Goal: Communication & Community: Participate in discussion

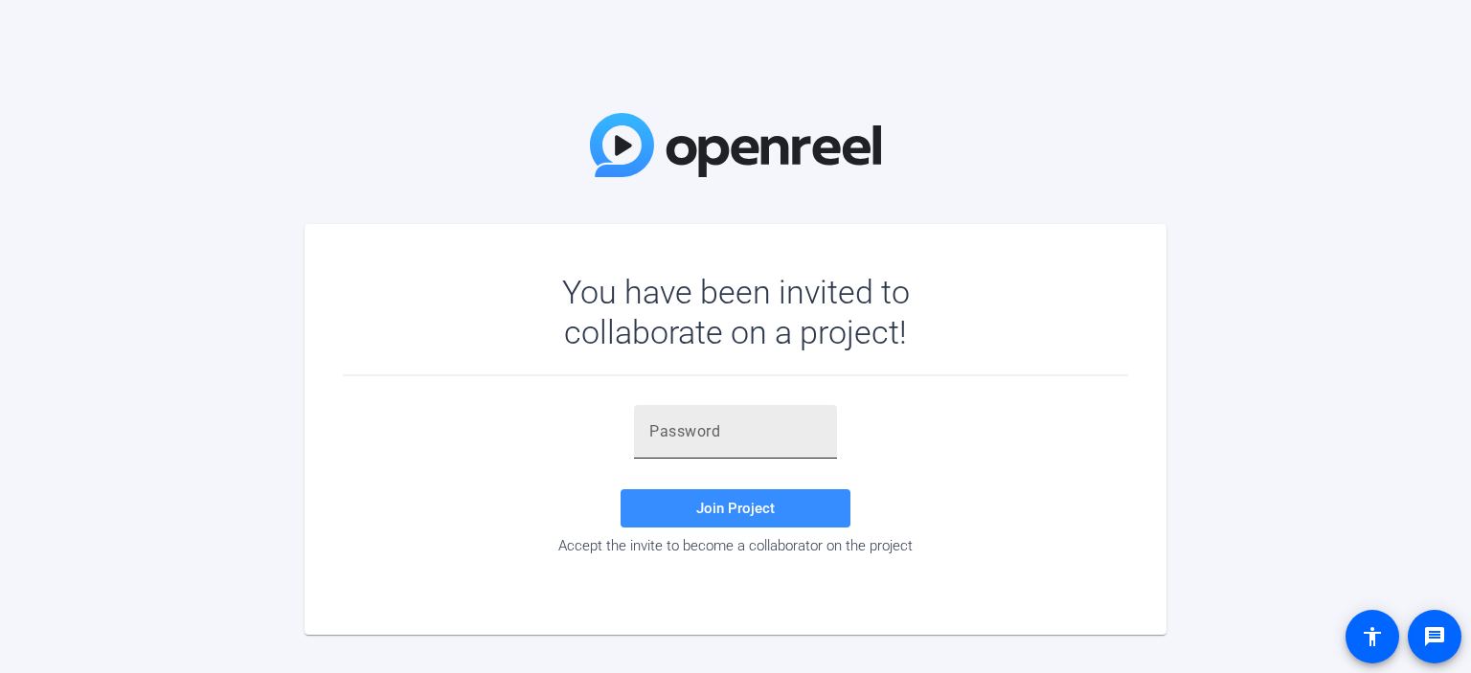
click at [731, 429] on input "text" at bounding box center [735, 431] width 172 height 23
paste input ".!8_91"
type input ".!8_91"
click at [734, 505] on span "Join Project" at bounding box center [735, 508] width 79 height 17
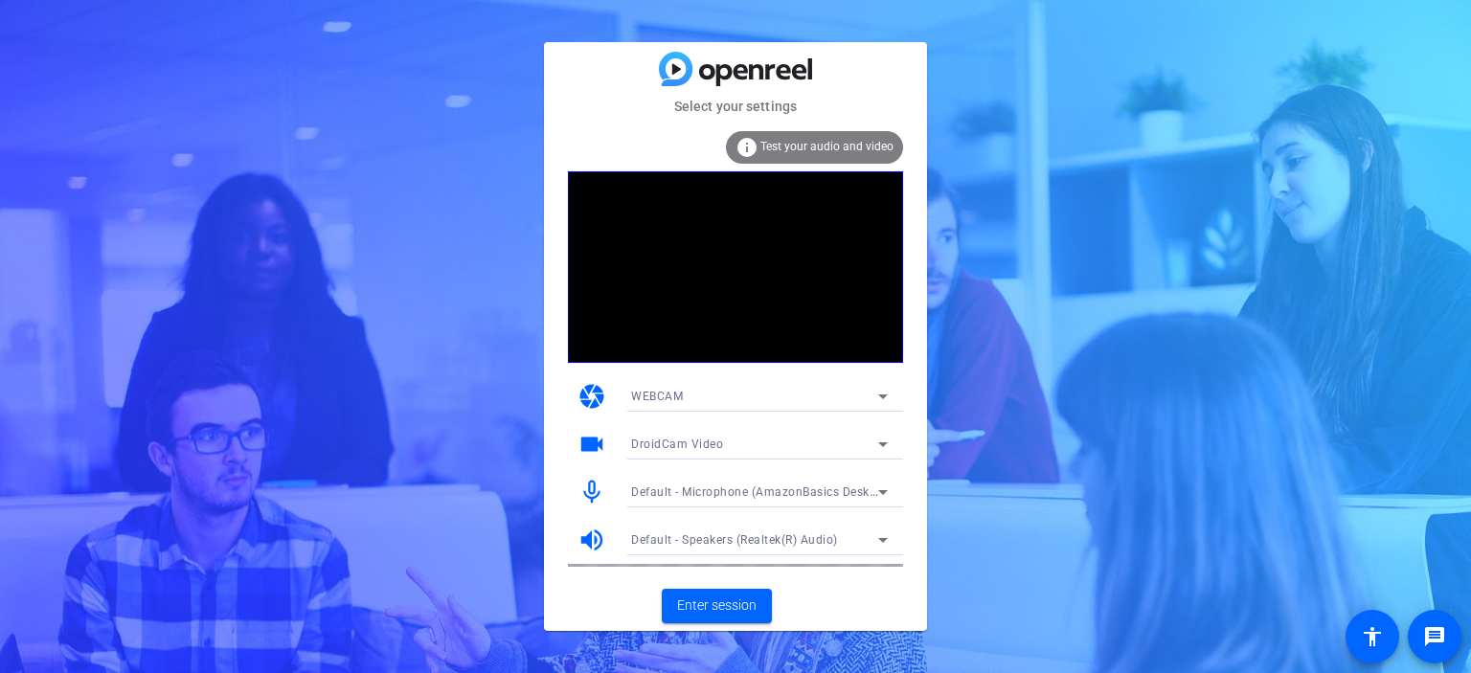
click at [743, 440] on div "DroidCam Video" at bounding box center [754, 444] width 247 height 24
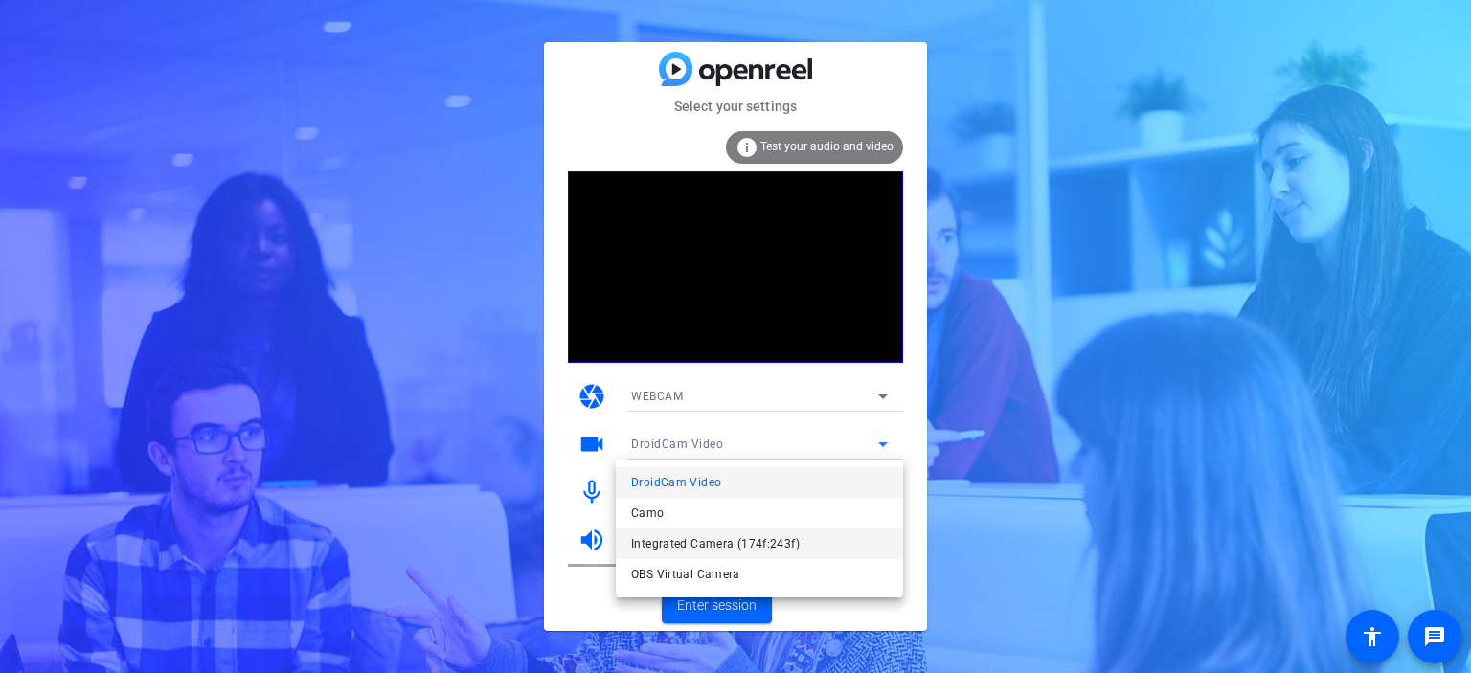
click at [719, 539] on span "Integrated Camera (174f:243f)" at bounding box center [715, 544] width 169 height 23
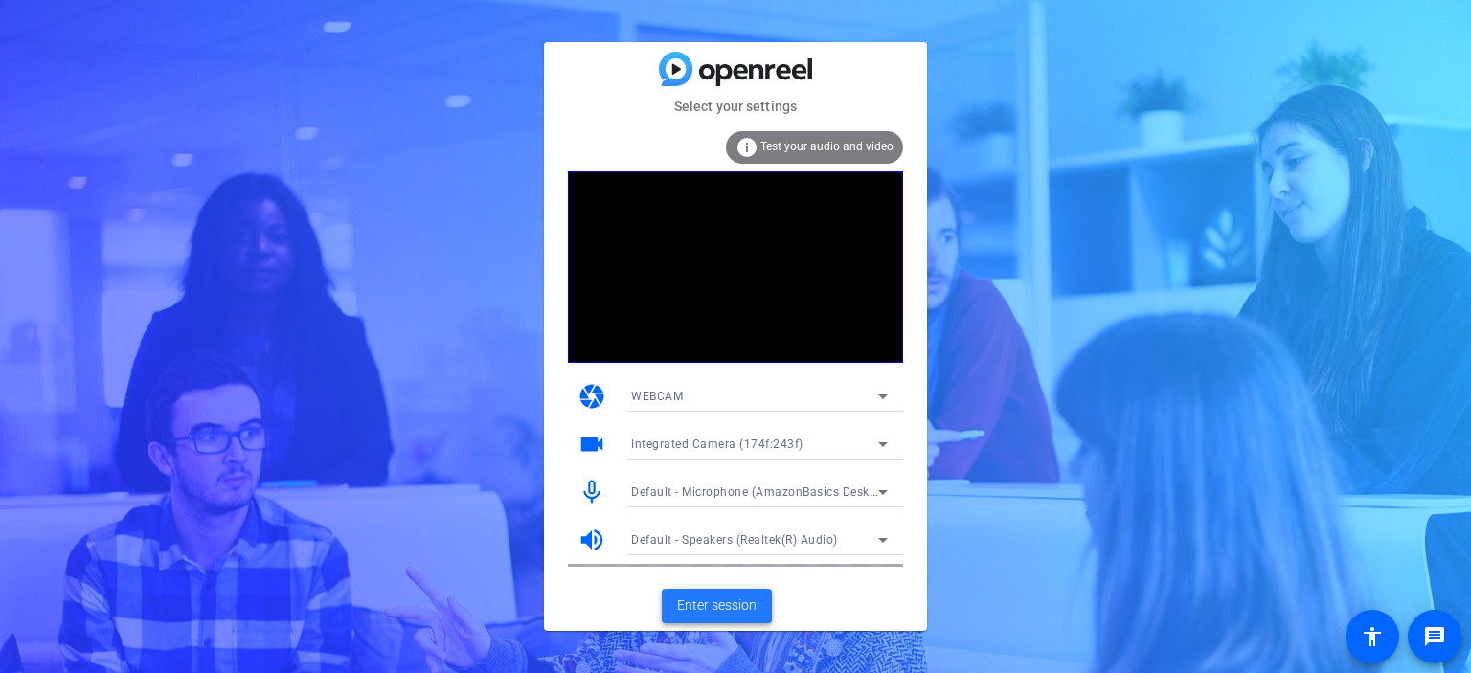
click at [749, 605] on span "Enter session" at bounding box center [716, 606] width 79 height 20
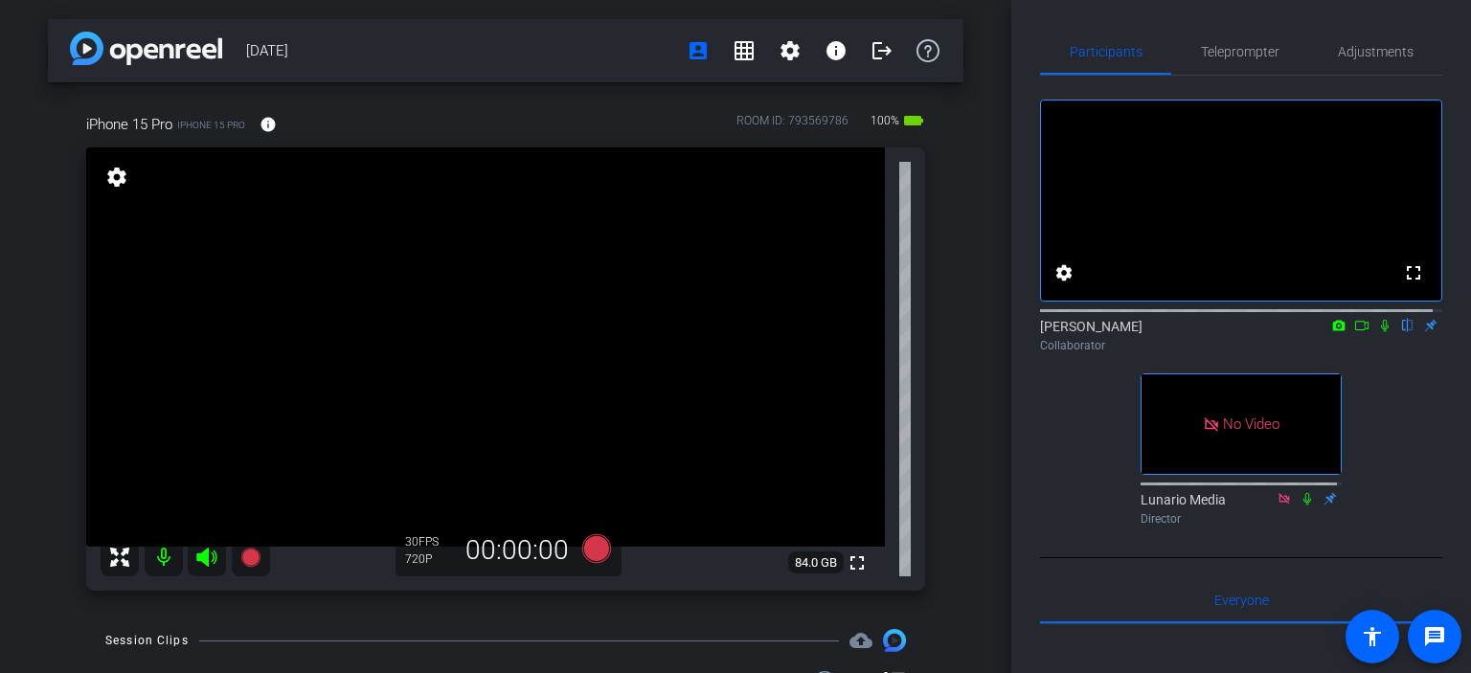
click at [1354, 332] on icon at bounding box center [1361, 325] width 15 height 13
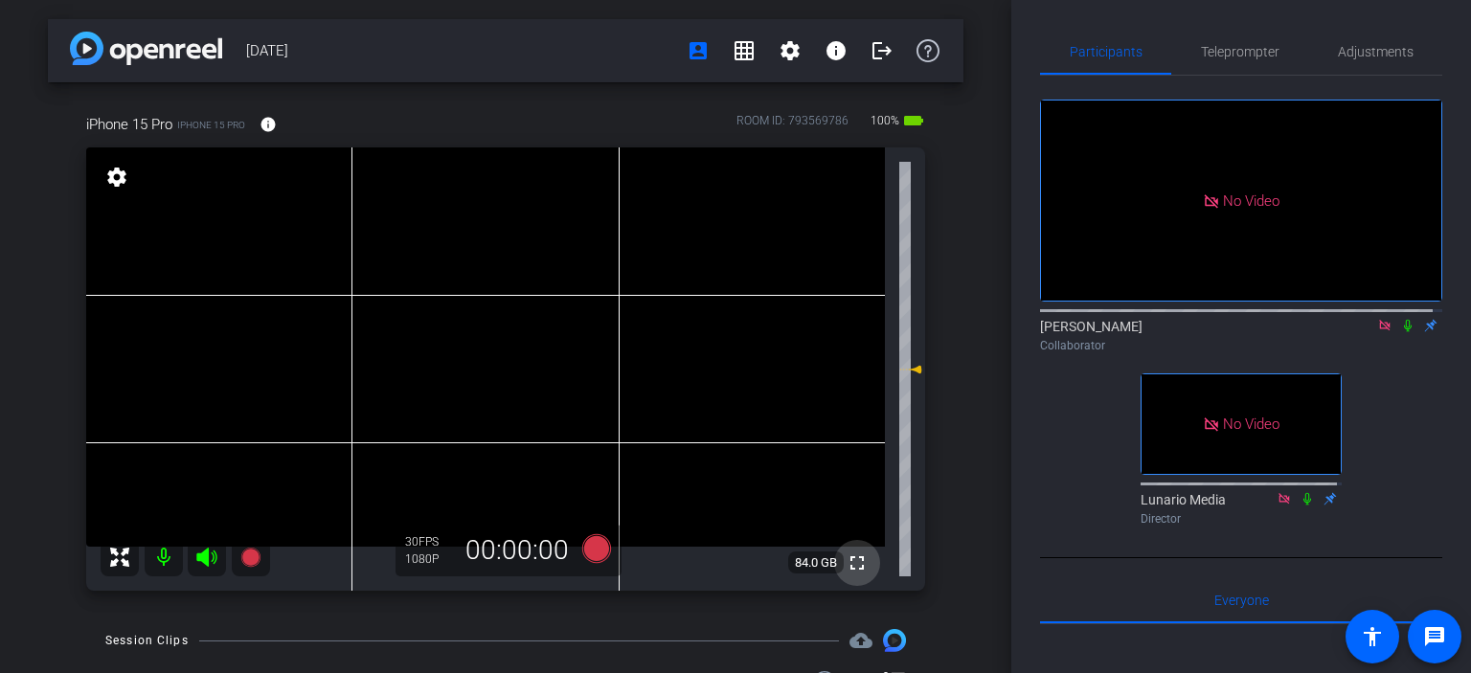
click at [853, 555] on mat-icon "fullscreen" at bounding box center [857, 563] width 23 height 23
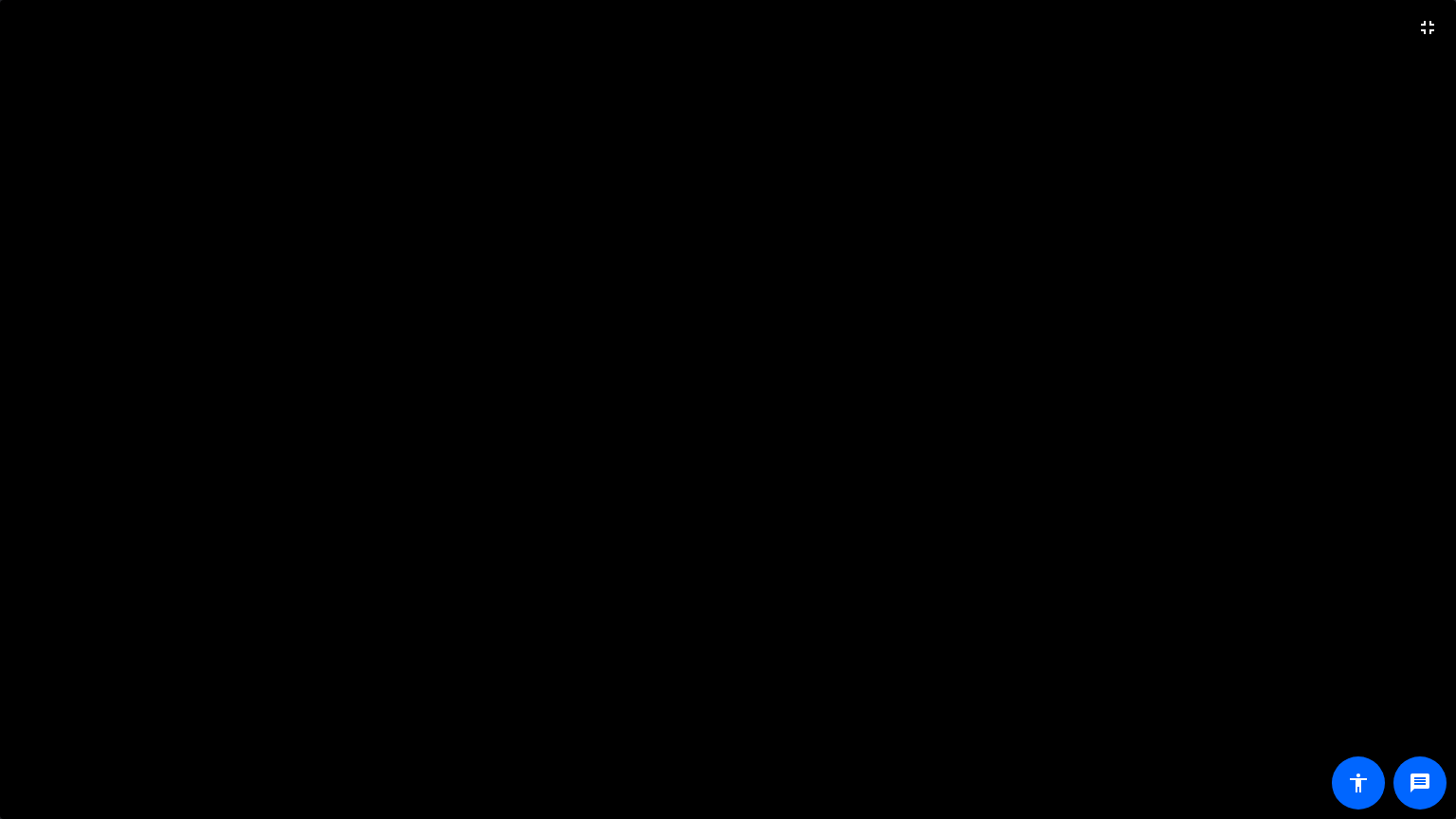
click at [492, 234] on video at bounding box center [728, 409] width 1456 height 819
click at [841, 299] on video at bounding box center [728, 409] width 1456 height 819
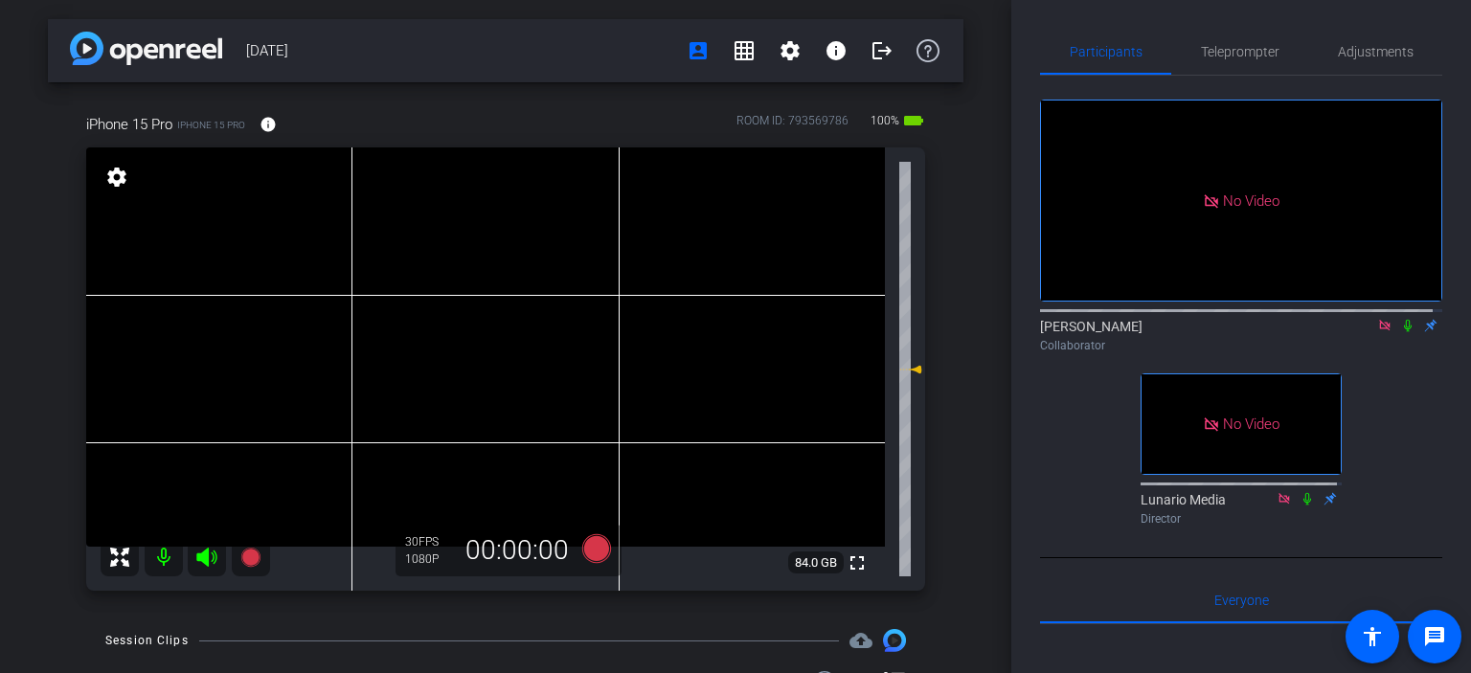
click at [1404, 332] on icon at bounding box center [1408, 326] width 8 height 12
click at [1400, 332] on icon at bounding box center [1407, 325] width 15 height 13
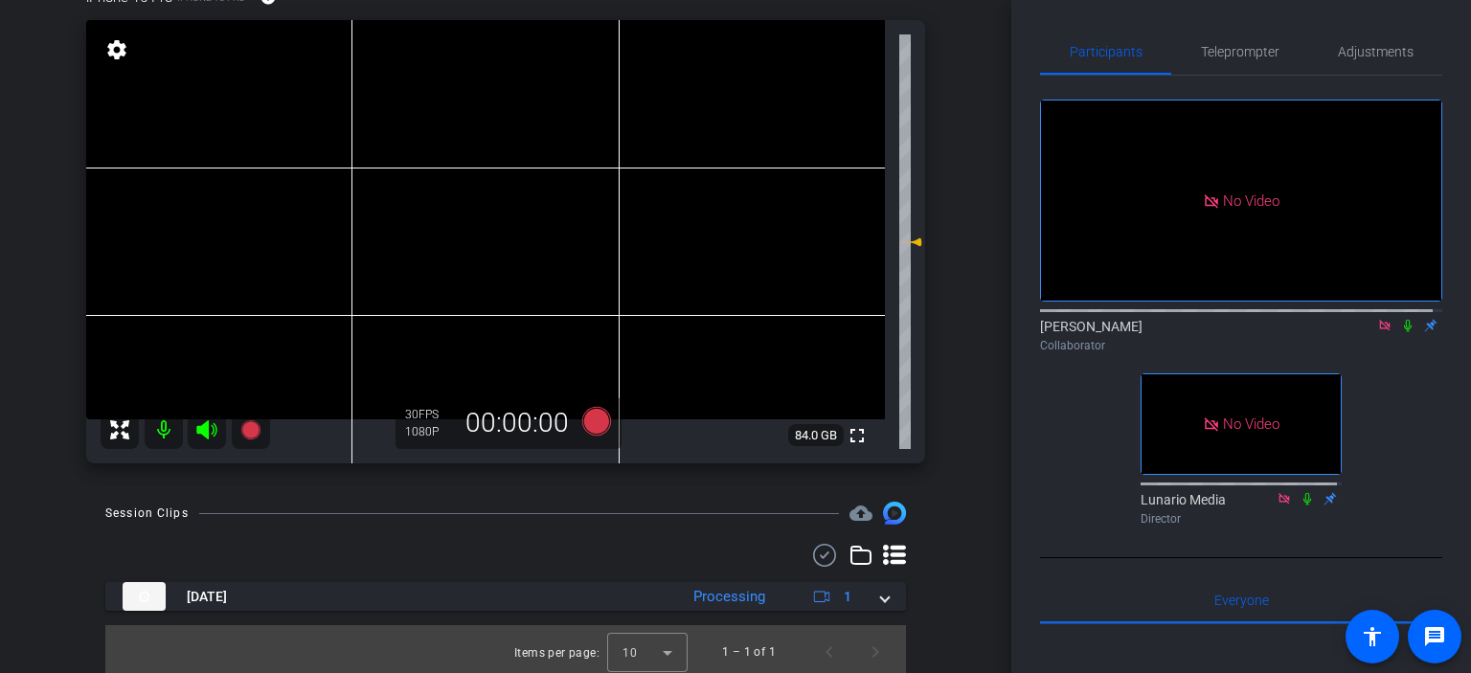
scroll to position [133, 0]
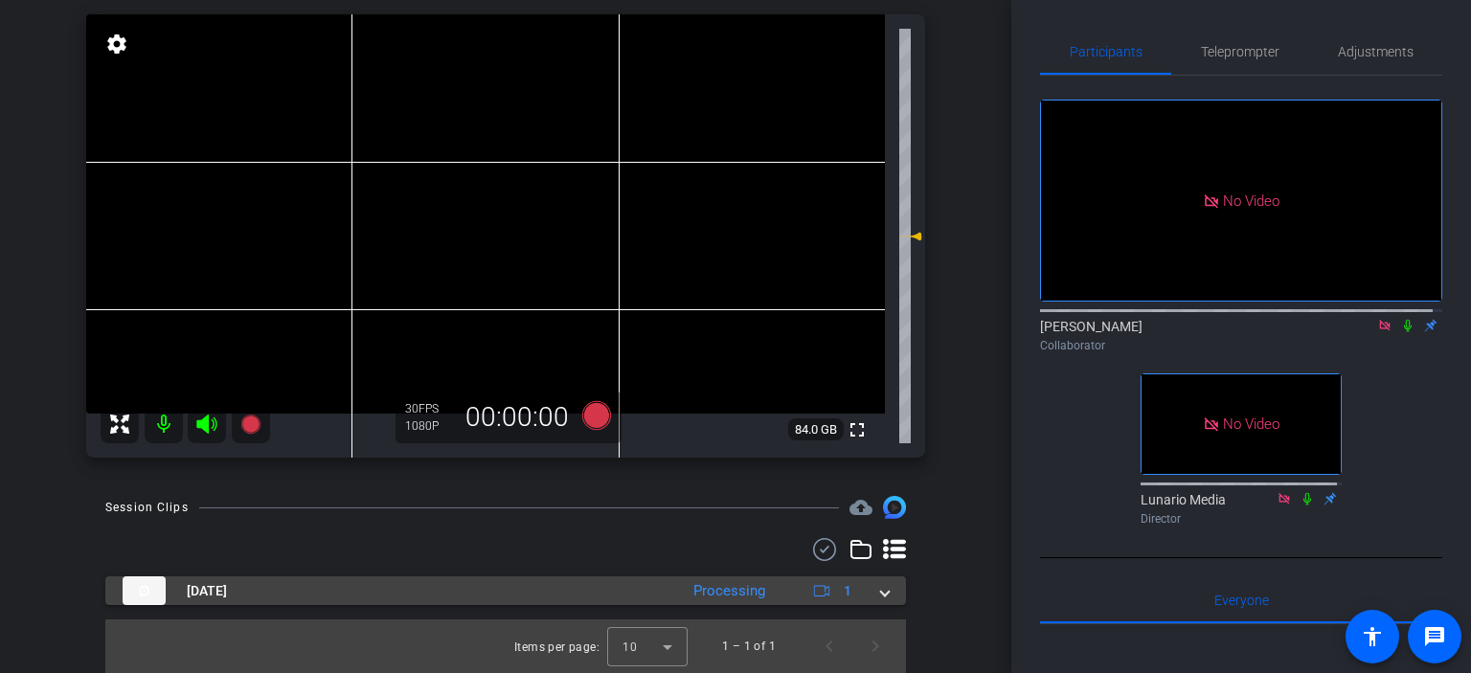
click at [881, 595] on span at bounding box center [885, 591] width 8 height 20
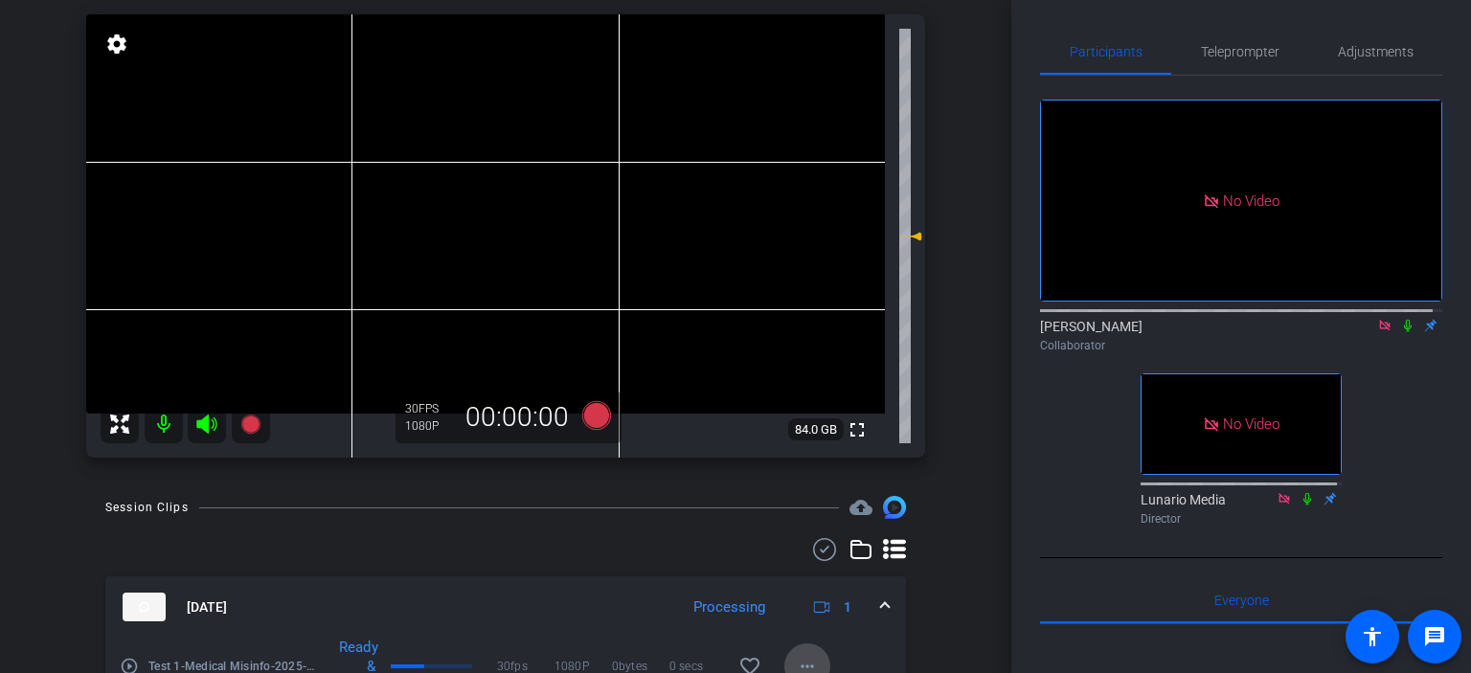
click at [798, 664] on mat-icon "more_horiz" at bounding box center [807, 666] width 23 height 23
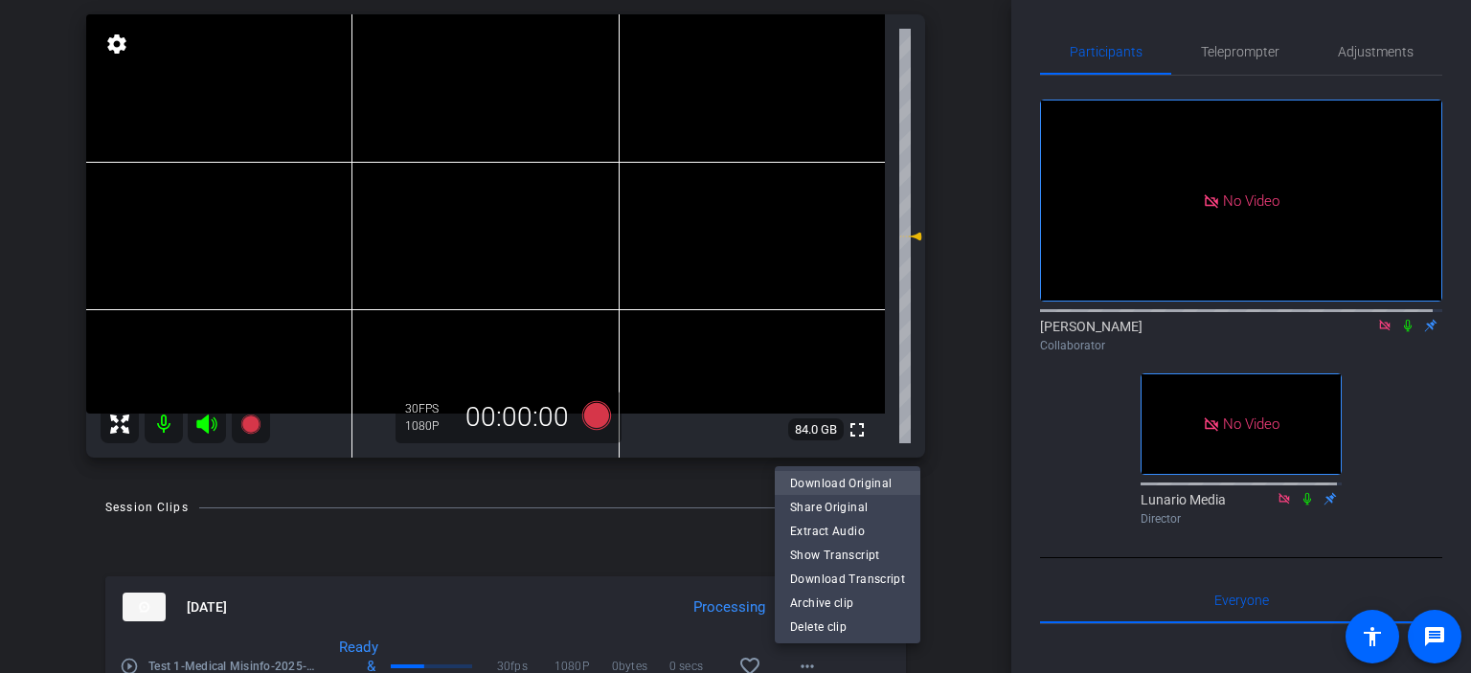
click at [843, 486] on span "Download Original" at bounding box center [847, 483] width 115 height 23
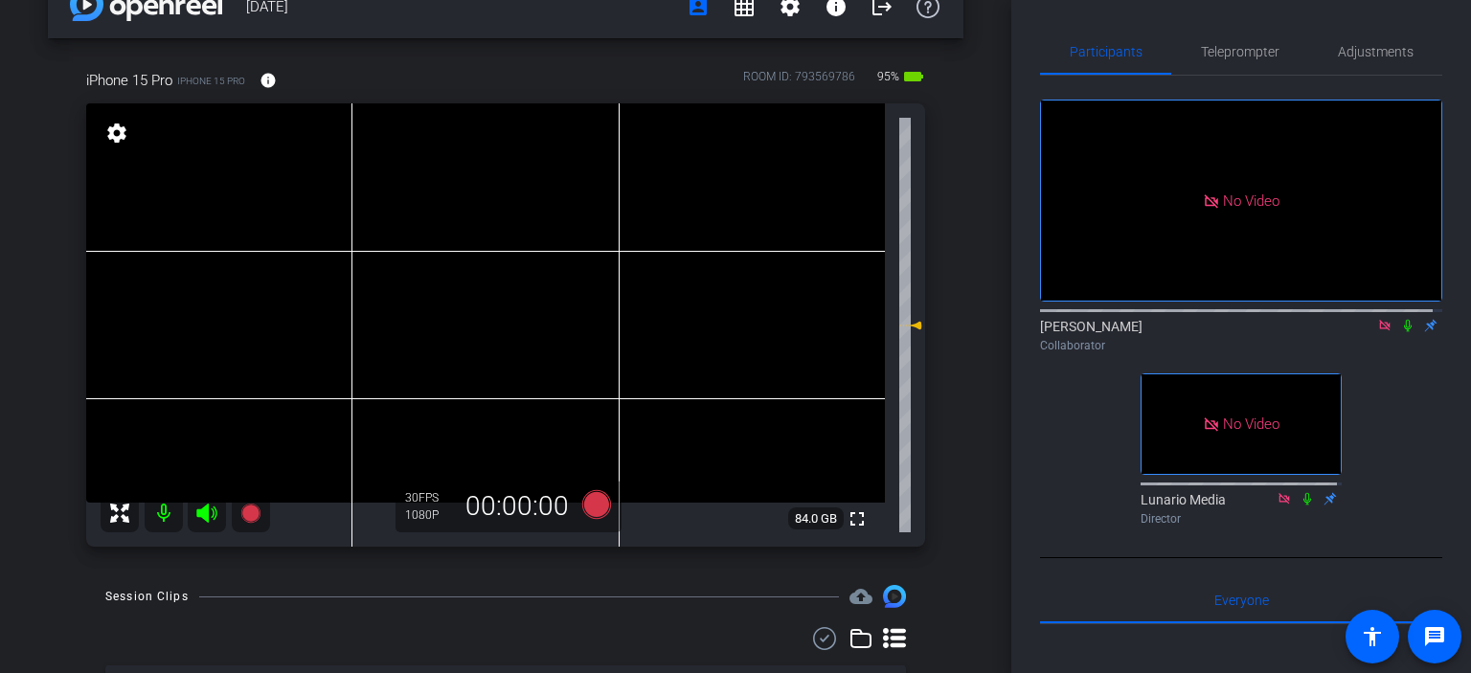
scroll to position [21, 0]
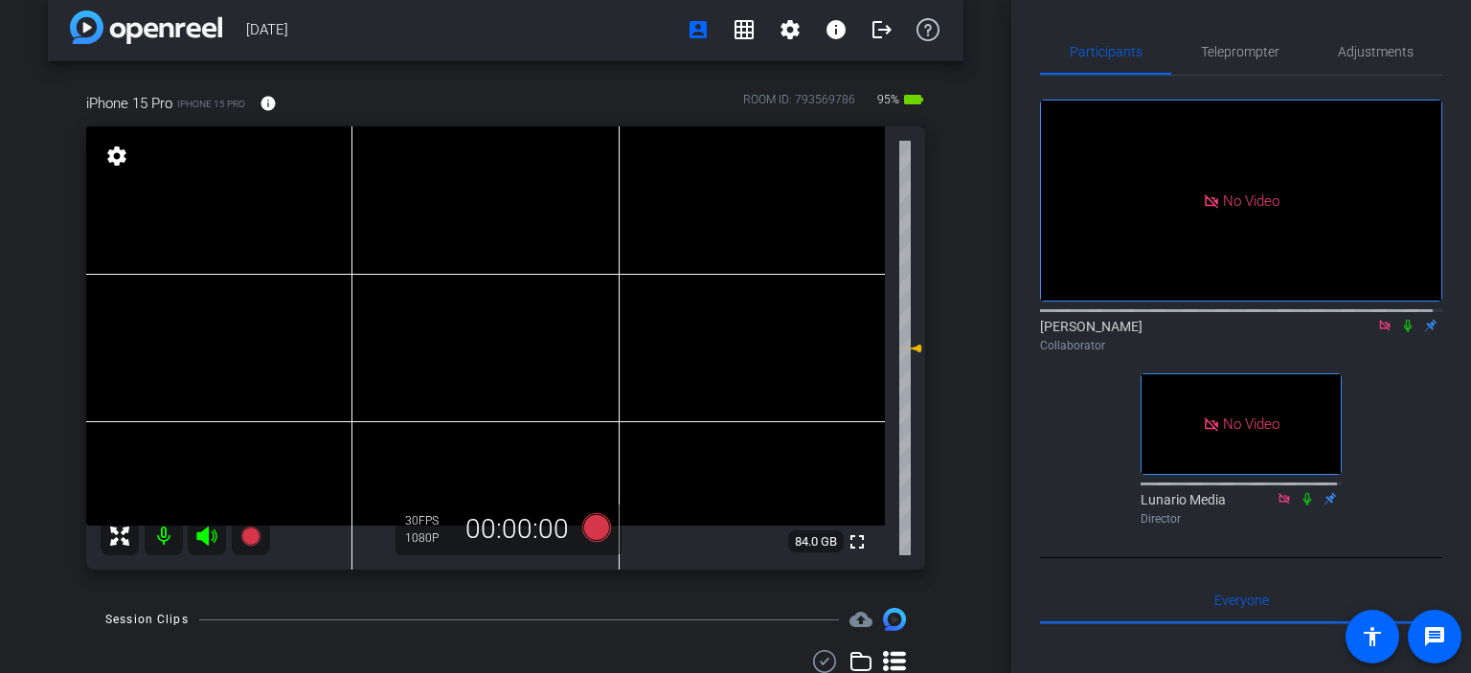
click at [1404, 332] on icon at bounding box center [1408, 326] width 8 height 12
click at [1402, 332] on icon at bounding box center [1407, 325] width 15 height 13
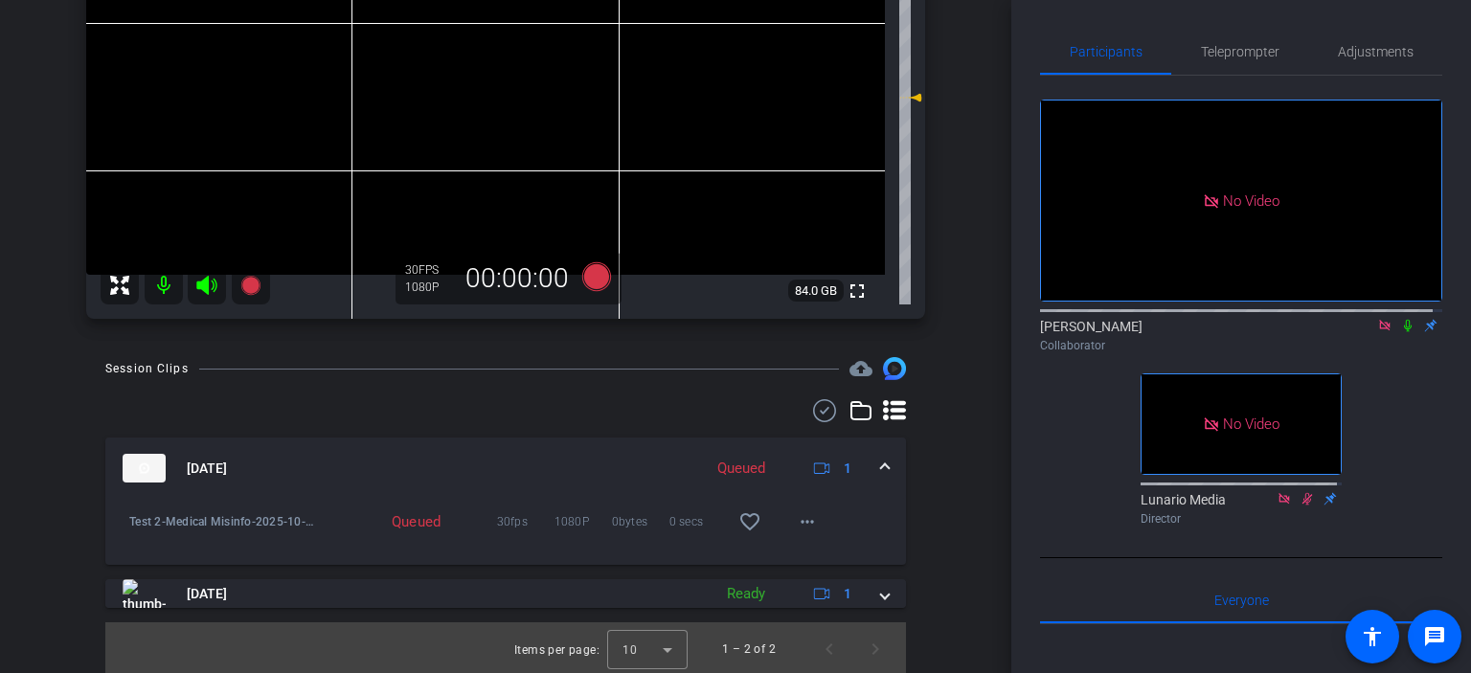
scroll to position [275, 0]
click at [805, 512] on mat-icon "more_horiz" at bounding box center [807, 519] width 23 height 23
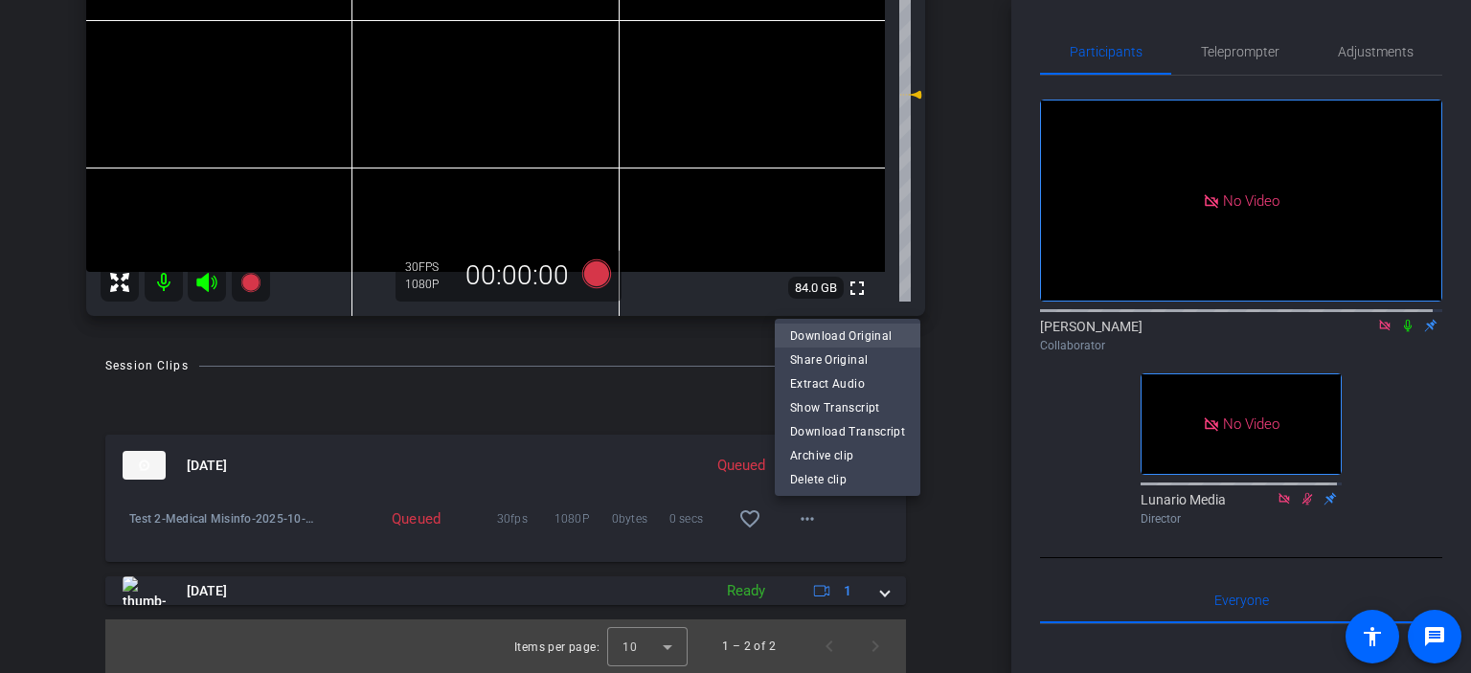
click at [855, 339] on span "Download Original" at bounding box center [847, 336] width 115 height 23
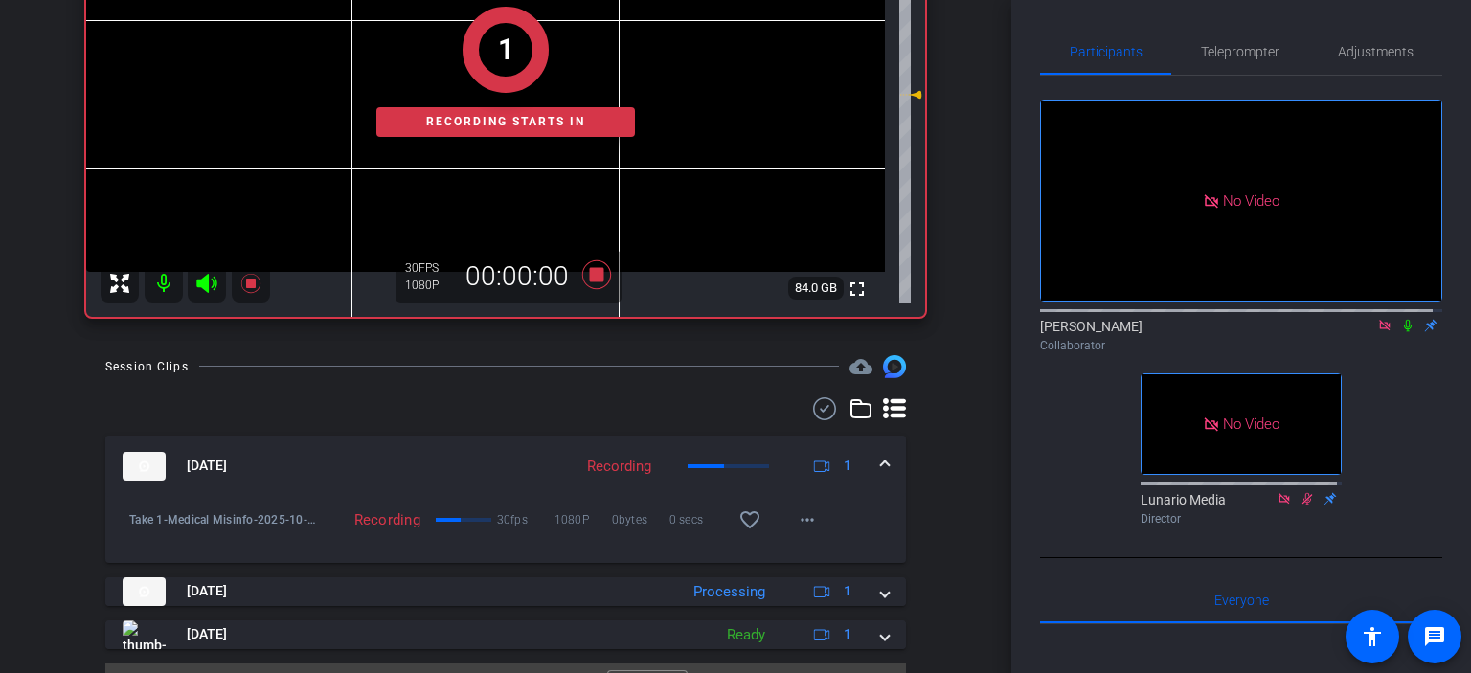
click at [1404, 332] on icon at bounding box center [1407, 325] width 15 height 13
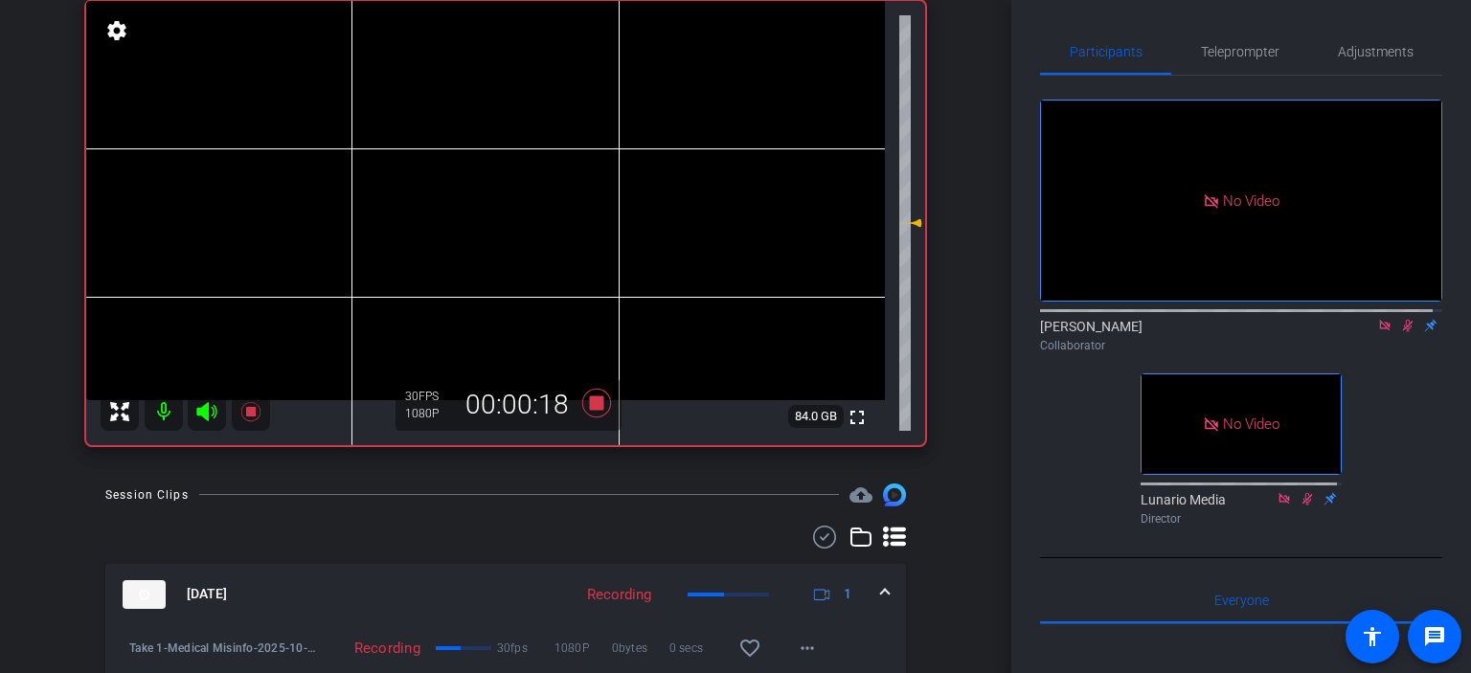
scroll to position [83, 0]
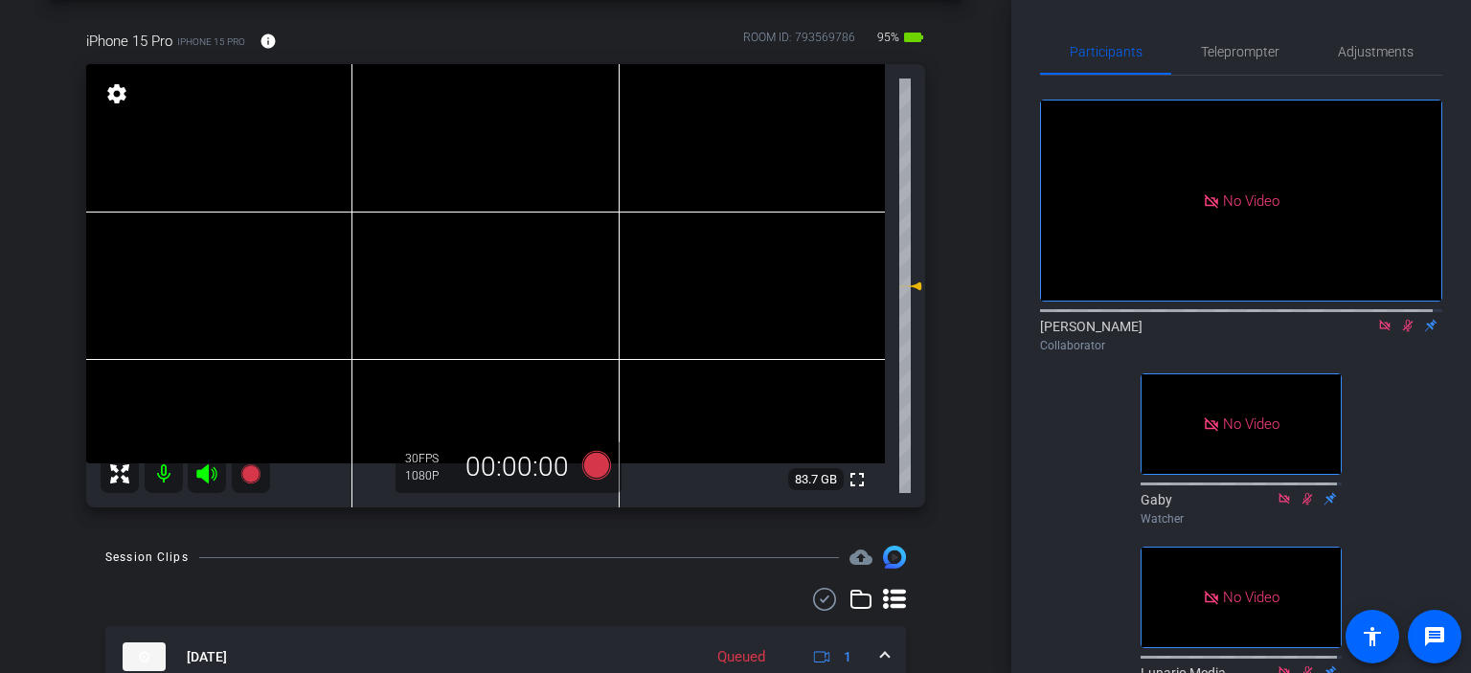
click at [1400, 332] on icon at bounding box center [1407, 325] width 15 height 13
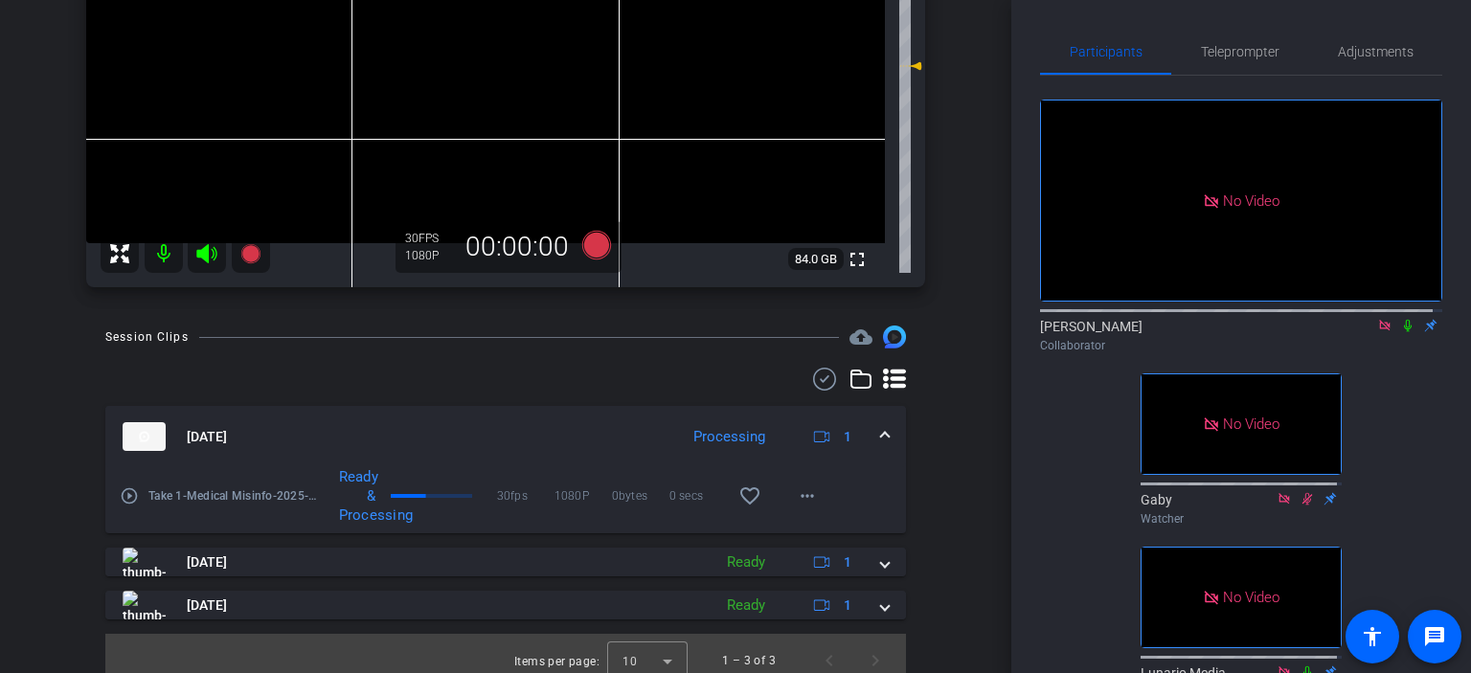
scroll to position [318, 0]
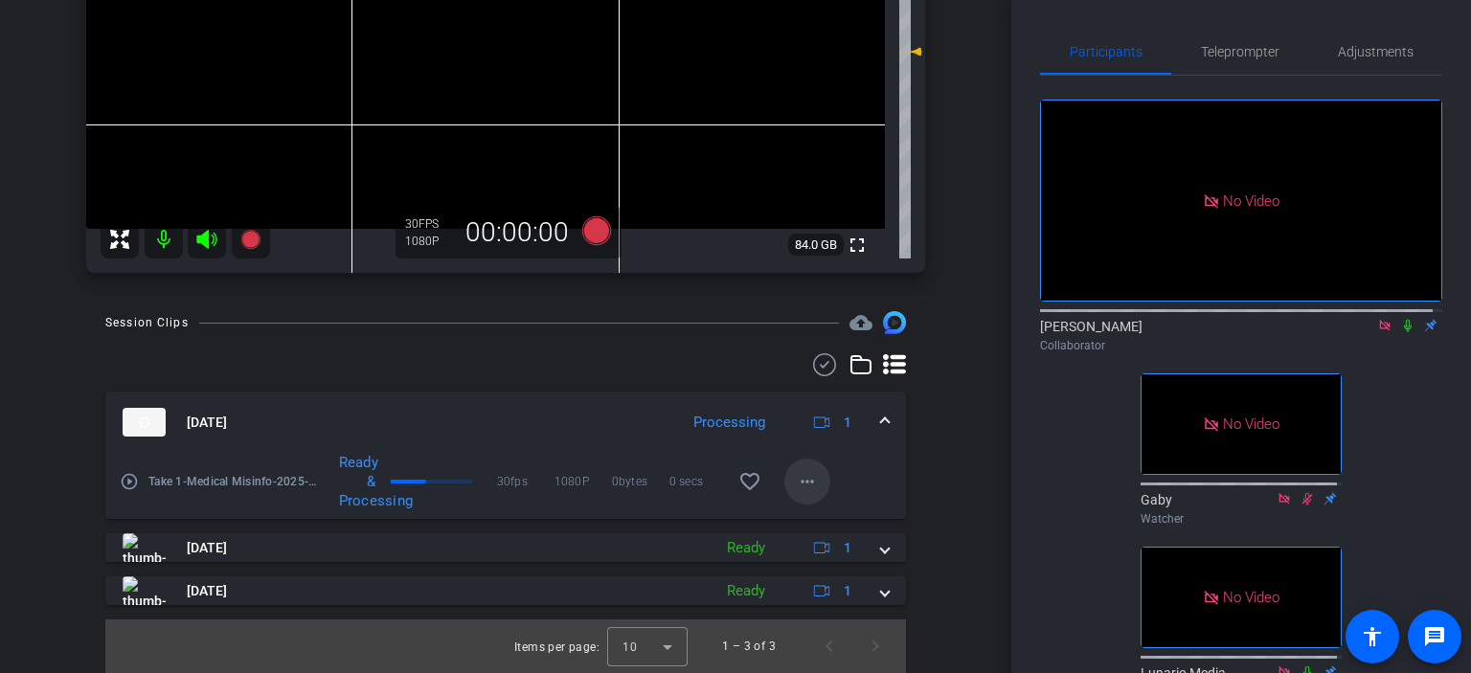
click at [805, 474] on mat-icon "more_horiz" at bounding box center [807, 481] width 23 height 23
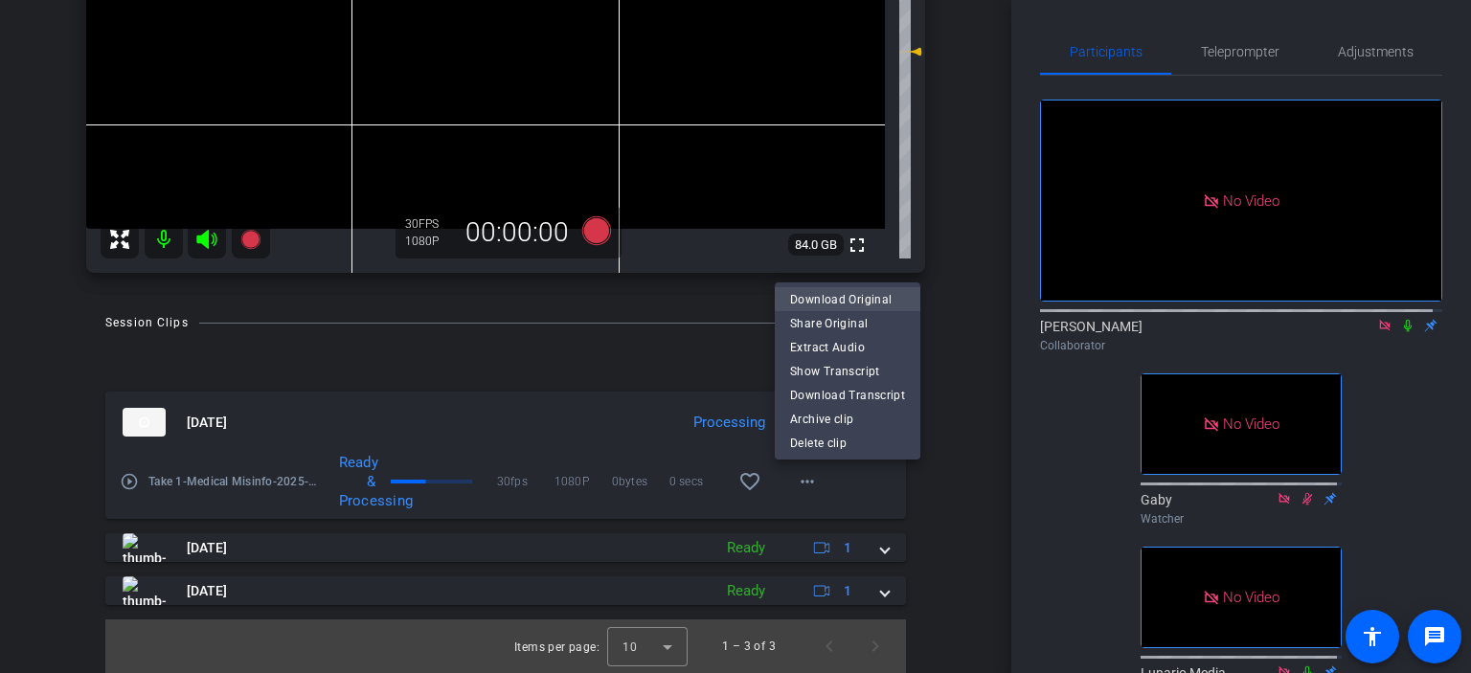
click at [831, 302] on span "Download Original" at bounding box center [847, 298] width 115 height 23
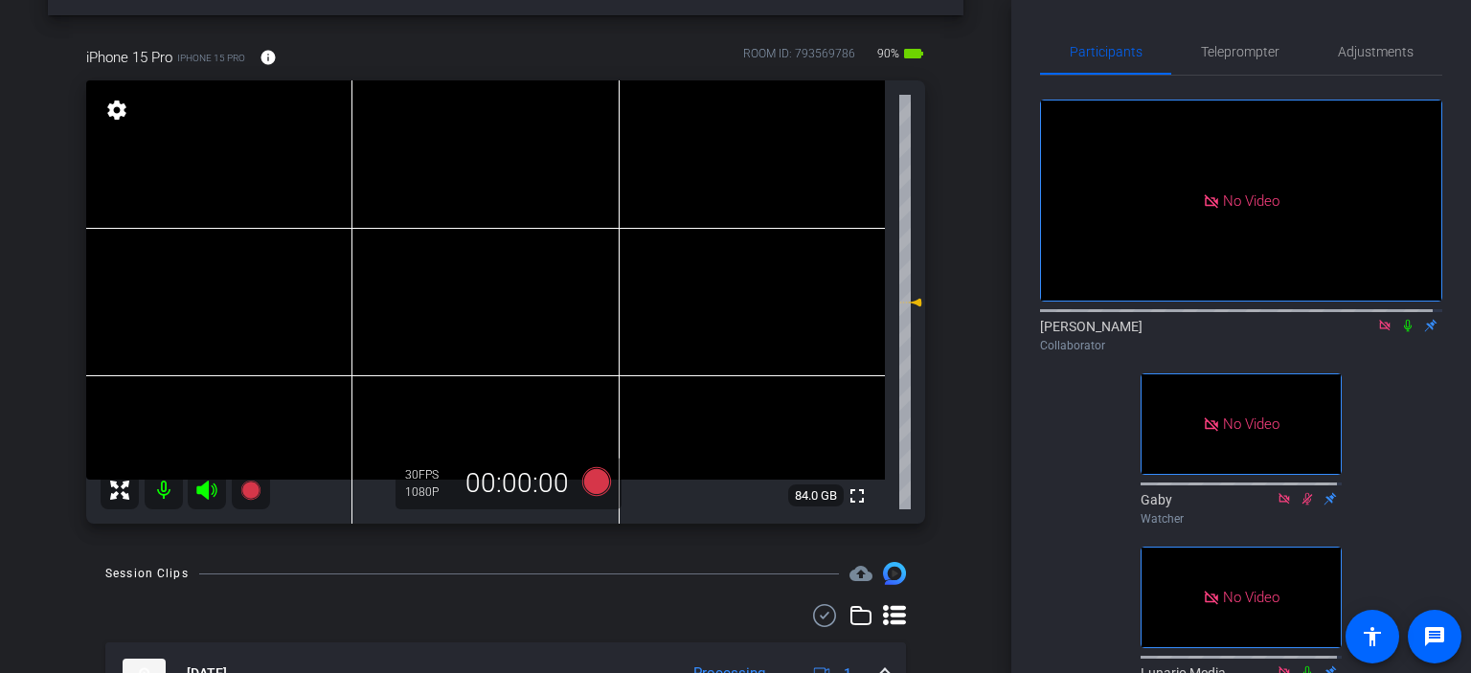
scroll to position [62, 0]
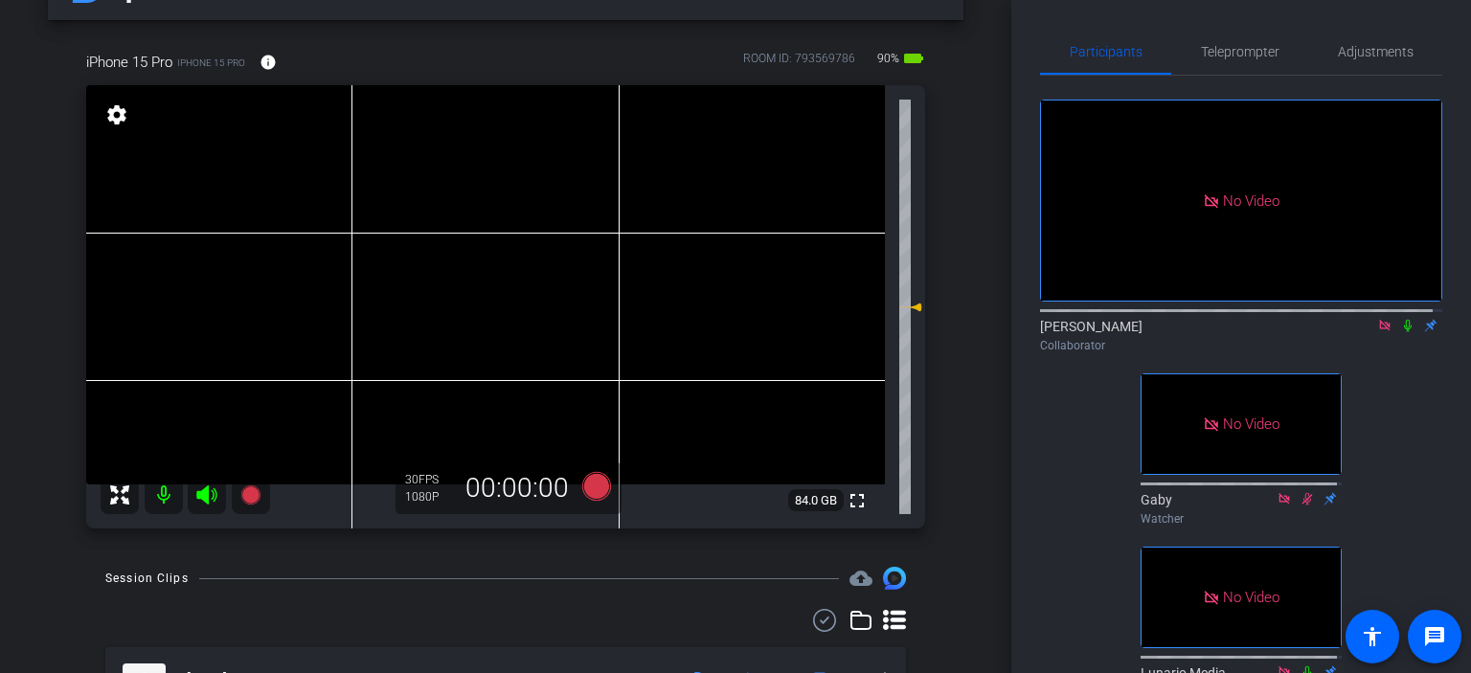
click at [1400, 332] on icon at bounding box center [1407, 325] width 15 height 13
click at [971, 365] on div "[DATE] account_box grid_on settings info logout iPhone 15 Pro iPhone 15 Pro inf…" at bounding box center [505, 274] width 1011 height 673
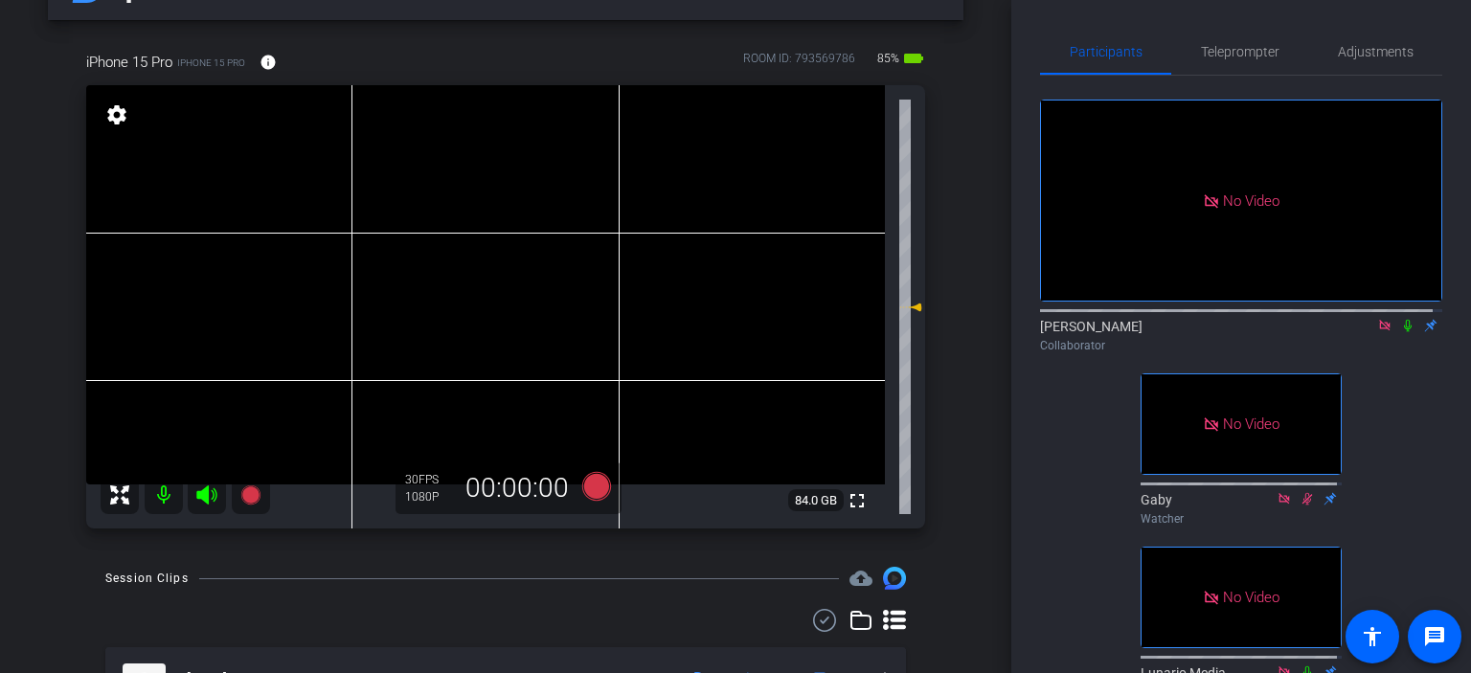
click at [1400, 332] on icon at bounding box center [1407, 325] width 15 height 13
click at [1403, 332] on icon at bounding box center [1408, 326] width 11 height 12
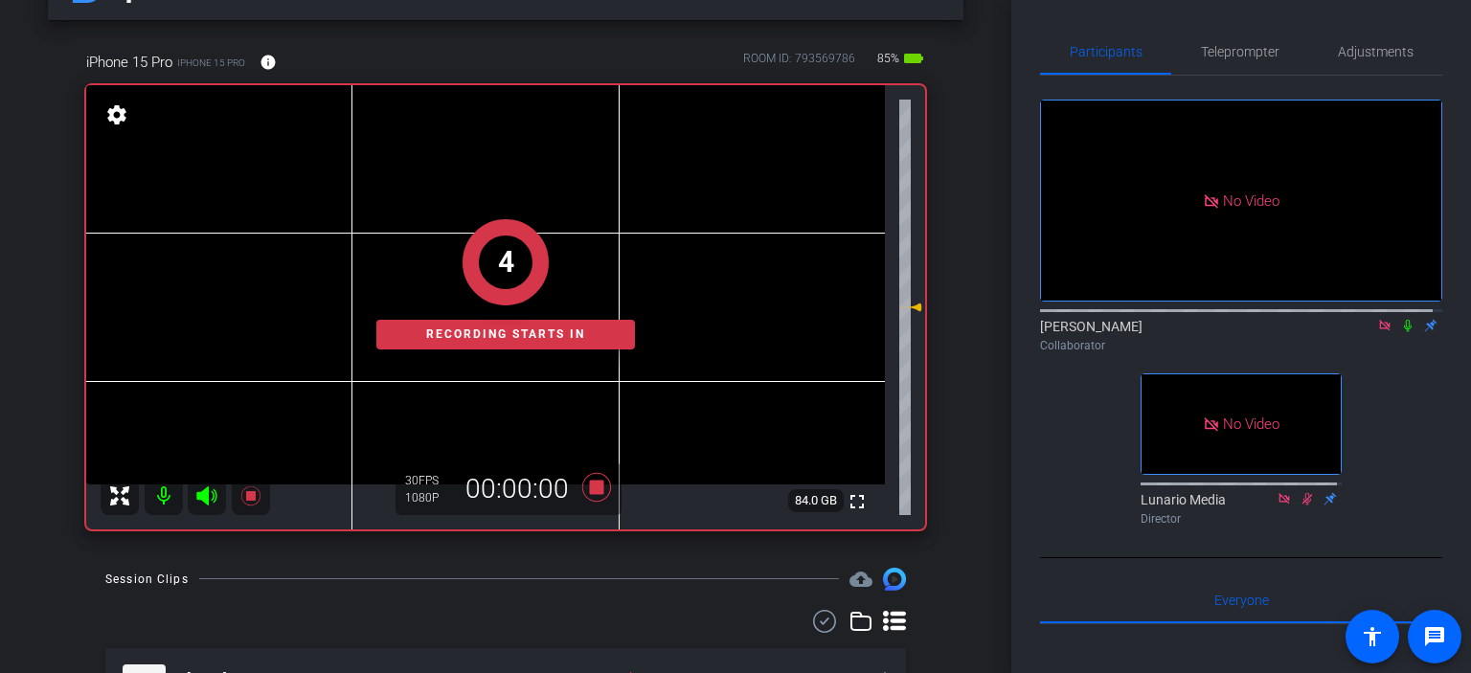
click at [1400, 332] on icon at bounding box center [1407, 325] width 15 height 13
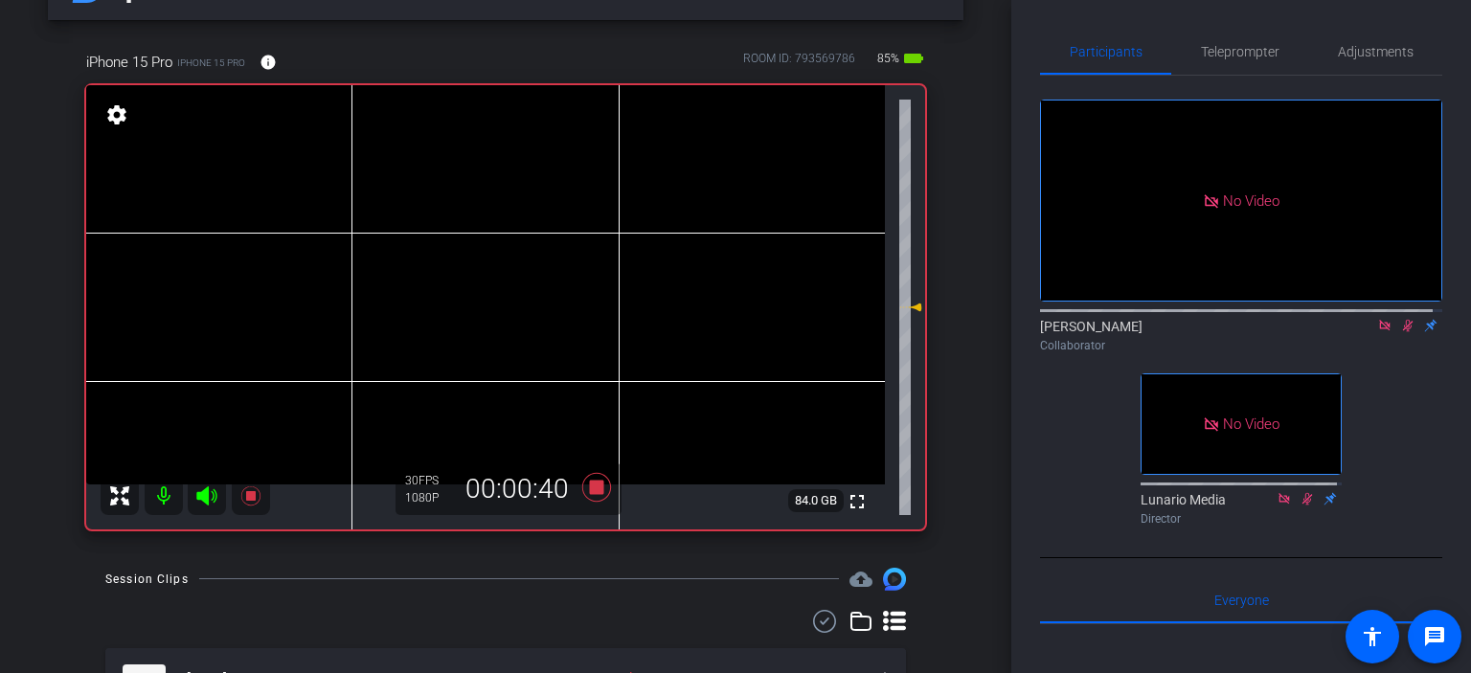
click at [1400, 332] on icon at bounding box center [1407, 325] width 15 height 13
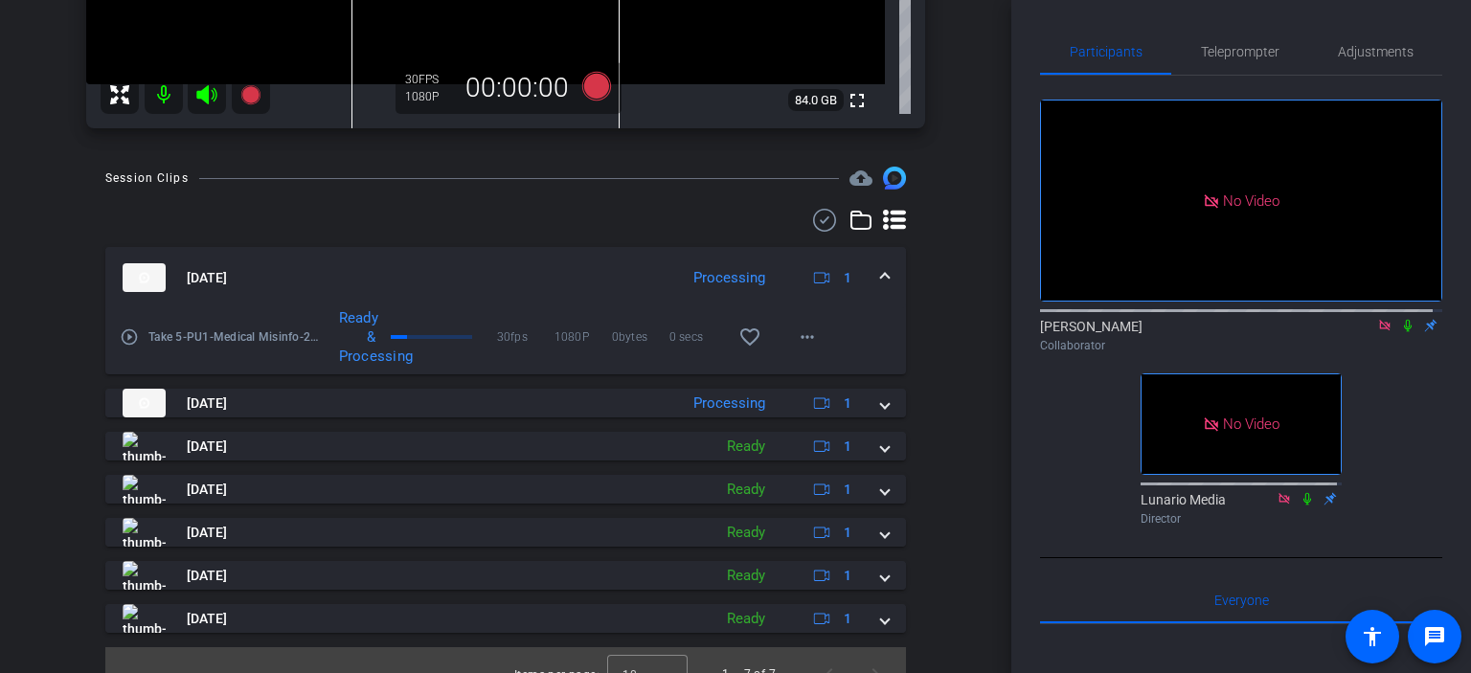
scroll to position [490, 0]
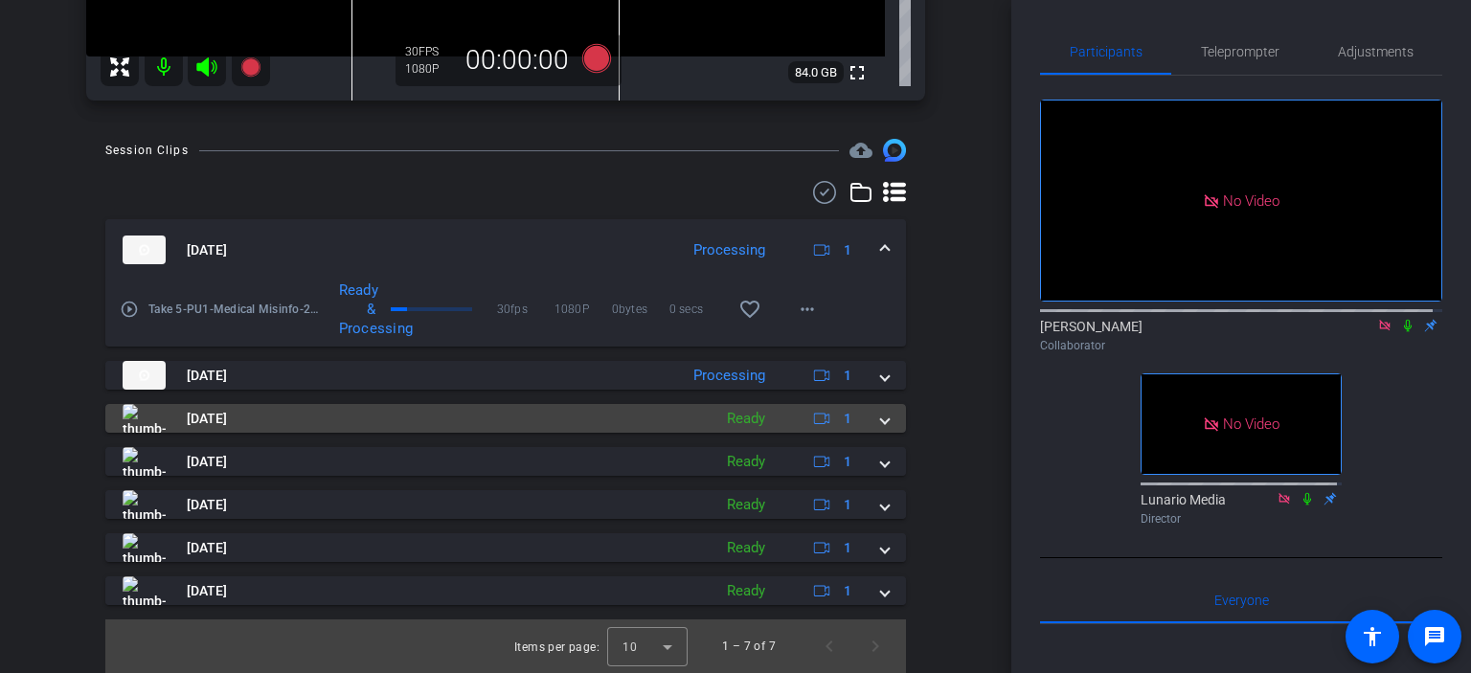
click at [881, 416] on span at bounding box center [885, 419] width 8 height 20
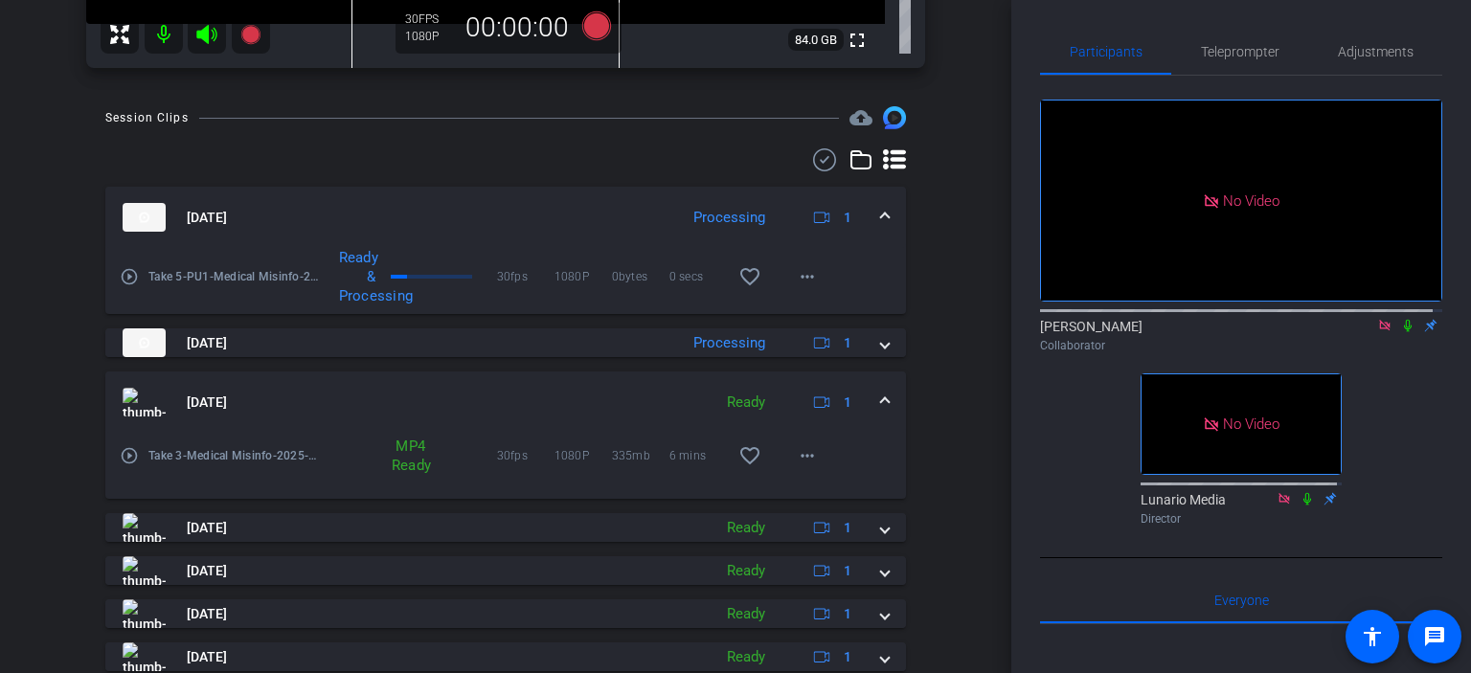
scroll to position [554, 0]
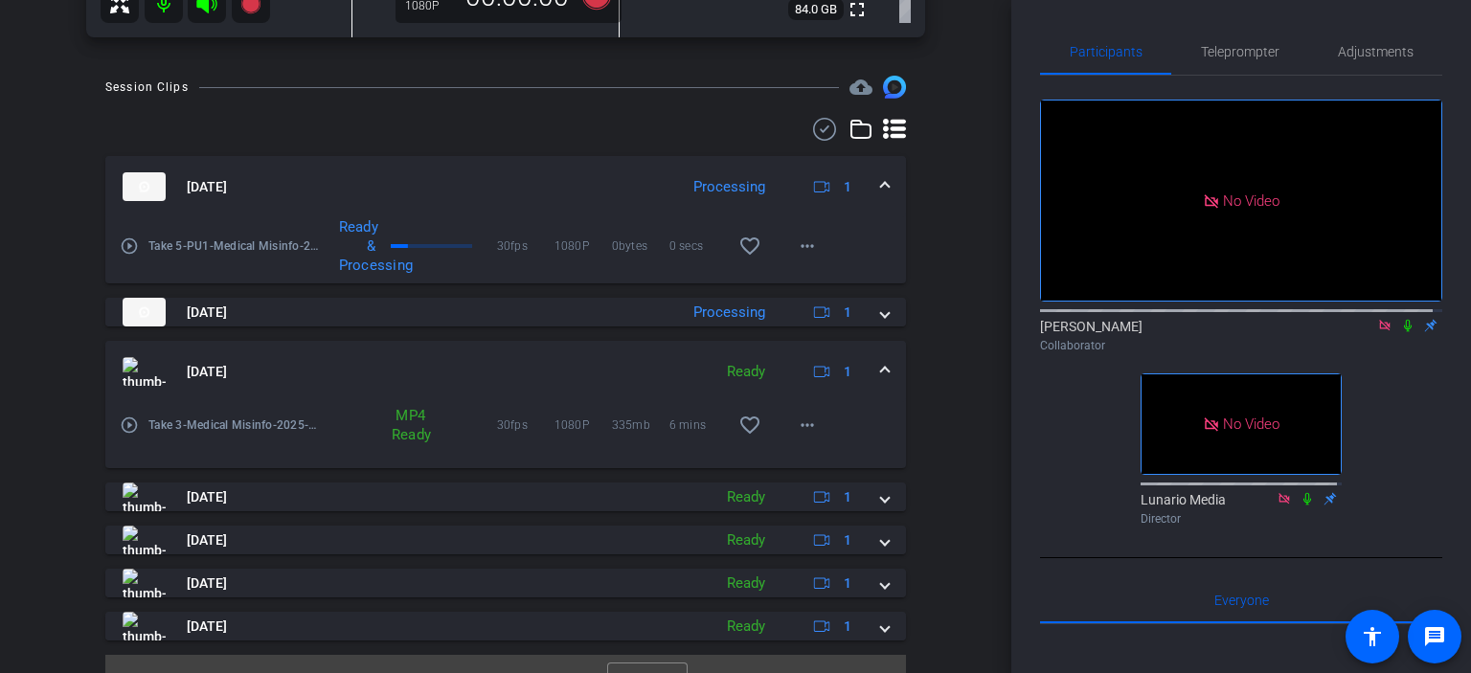
click at [123, 429] on mat-icon "play_circle_outline" at bounding box center [129, 425] width 19 height 19
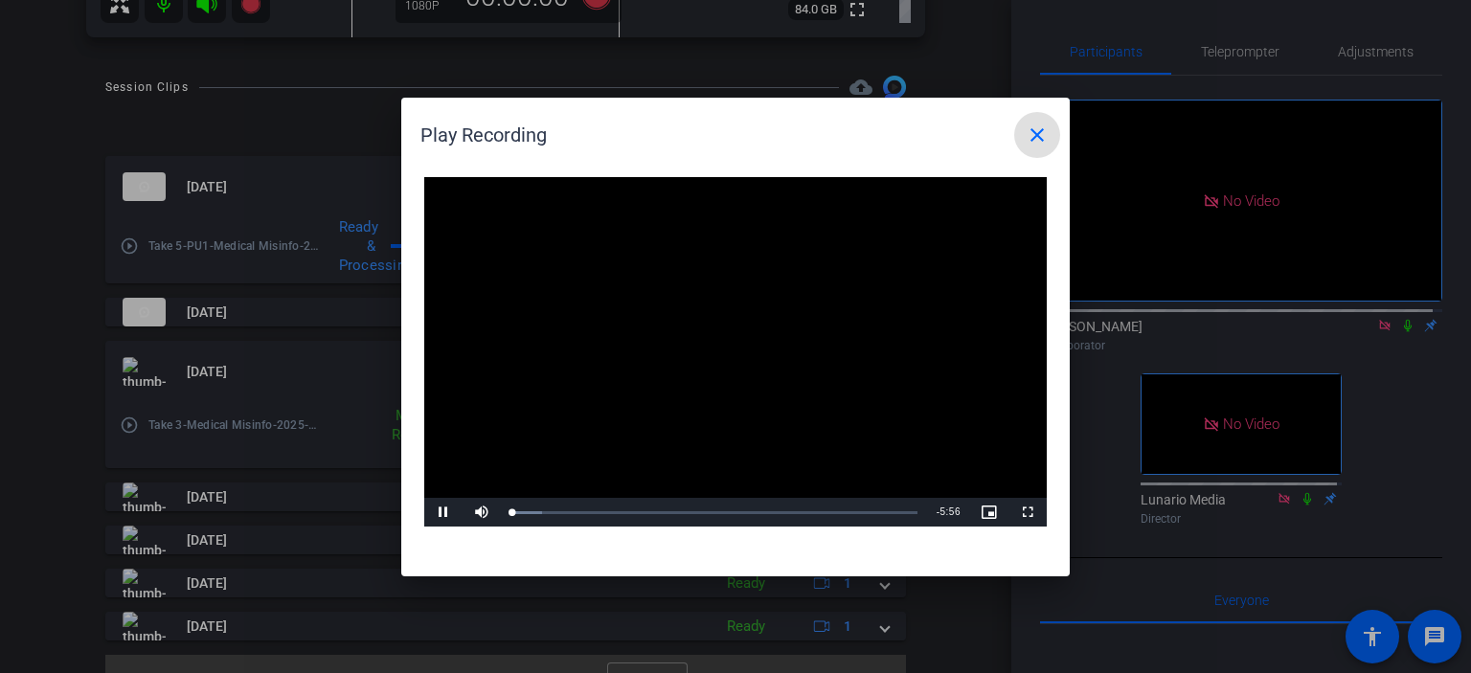
click at [1023, 143] on span at bounding box center [1037, 135] width 46 height 46
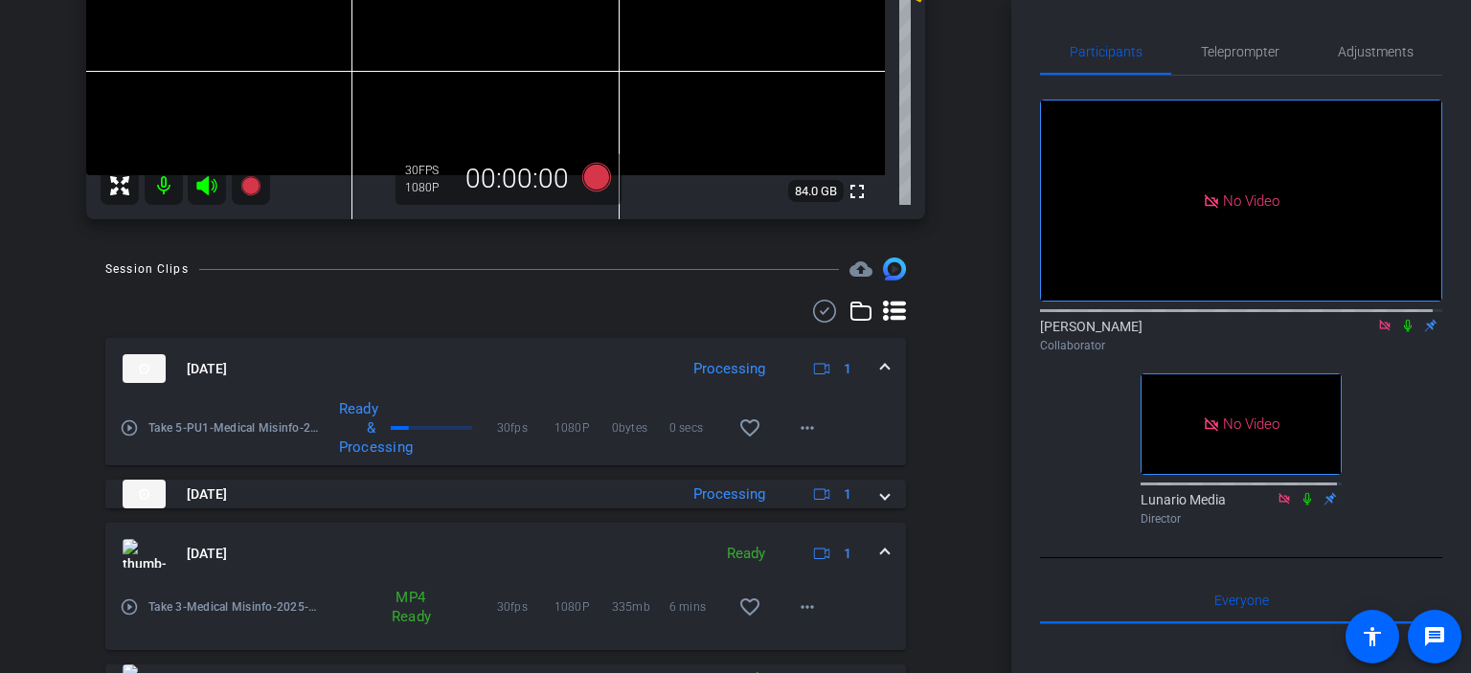
scroll to position [510, 0]
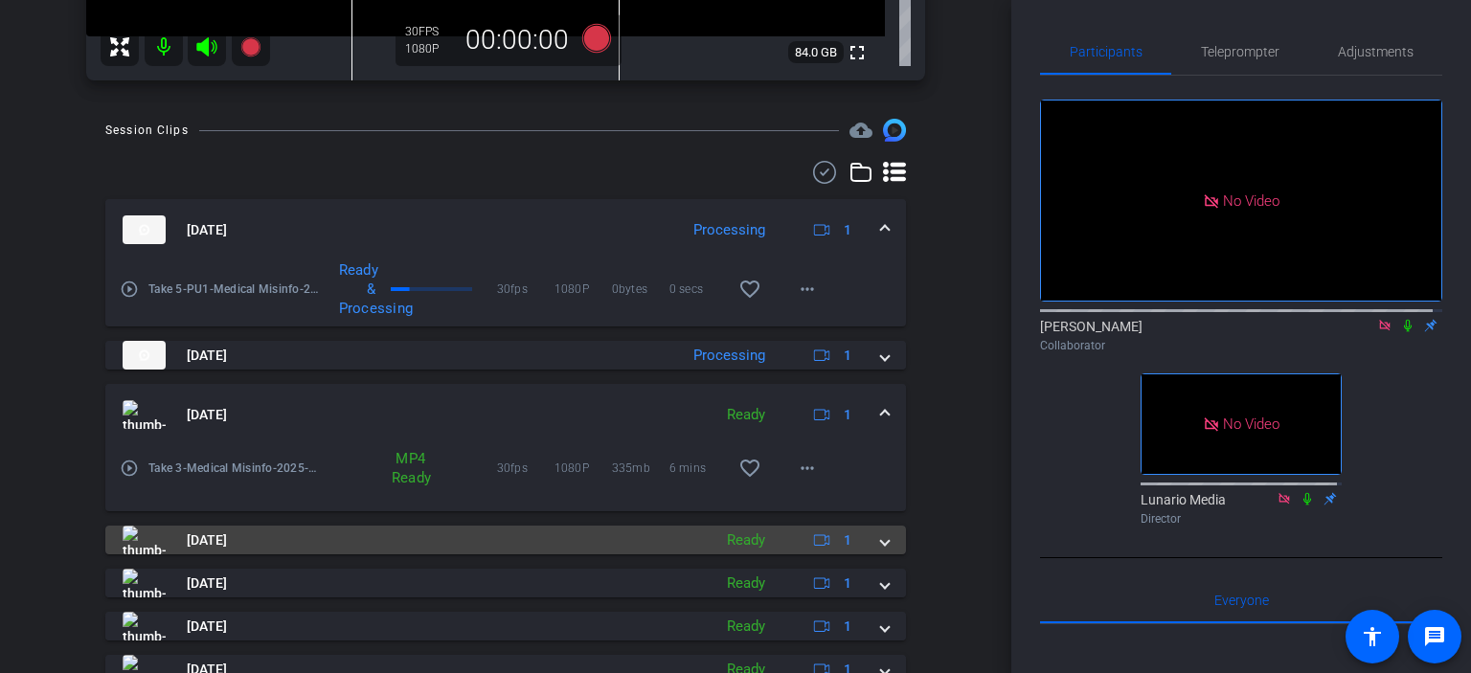
click at [123, 535] on img at bounding box center [144, 540] width 43 height 29
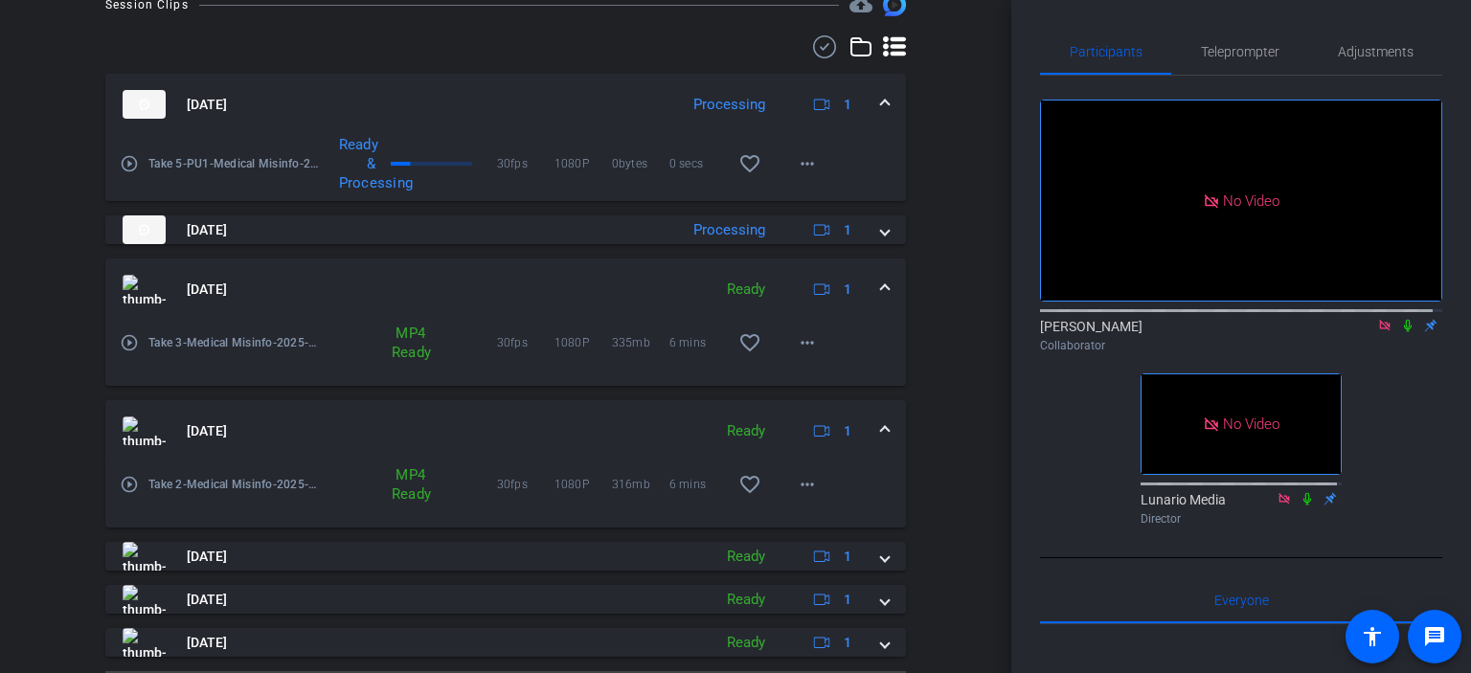
scroll to position [638, 0]
click at [134, 486] on mat-icon "play_circle_outline" at bounding box center [129, 482] width 19 height 19
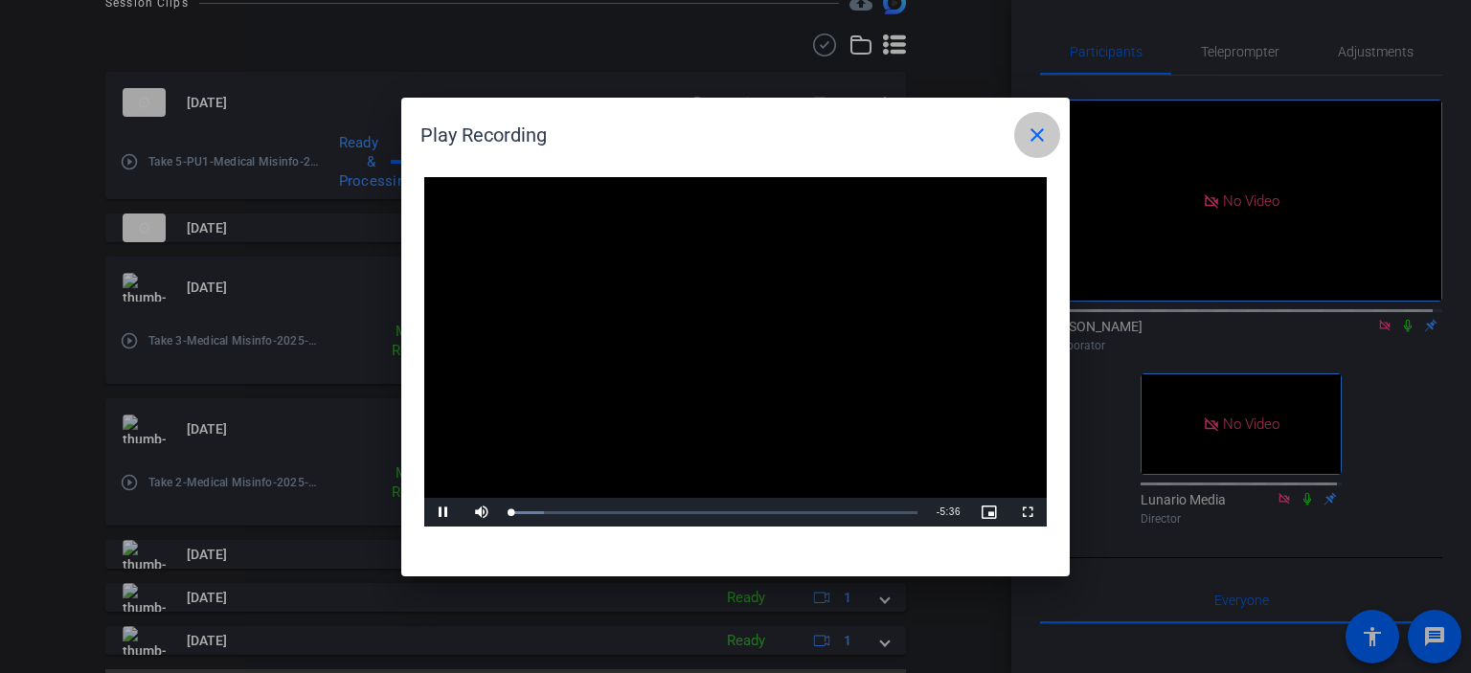
click at [1051, 145] on span at bounding box center [1037, 135] width 46 height 46
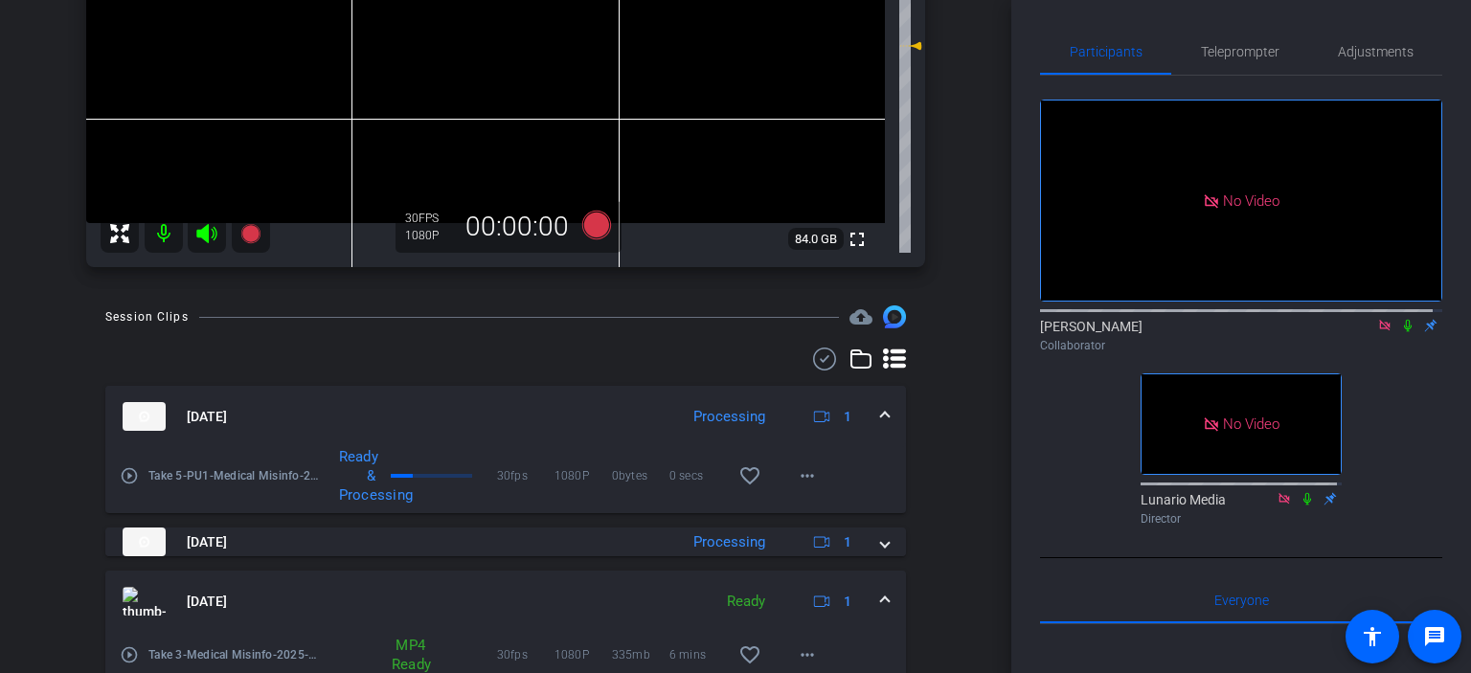
scroll to position [510, 0]
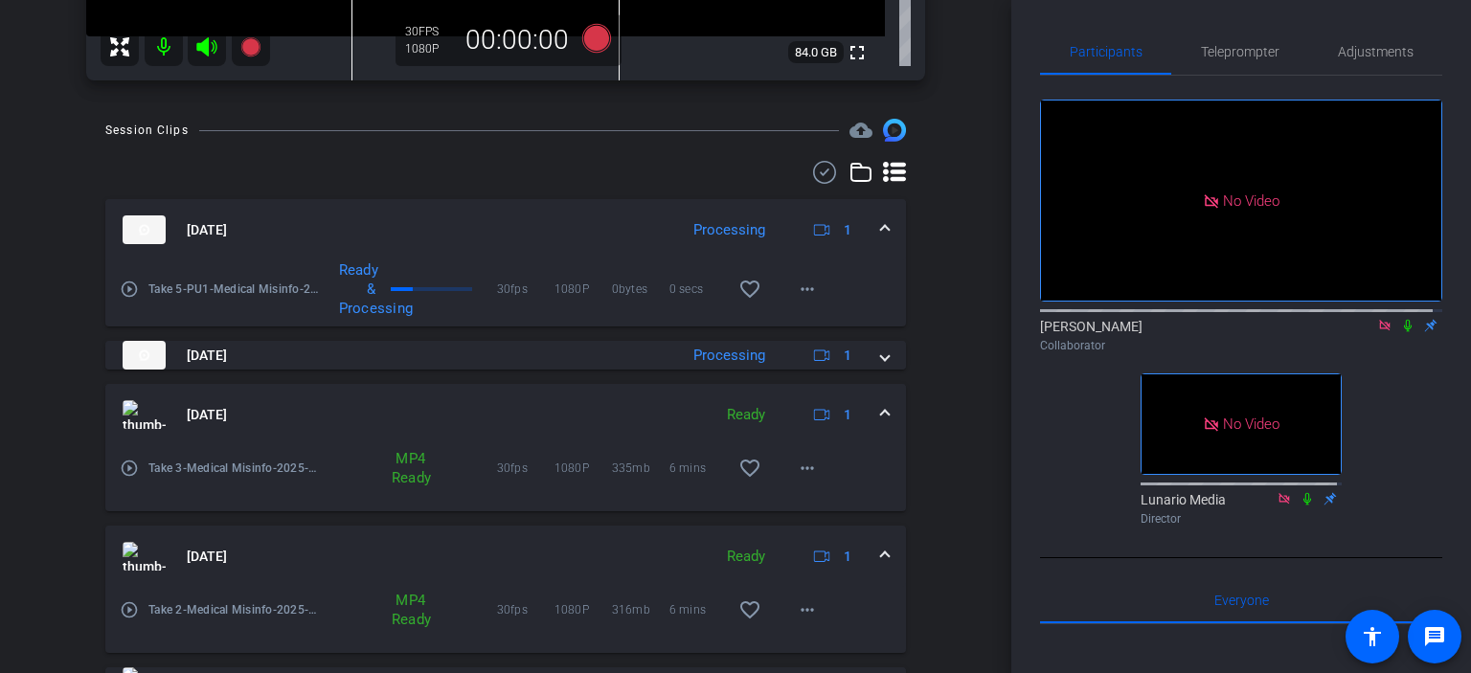
click at [136, 465] on mat-icon "play_circle_outline" at bounding box center [129, 468] width 19 height 19
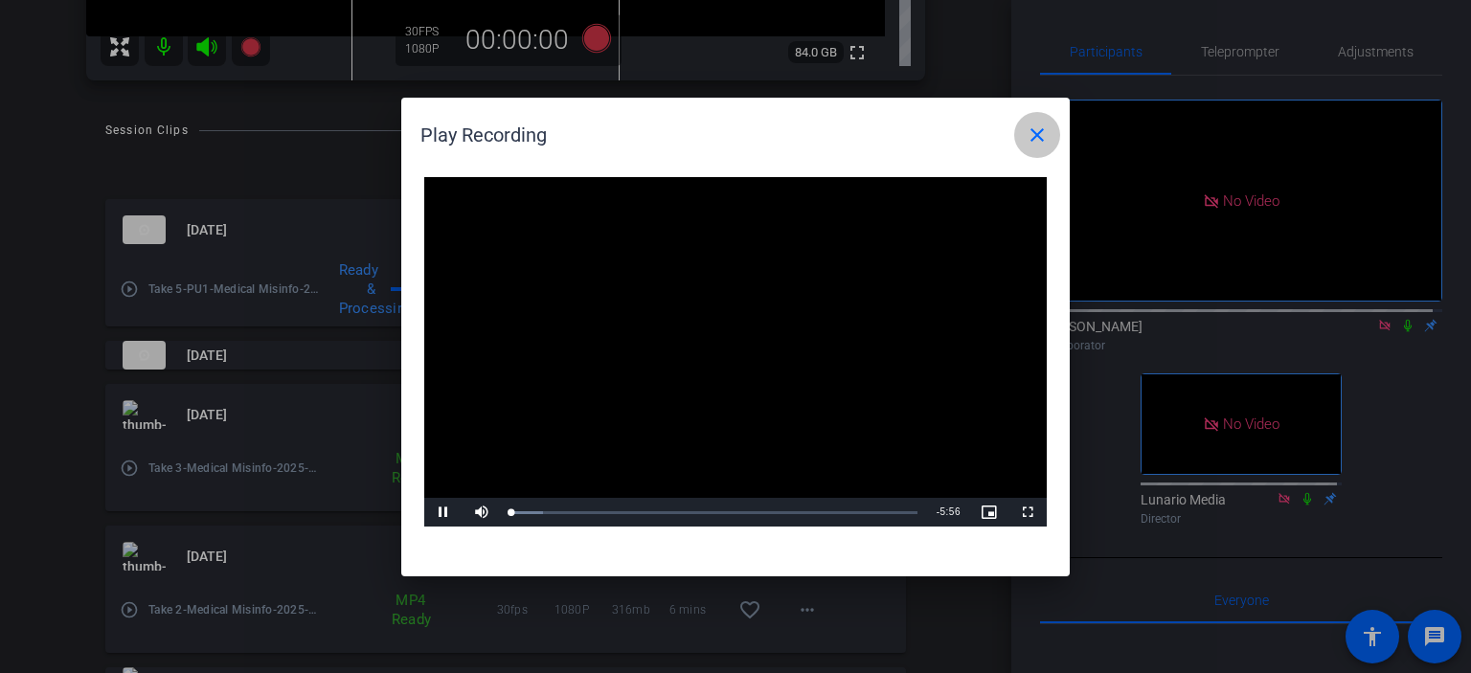
click at [1042, 125] on mat-icon "close" at bounding box center [1037, 135] width 23 height 23
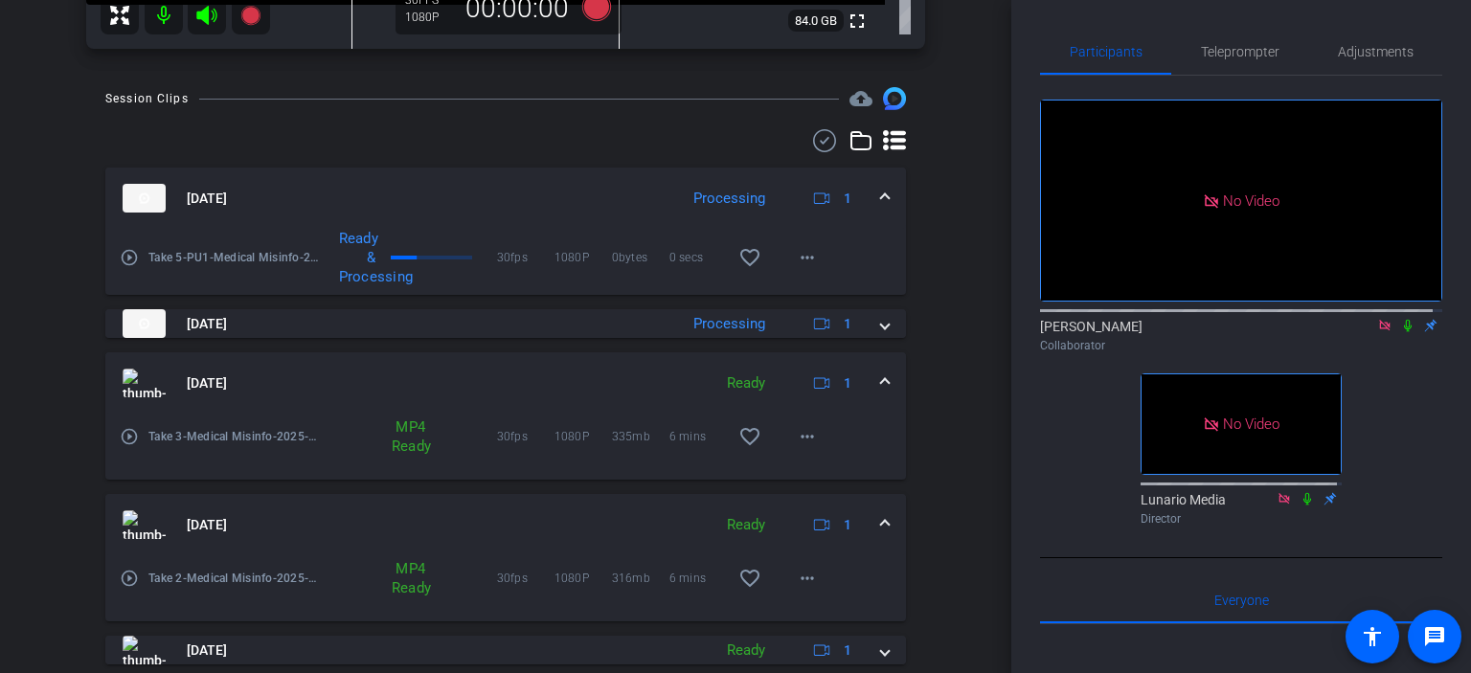
scroll to position [575, 0]
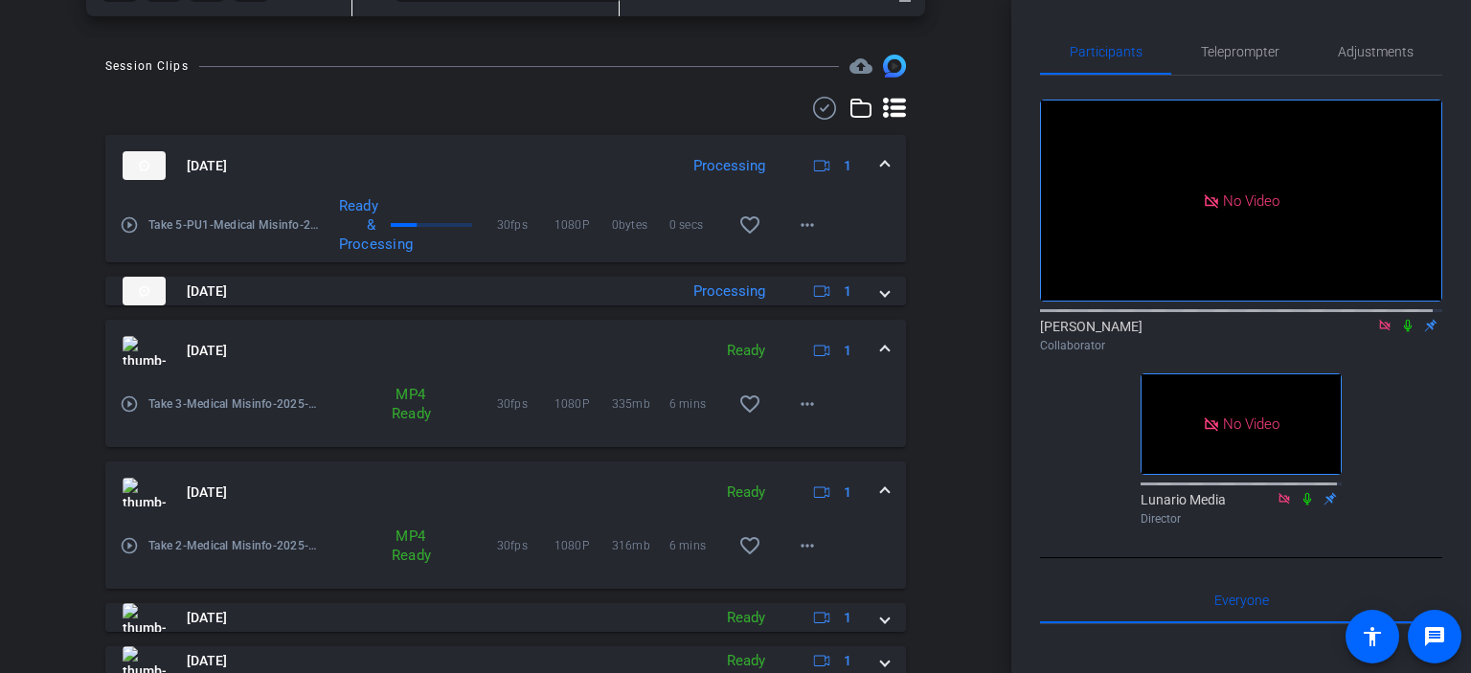
click at [128, 405] on mat-icon "play_circle_outline" at bounding box center [129, 404] width 19 height 19
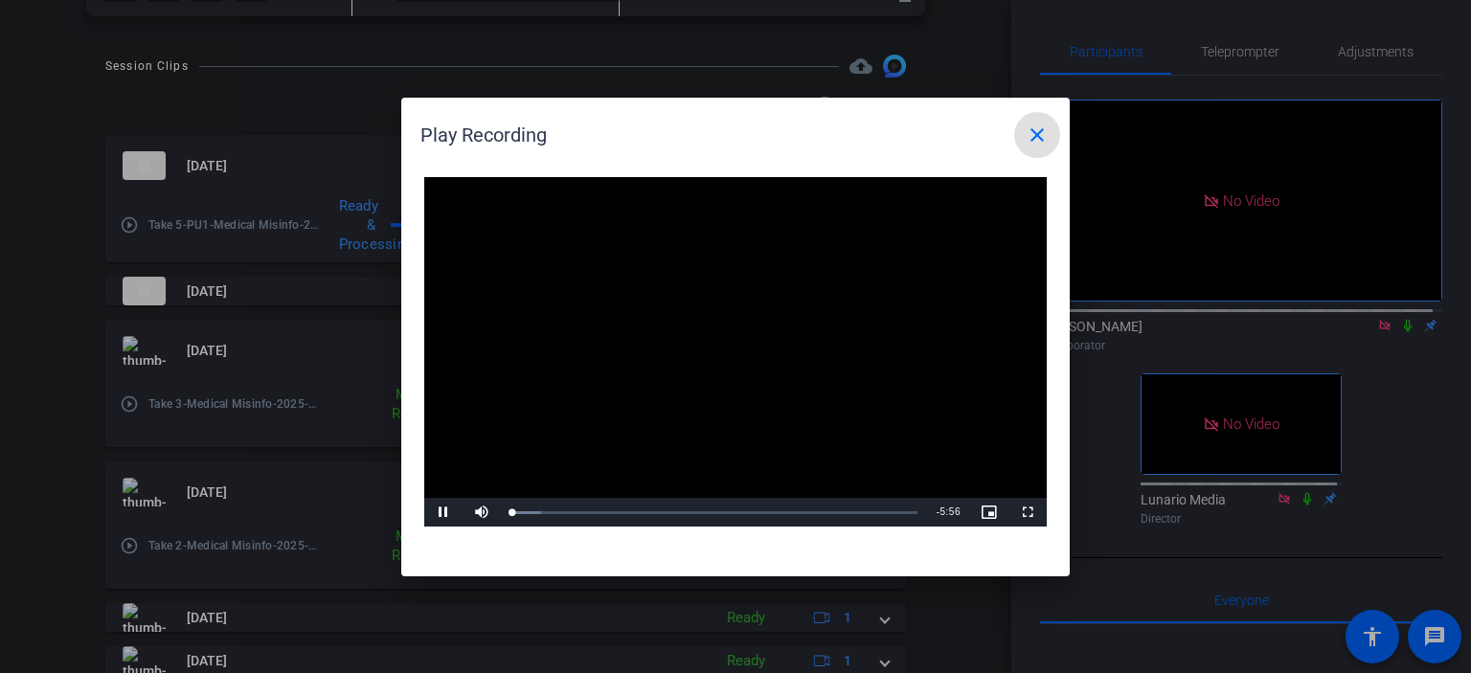
click at [1027, 141] on mat-icon "close" at bounding box center [1037, 135] width 23 height 23
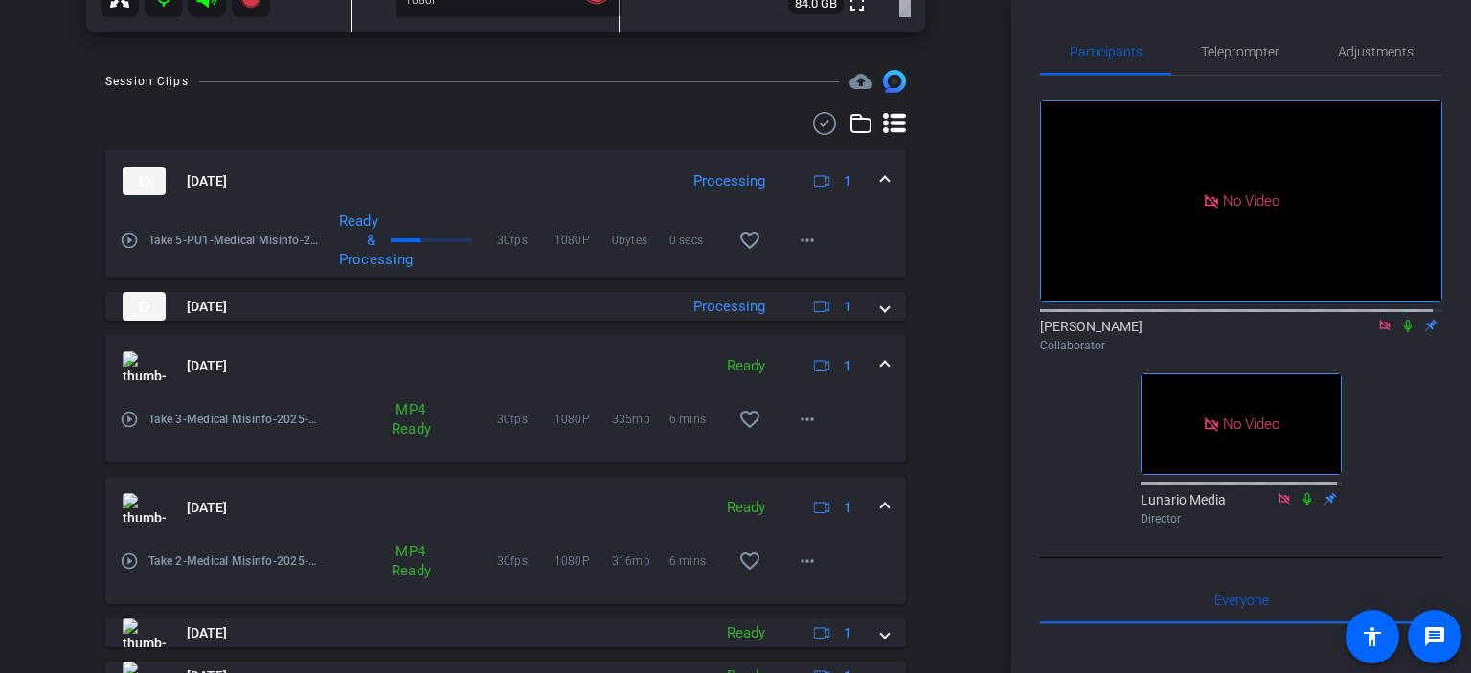
scroll to position [688, 0]
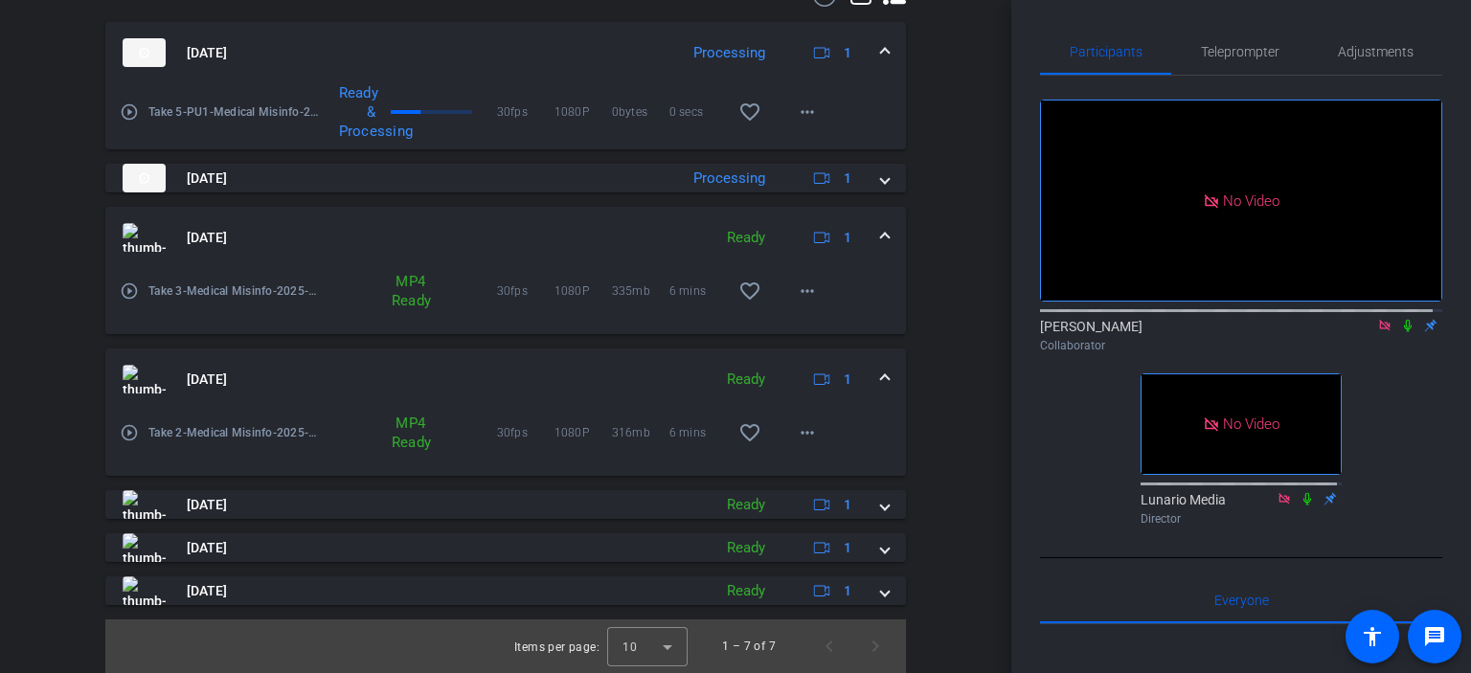
click at [130, 287] on mat-icon "play_circle_outline" at bounding box center [129, 291] width 19 height 19
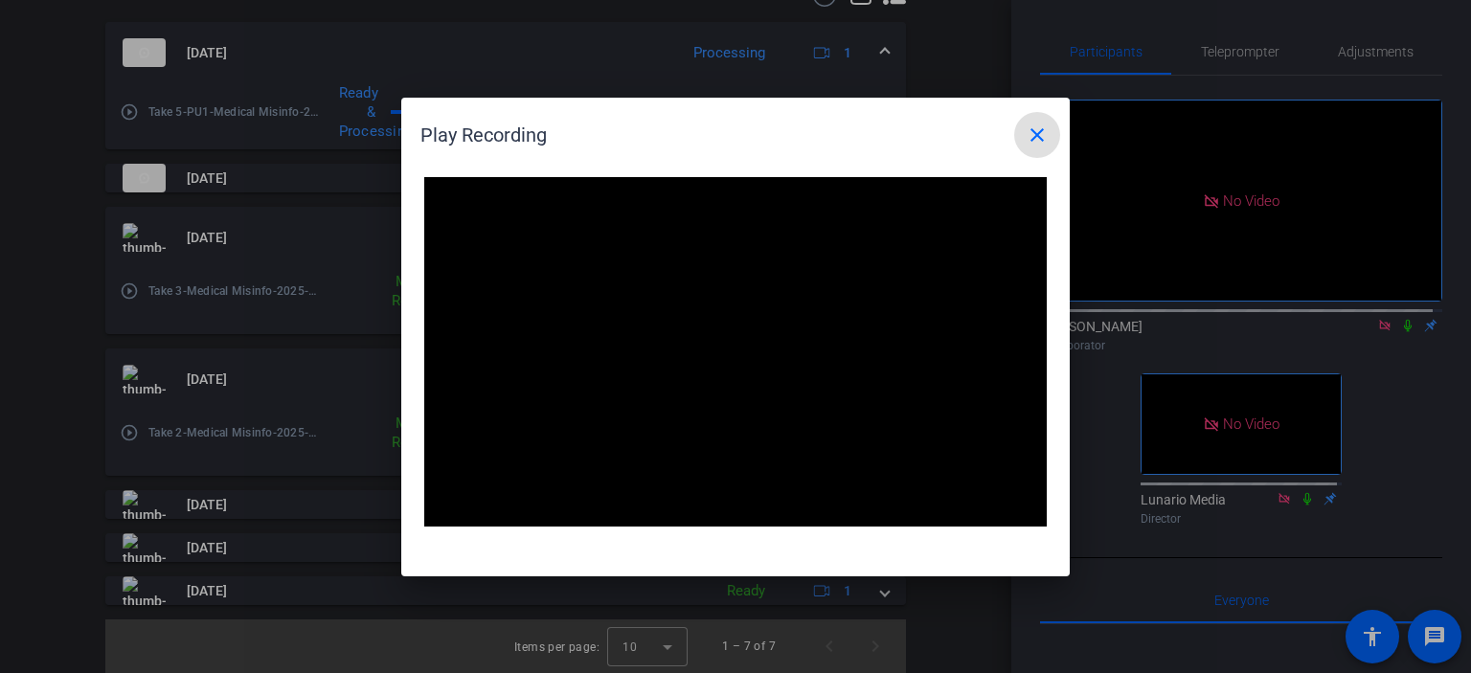
click at [1028, 129] on mat-icon "close" at bounding box center [1037, 135] width 23 height 23
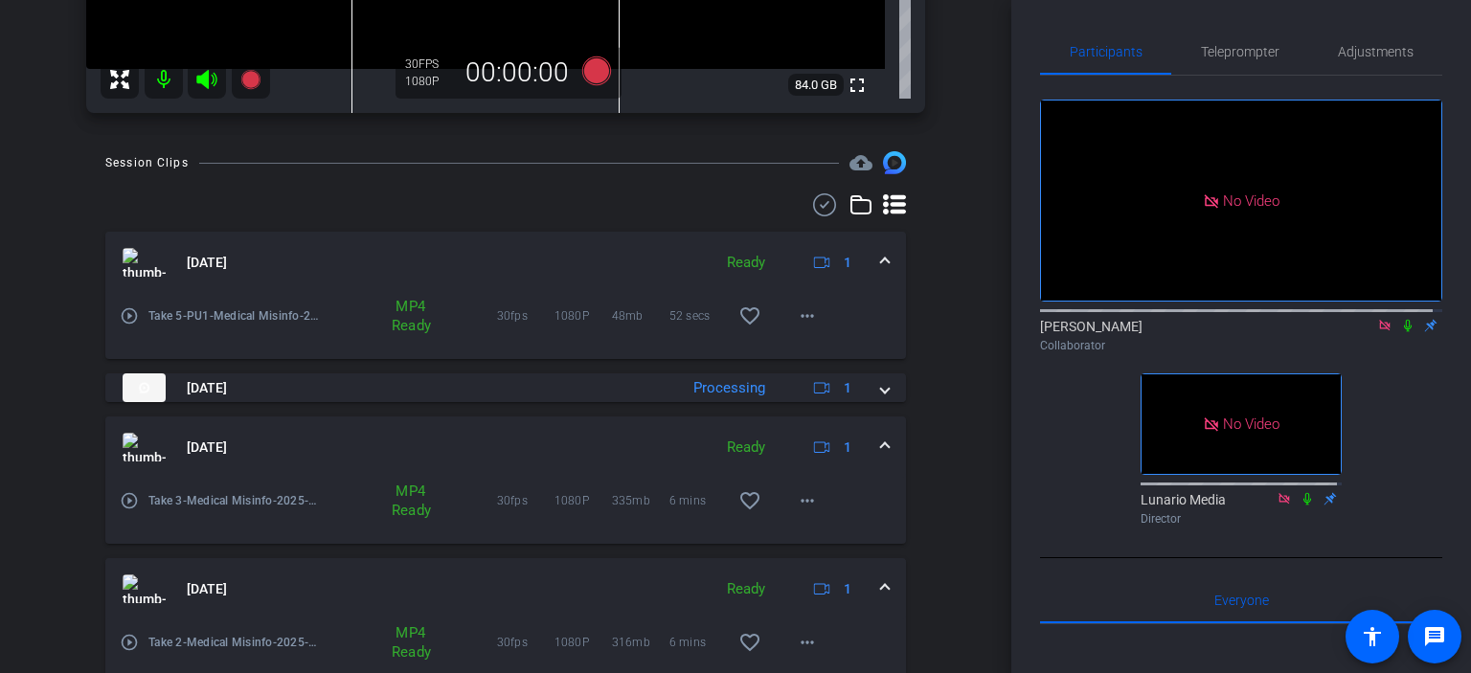
scroll to position [63, 0]
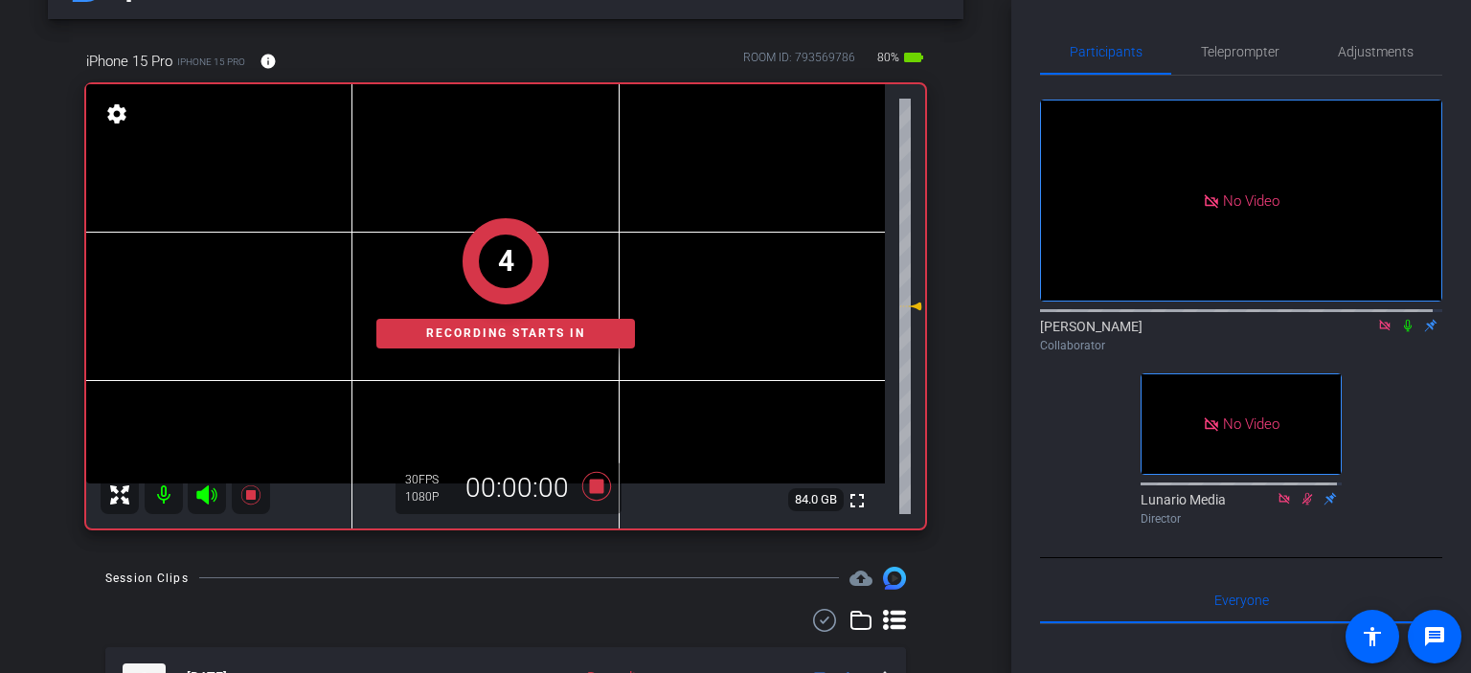
click at [1400, 332] on icon at bounding box center [1407, 325] width 15 height 13
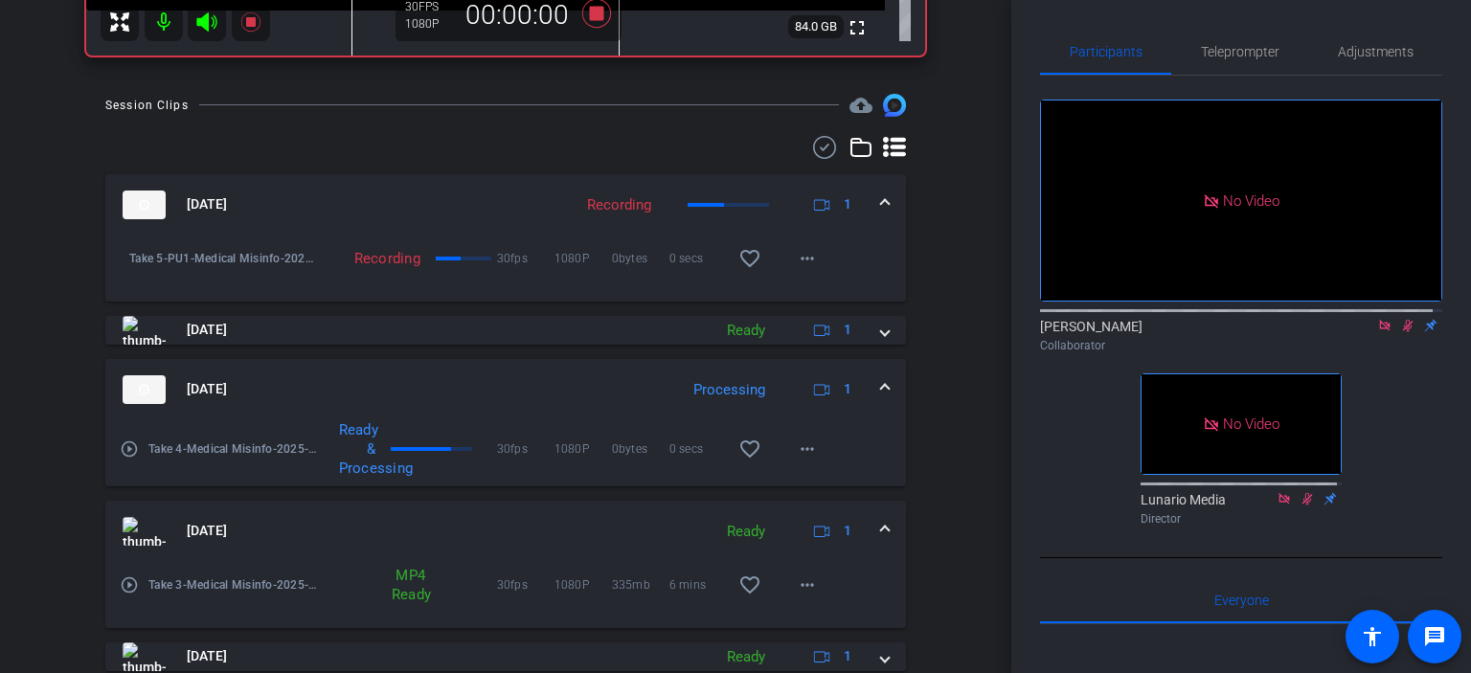
scroll to position [575, 0]
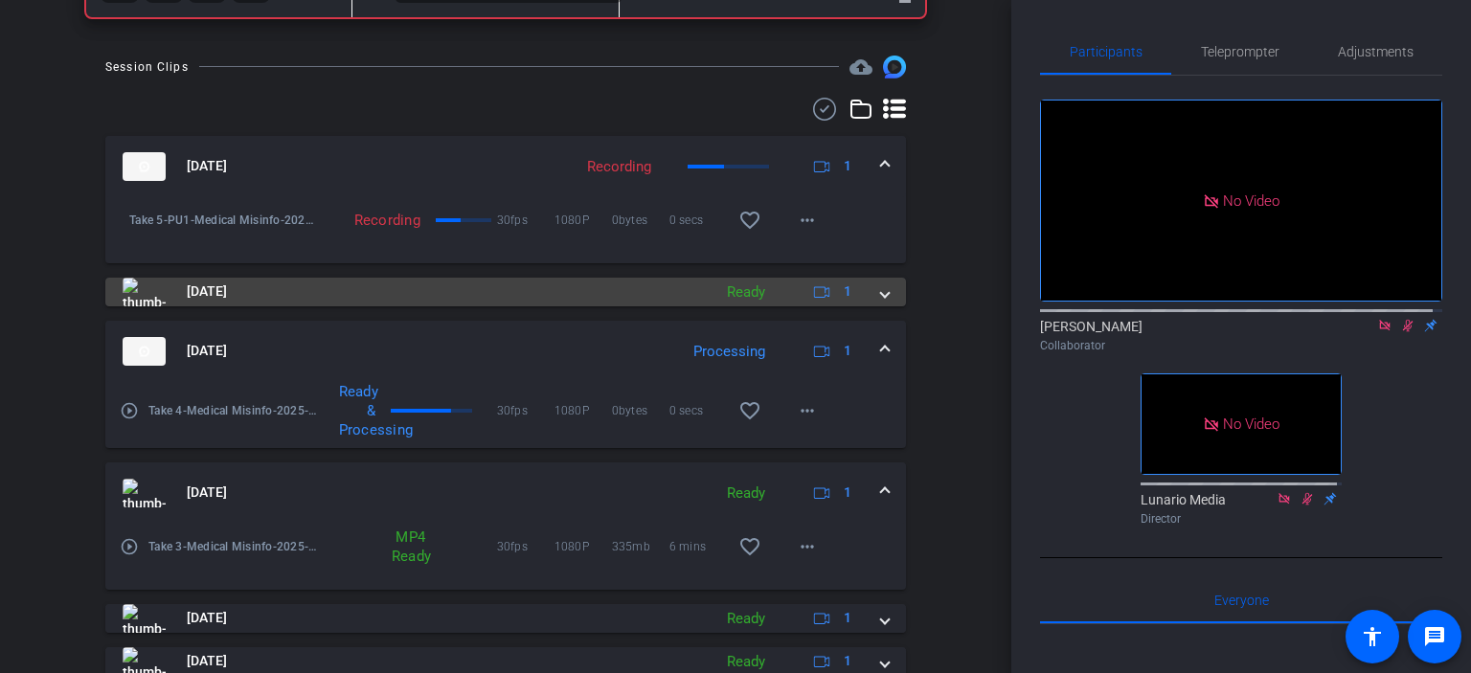
click at [881, 299] on span at bounding box center [885, 292] width 8 height 20
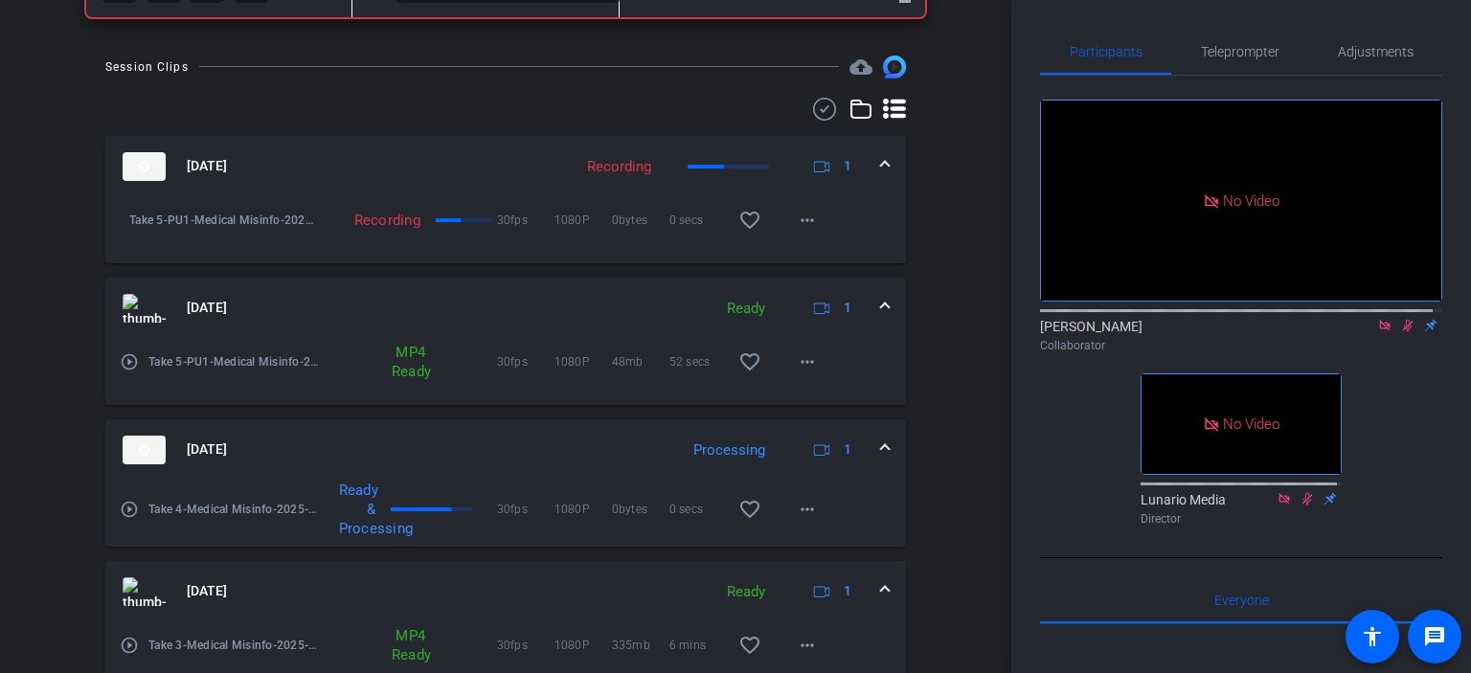
click at [125, 508] on mat-icon "play_circle_outline" at bounding box center [129, 509] width 19 height 19
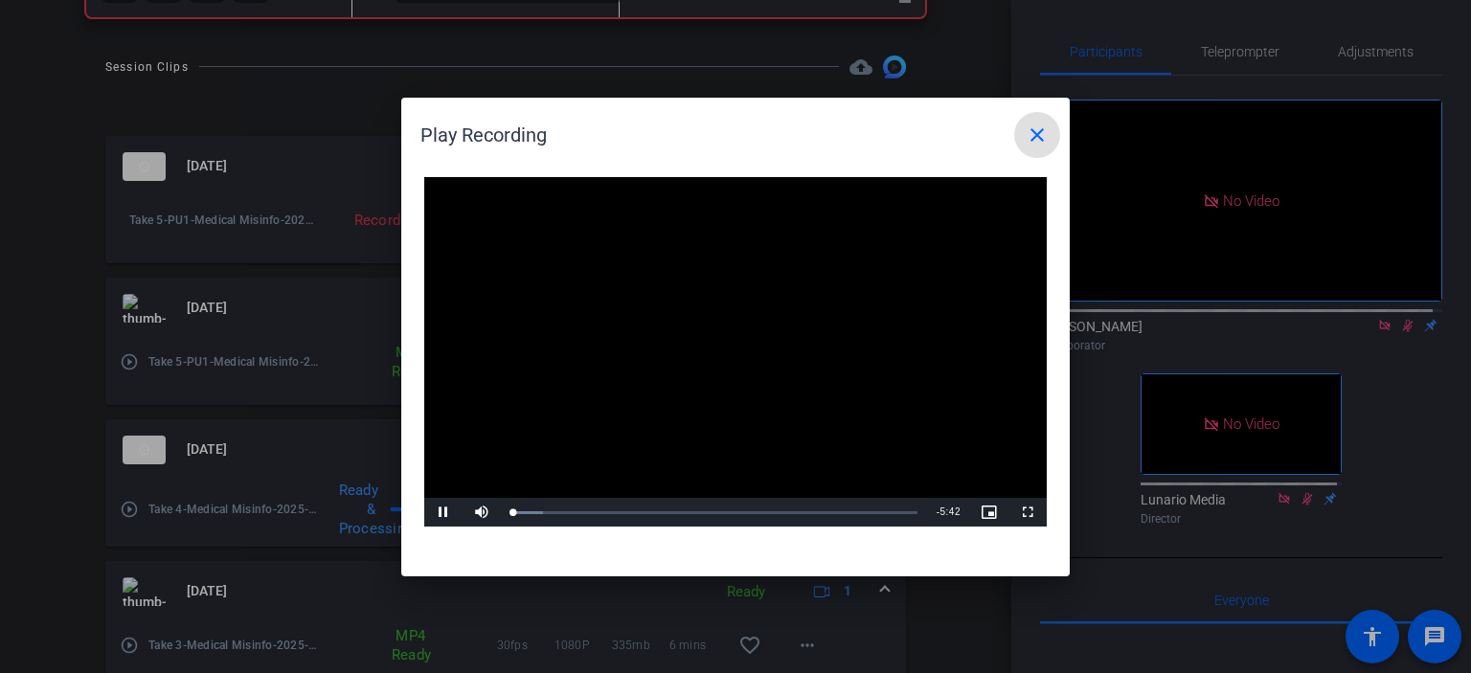
click at [1046, 134] on mat-icon "close" at bounding box center [1037, 135] width 23 height 23
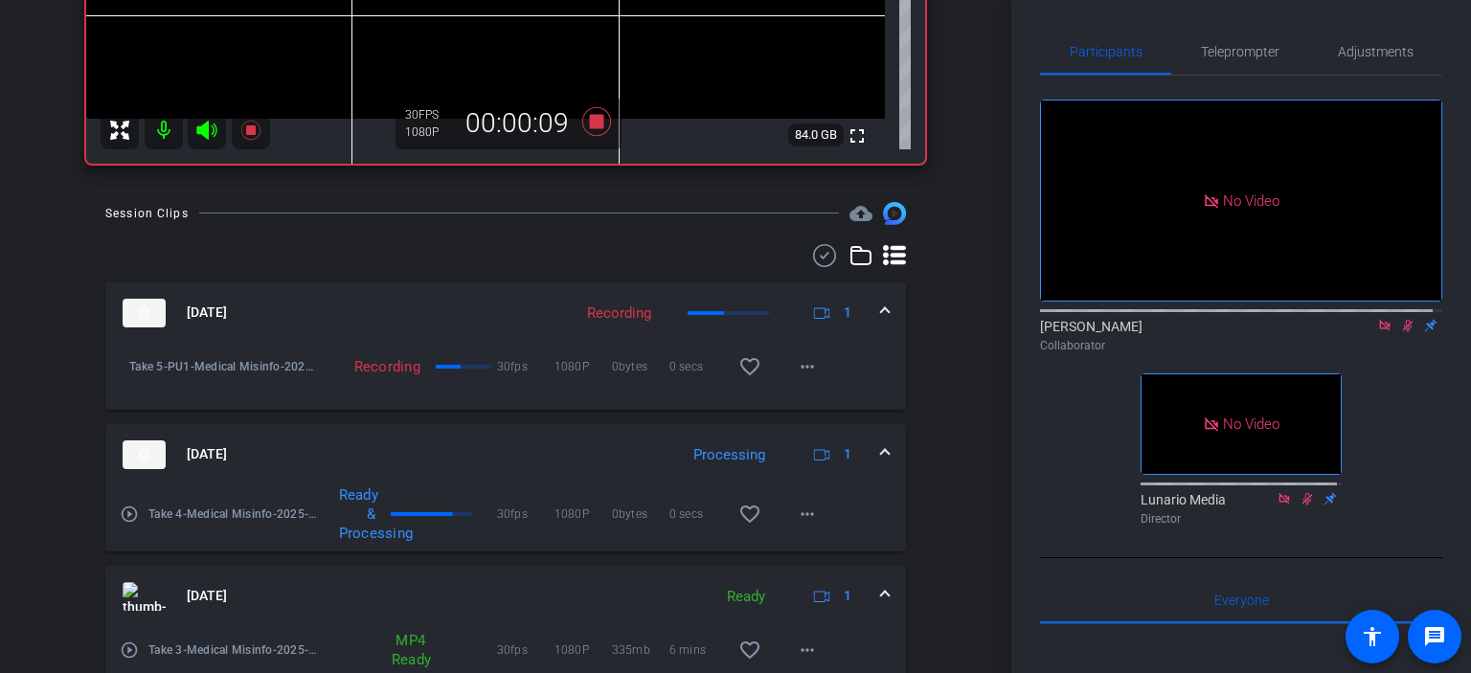
scroll to position [0, 0]
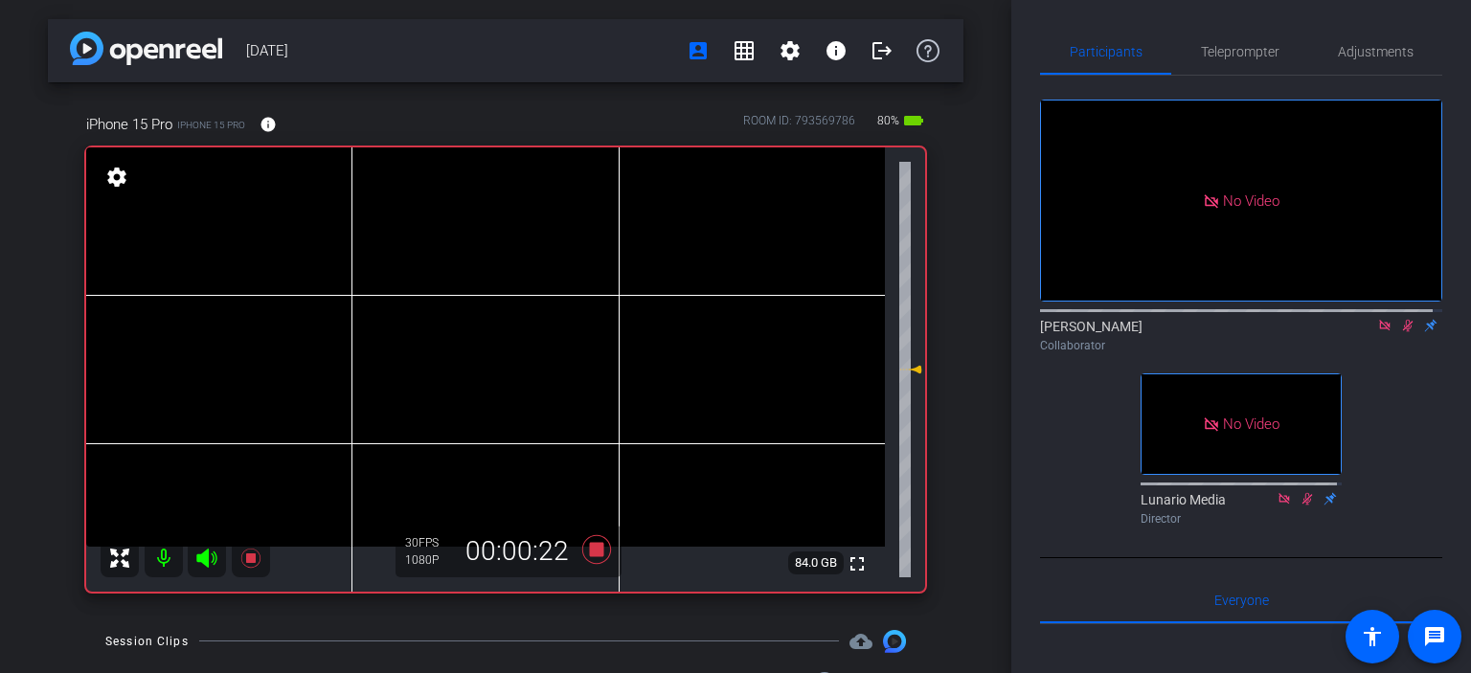
click at [1403, 332] on icon at bounding box center [1408, 326] width 11 height 12
click at [1404, 332] on icon at bounding box center [1408, 326] width 8 height 12
click at [1403, 332] on icon at bounding box center [1408, 326] width 11 height 12
click at [1404, 332] on icon at bounding box center [1408, 326] width 8 height 12
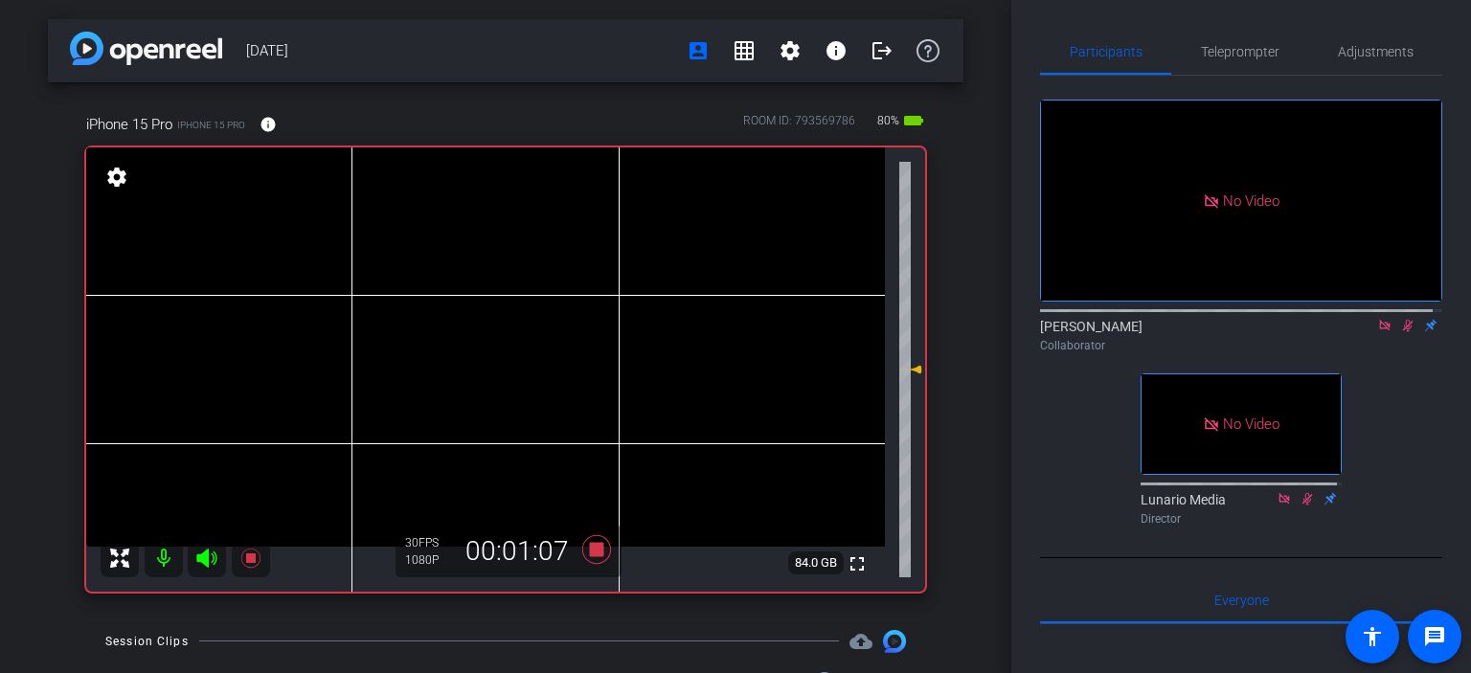
click at [1403, 332] on icon at bounding box center [1408, 326] width 11 height 12
click at [1394, 317] on div at bounding box center [1241, 309] width 402 height 15
click at [1394, 335] on div "[PERSON_NAME] Collaborator" at bounding box center [1241, 331] width 402 height 58
click at [1400, 332] on icon at bounding box center [1407, 325] width 15 height 13
click at [1402, 332] on icon at bounding box center [1407, 325] width 15 height 13
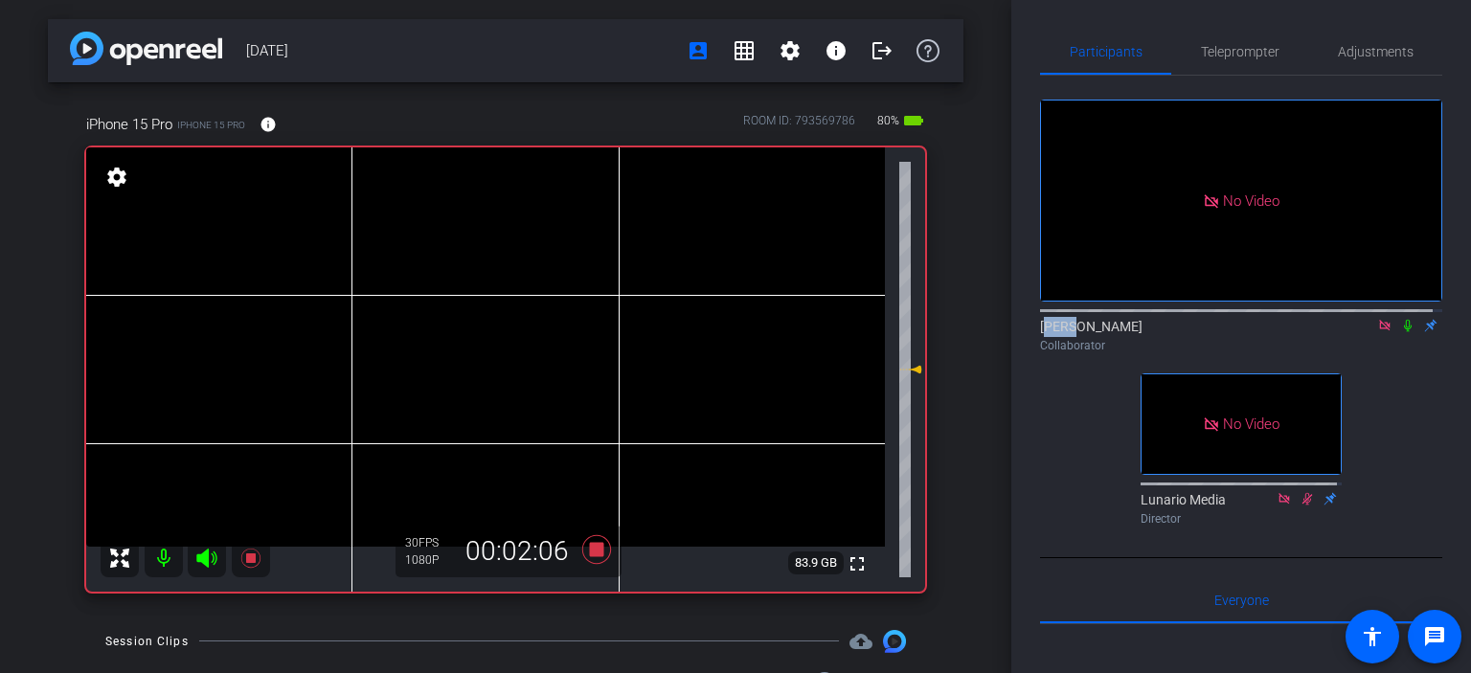
click at [1400, 332] on icon at bounding box center [1407, 325] width 15 height 13
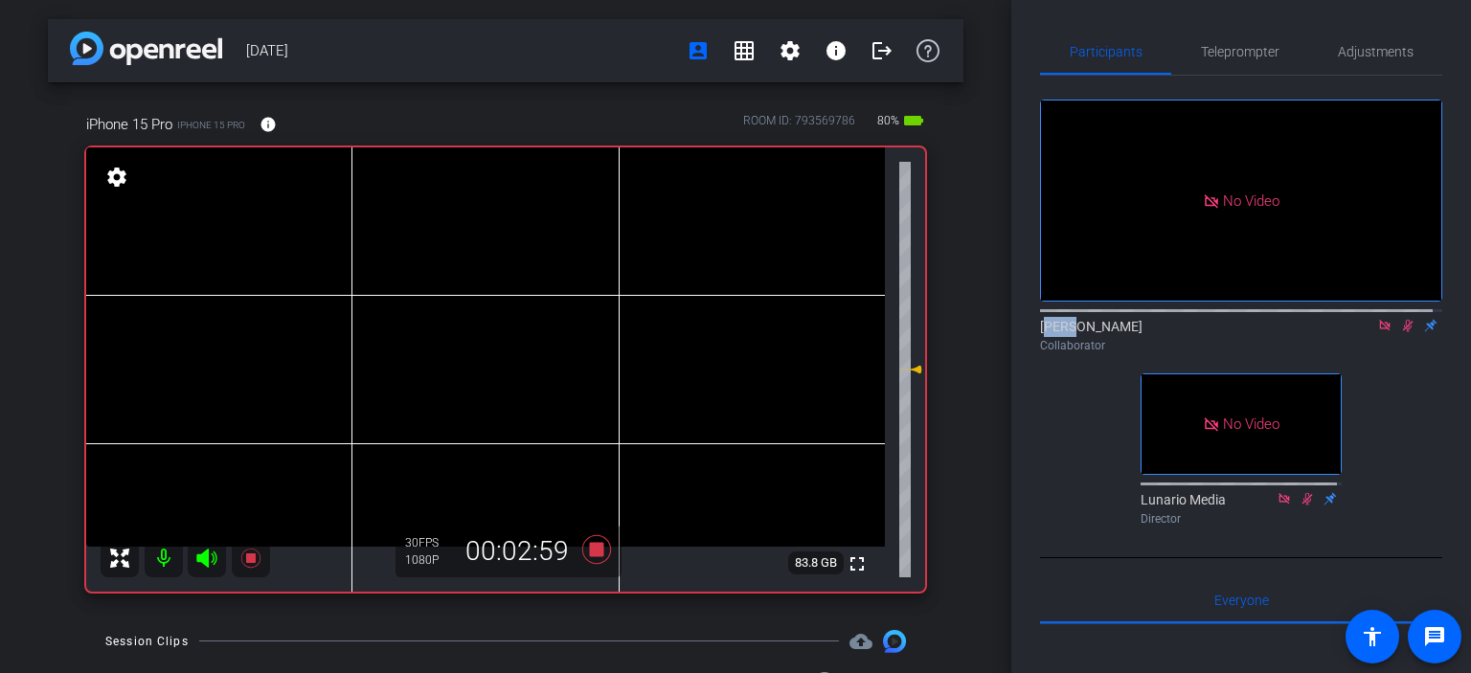
click at [1400, 332] on icon at bounding box center [1407, 325] width 15 height 13
click at [1403, 332] on icon at bounding box center [1408, 326] width 11 height 12
click at [1400, 332] on icon at bounding box center [1407, 325] width 15 height 13
click at [1403, 332] on icon at bounding box center [1408, 326] width 11 height 12
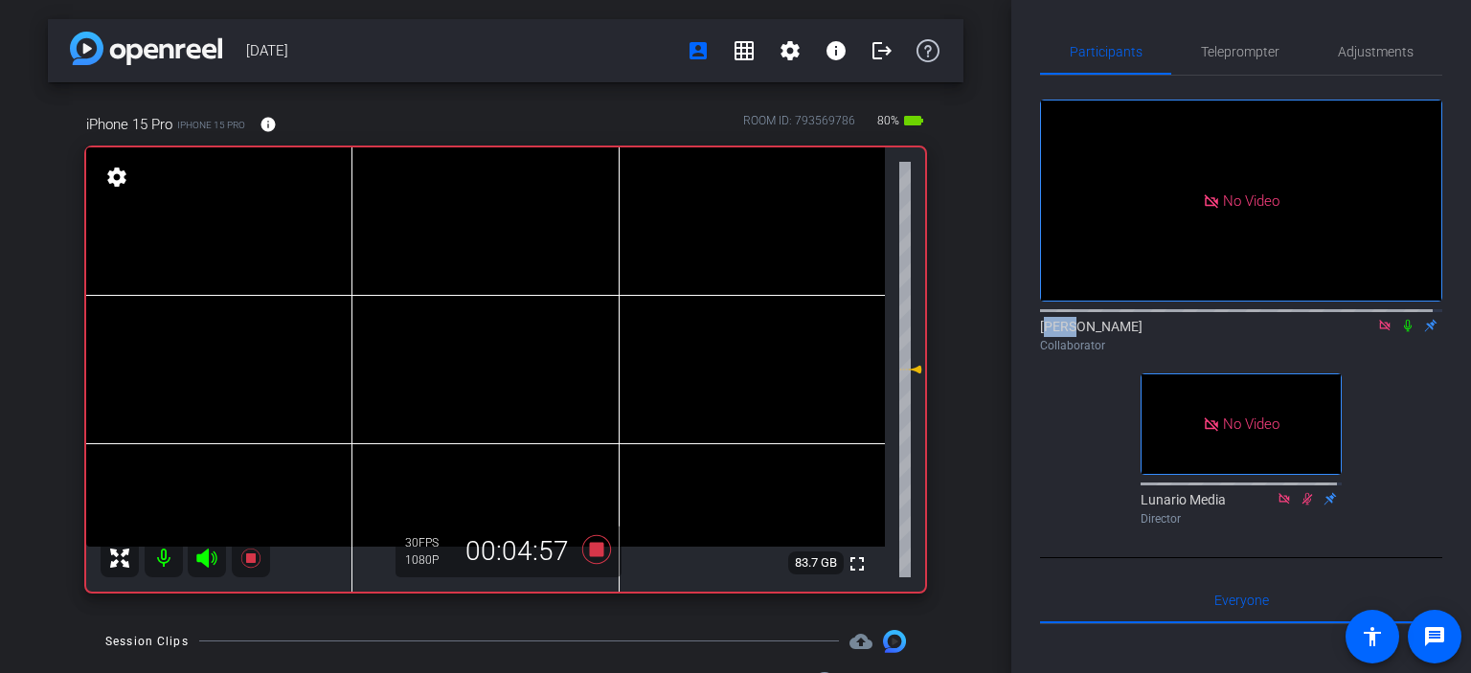
click at [1404, 332] on icon at bounding box center [1408, 326] width 8 height 12
click at [1400, 332] on icon at bounding box center [1407, 325] width 15 height 13
click at [1403, 332] on icon at bounding box center [1407, 325] width 15 height 13
click at [1403, 332] on icon at bounding box center [1408, 326] width 11 height 12
click at [1404, 332] on icon at bounding box center [1408, 326] width 8 height 12
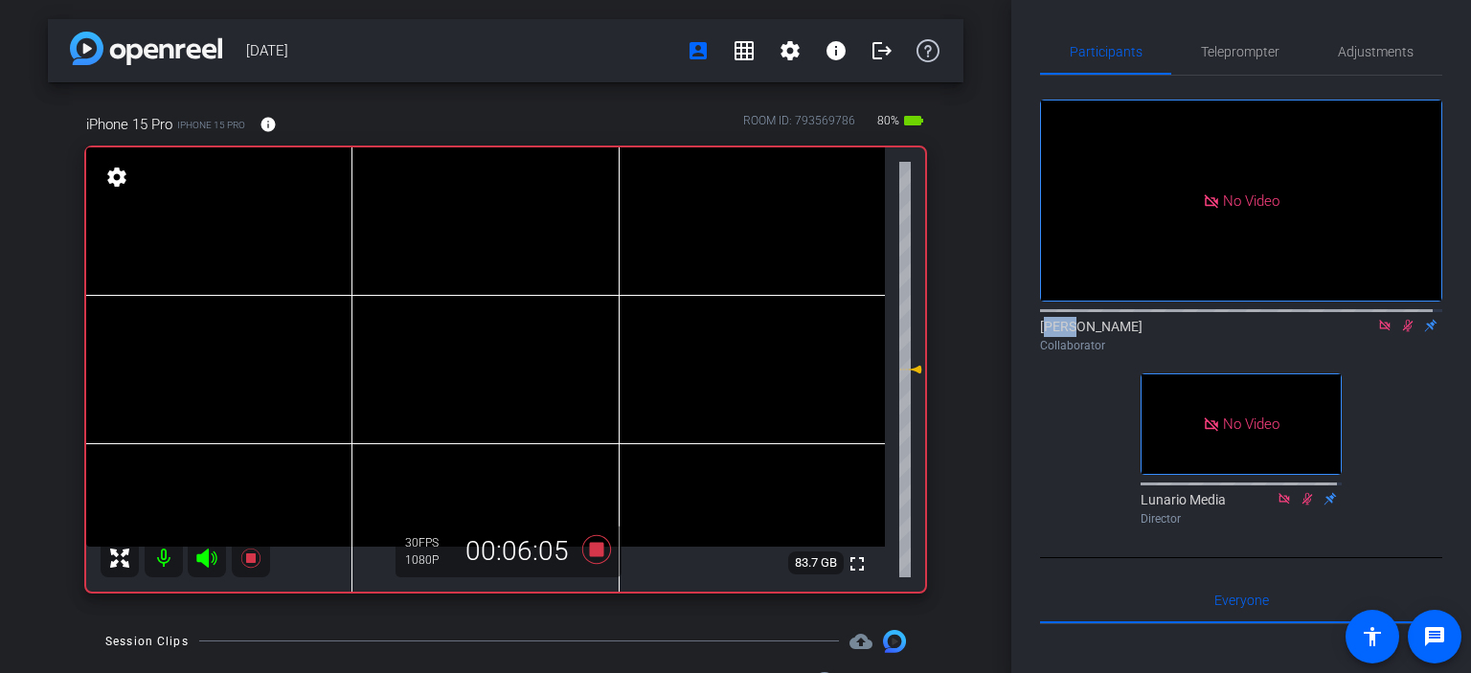
click at [1403, 332] on icon at bounding box center [1408, 326] width 11 height 12
click at [1400, 332] on icon at bounding box center [1407, 325] width 15 height 13
click at [1403, 332] on icon at bounding box center [1408, 326] width 11 height 12
click at [1404, 332] on icon at bounding box center [1408, 326] width 8 height 12
click at [1403, 332] on icon at bounding box center [1408, 326] width 11 height 12
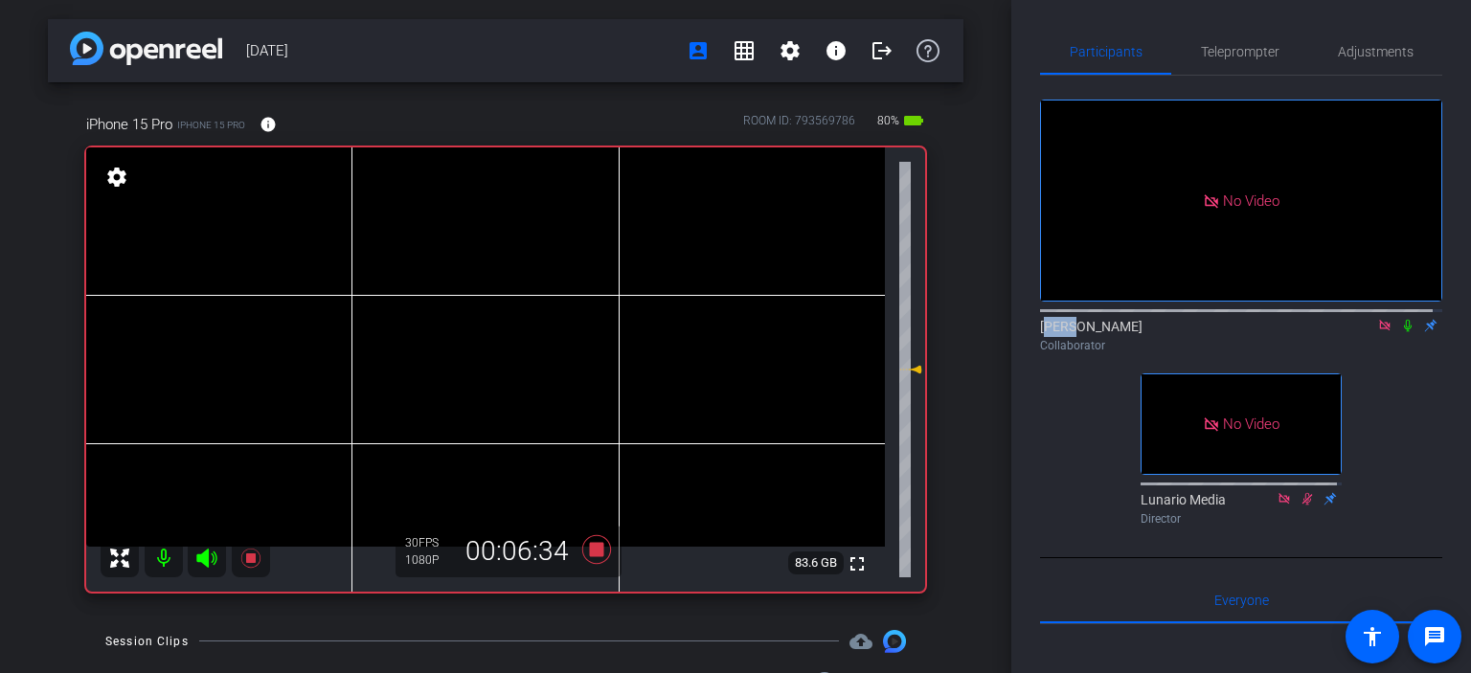
click at [1404, 332] on icon at bounding box center [1408, 326] width 8 height 12
click at [1403, 332] on icon at bounding box center [1408, 326] width 11 height 12
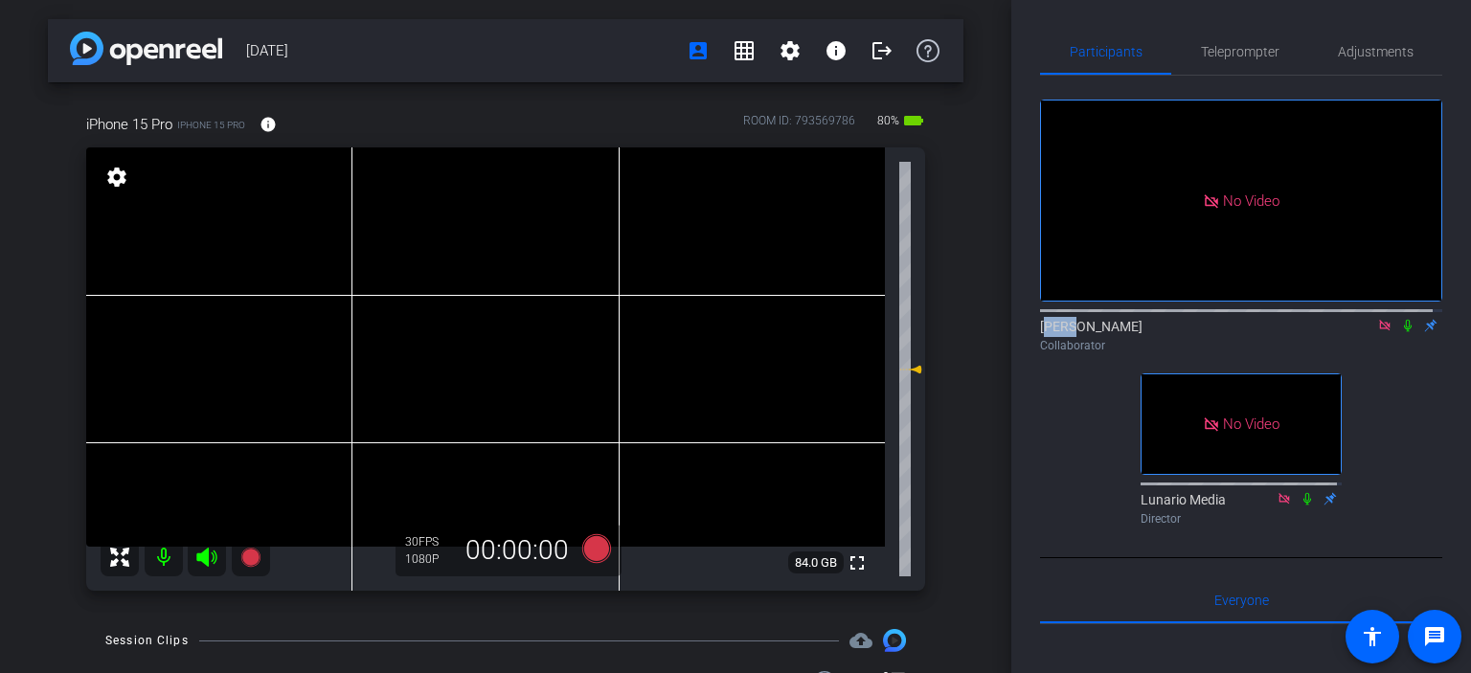
click at [1400, 332] on icon at bounding box center [1407, 325] width 15 height 13
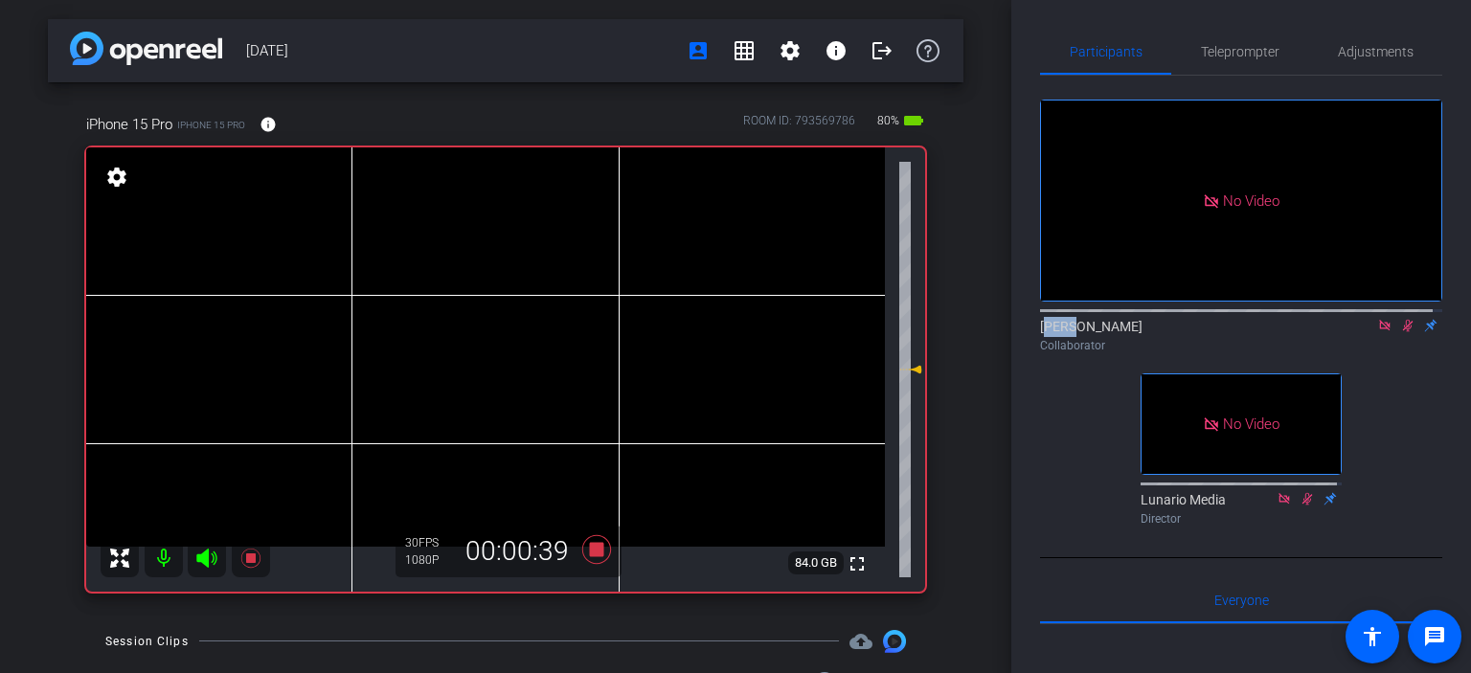
click at [1403, 332] on icon at bounding box center [1408, 326] width 11 height 12
click at [1400, 332] on icon at bounding box center [1407, 325] width 15 height 13
click at [1403, 332] on icon at bounding box center [1408, 326] width 11 height 12
click at [1400, 332] on icon at bounding box center [1407, 325] width 15 height 13
click at [1403, 332] on icon at bounding box center [1408, 326] width 11 height 12
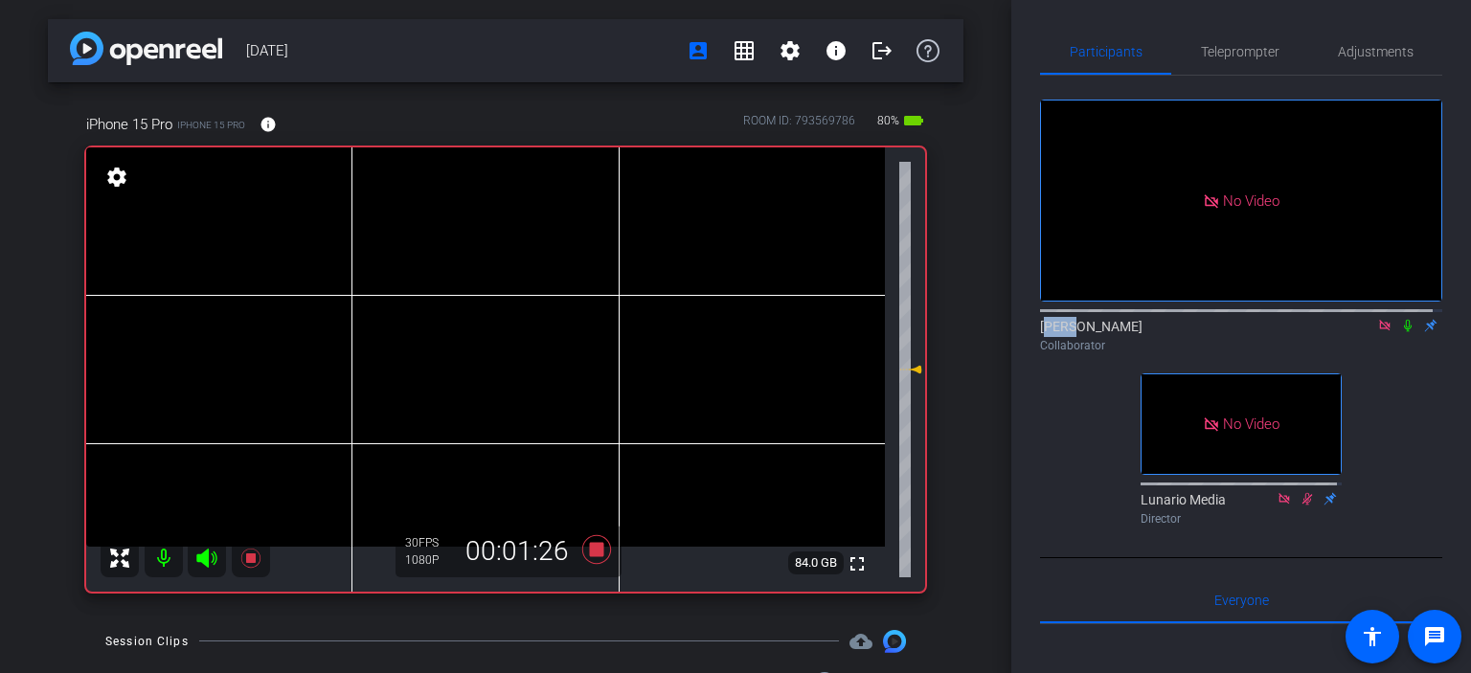
click at [1400, 332] on icon at bounding box center [1407, 325] width 15 height 13
click at [1403, 332] on icon at bounding box center [1408, 326] width 11 height 12
click at [1400, 332] on icon at bounding box center [1407, 325] width 15 height 13
click at [1403, 332] on icon at bounding box center [1407, 325] width 15 height 13
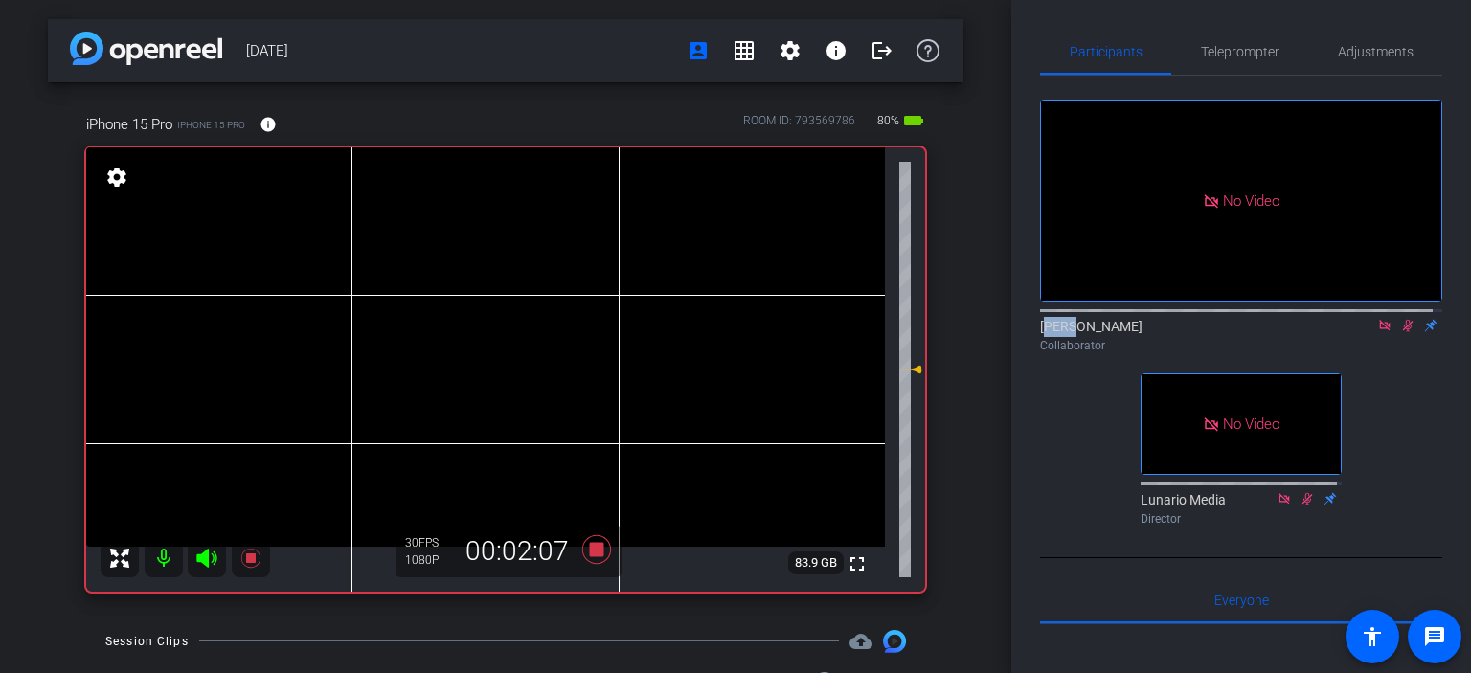
click at [1403, 332] on icon at bounding box center [1407, 325] width 15 height 13
click at [1400, 332] on icon at bounding box center [1407, 325] width 15 height 13
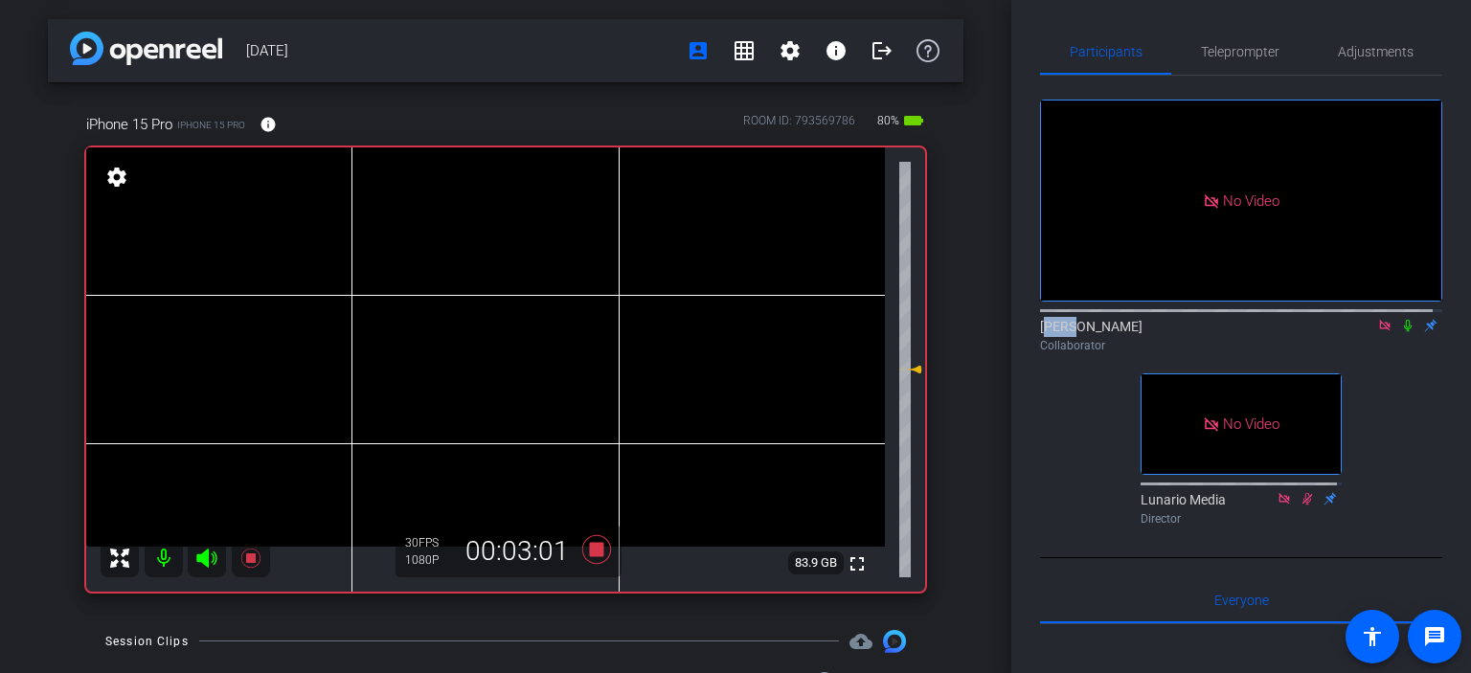
click at [1400, 332] on icon at bounding box center [1407, 325] width 15 height 13
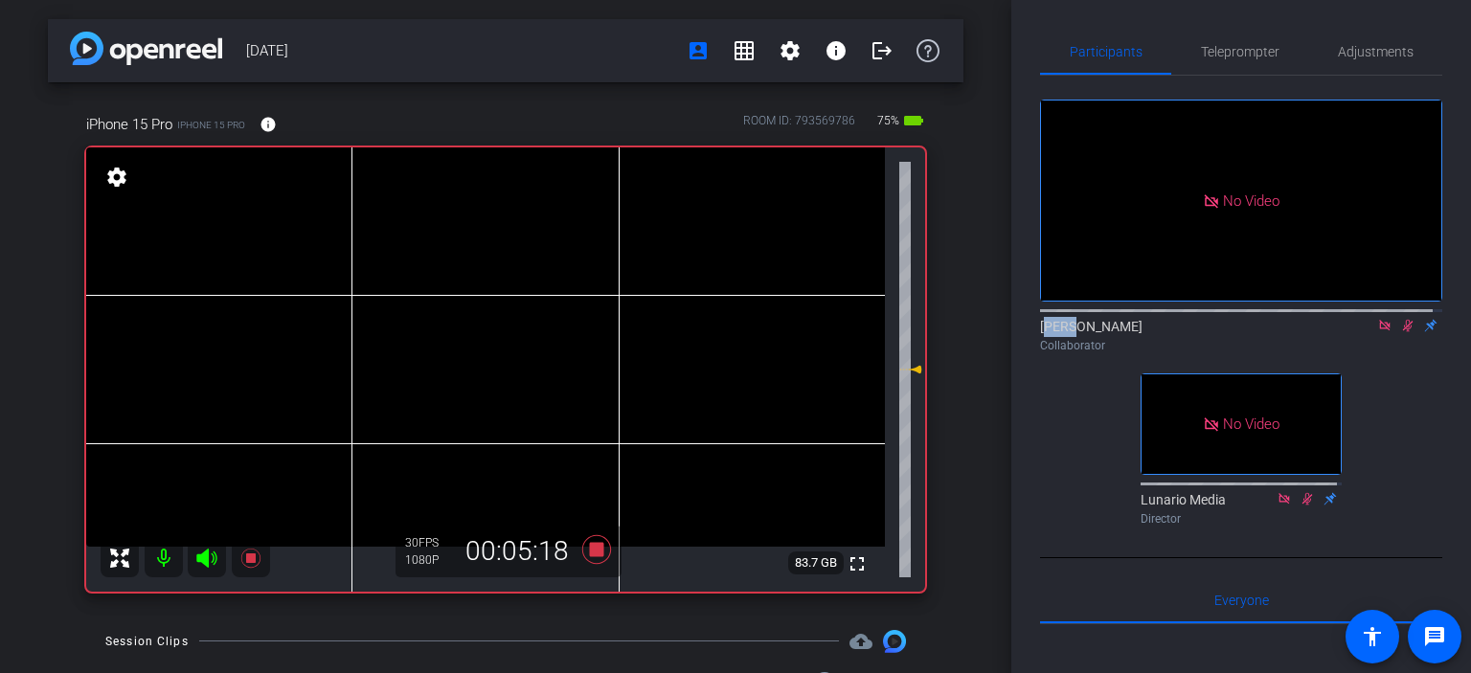
click at [1400, 332] on icon at bounding box center [1407, 325] width 15 height 13
click at [1404, 332] on icon at bounding box center [1408, 326] width 8 height 12
click at [1403, 332] on icon at bounding box center [1408, 326] width 11 height 12
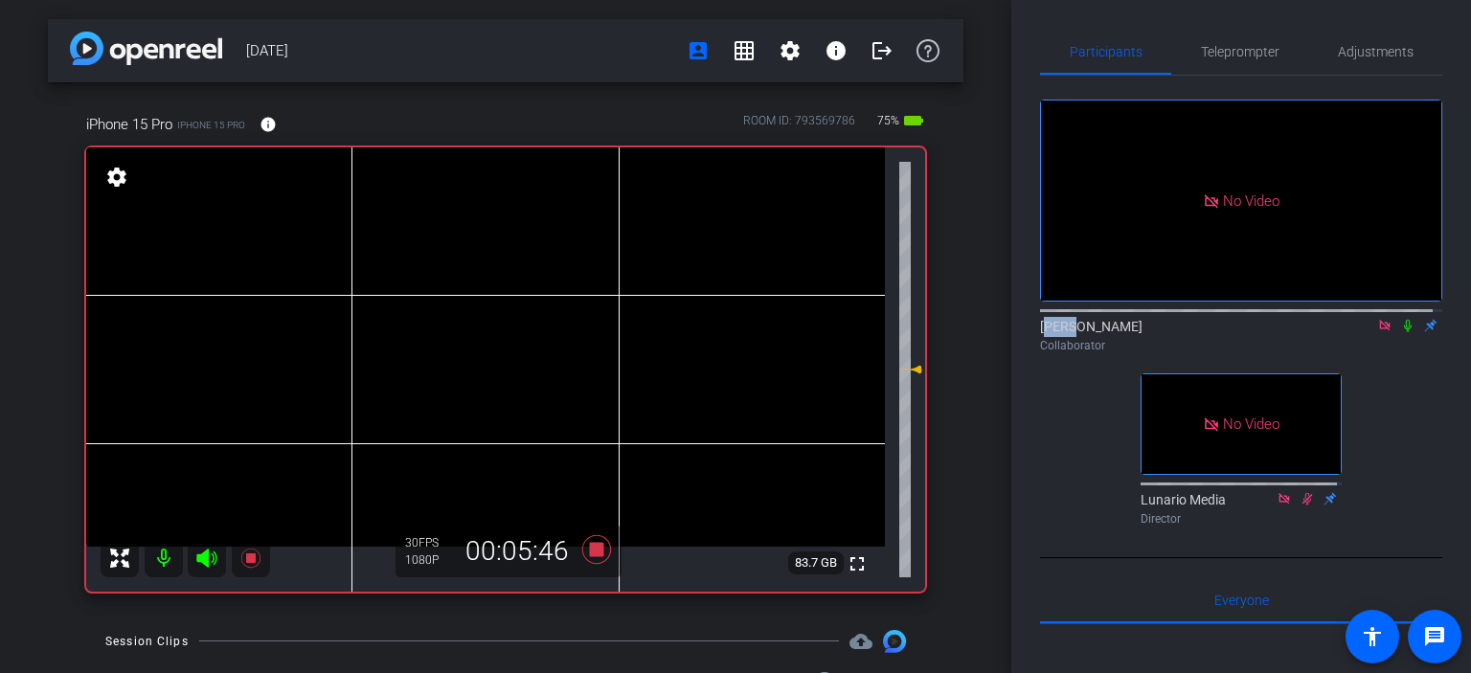
click at [1400, 332] on icon at bounding box center [1407, 325] width 15 height 13
click at [1403, 332] on icon at bounding box center [1408, 326] width 11 height 12
click at [1404, 332] on icon at bounding box center [1408, 326] width 8 height 12
click at [1403, 332] on icon at bounding box center [1408, 326] width 11 height 12
click at [1404, 332] on icon at bounding box center [1408, 326] width 8 height 12
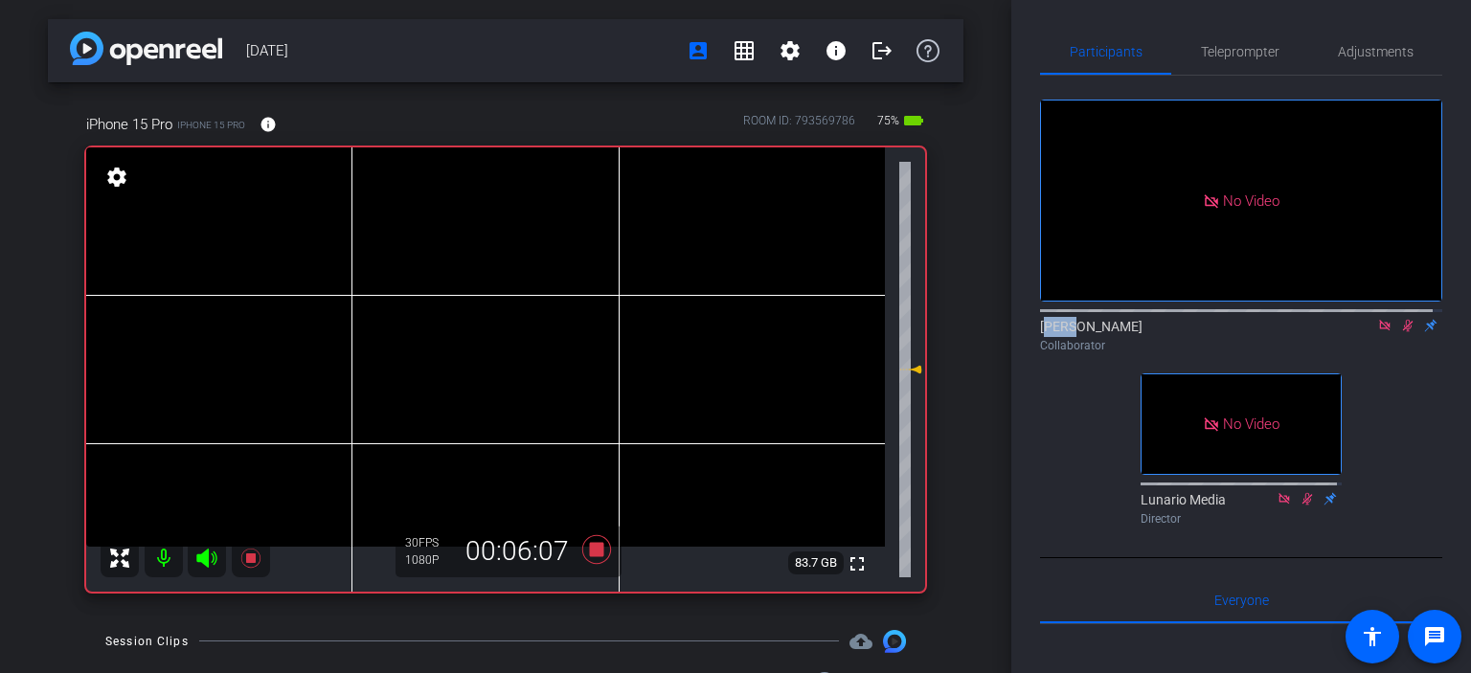
click at [1403, 332] on icon at bounding box center [1408, 326] width 11 height 12
click at [1404, 332] on icon at bounding box center [1408, 326] width 8 height 12
click at [1403, 332] on icon at bounding box center [1408, 326] width 11 height 12
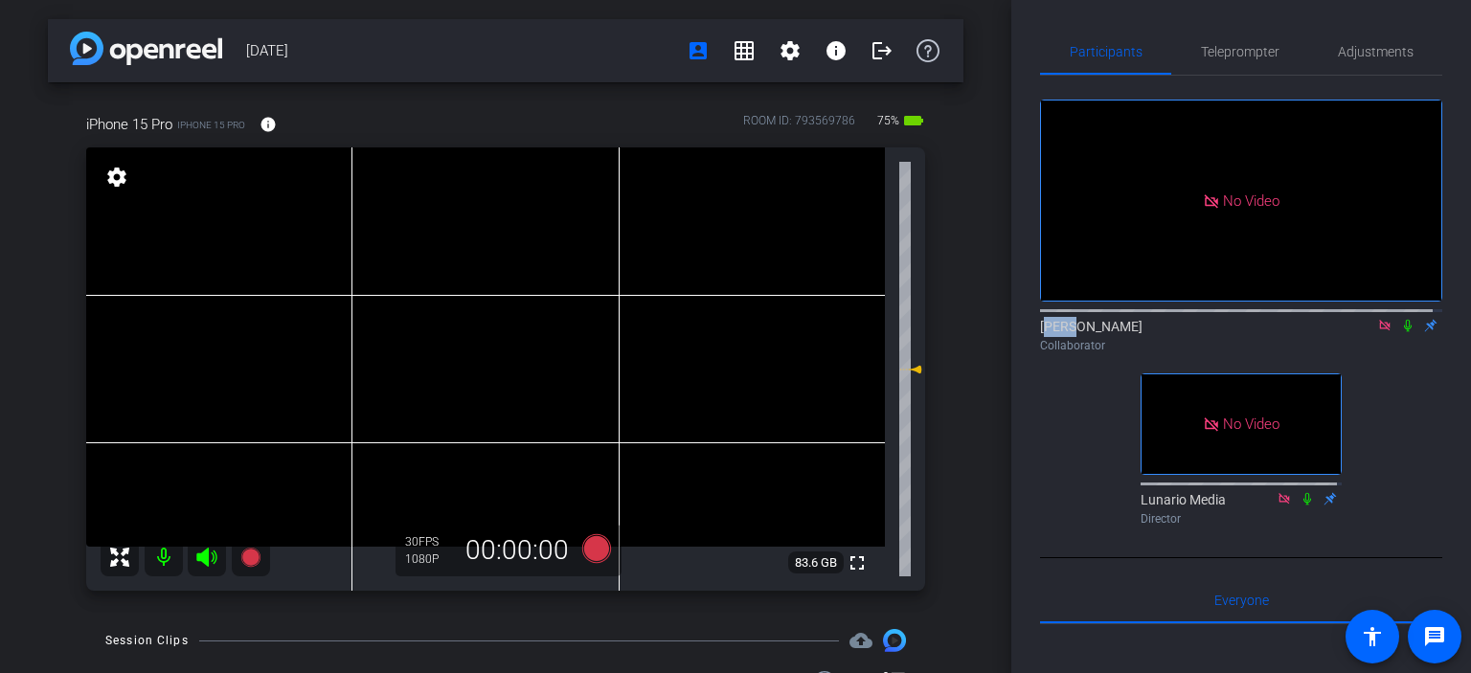
click at [1377, 332] on icon at bounding box center [1384, 325] width 15 height 13
click at [1354, 332] on icon at bounding box center [1361, 325] width 15 height 13
click at [1400, 332] on icon at bounding box center [1407, 325] width 15 height 13
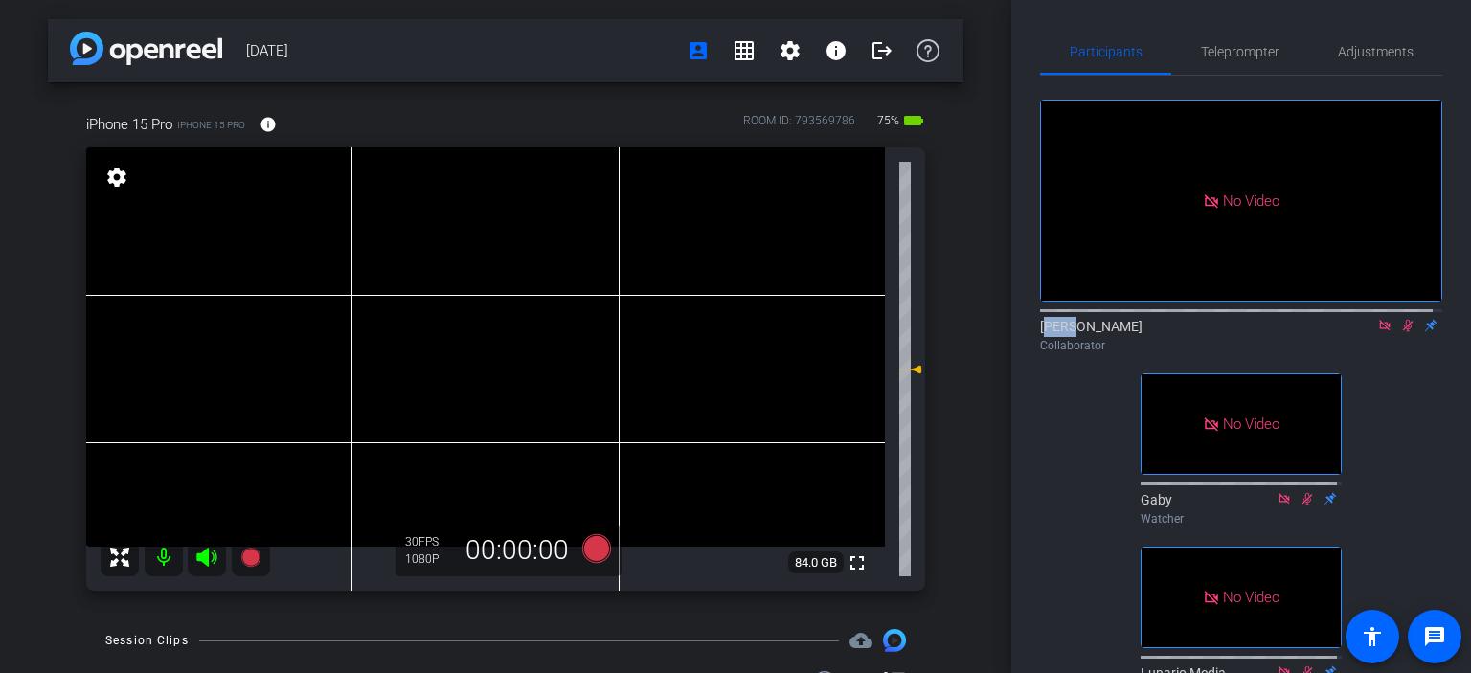
click at [1400, 332] on icon at bounding box center [1407, 325] width 15 height 13
click at [1402, 332] on icon at bounding box center [1407, 325] width 15 height 13
click at [1400, 332] on icon at bounding box center [1407, 325] width 15 height 13
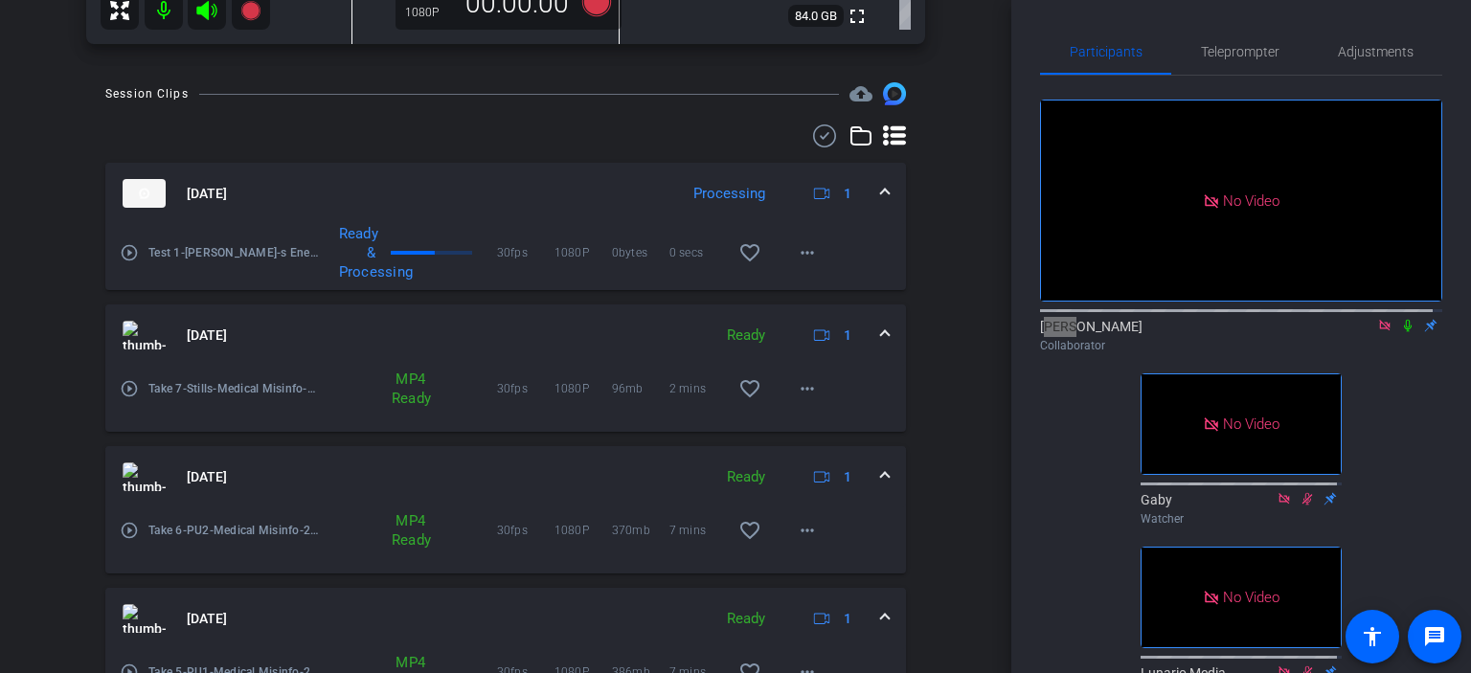
scroll to position [575, 0]
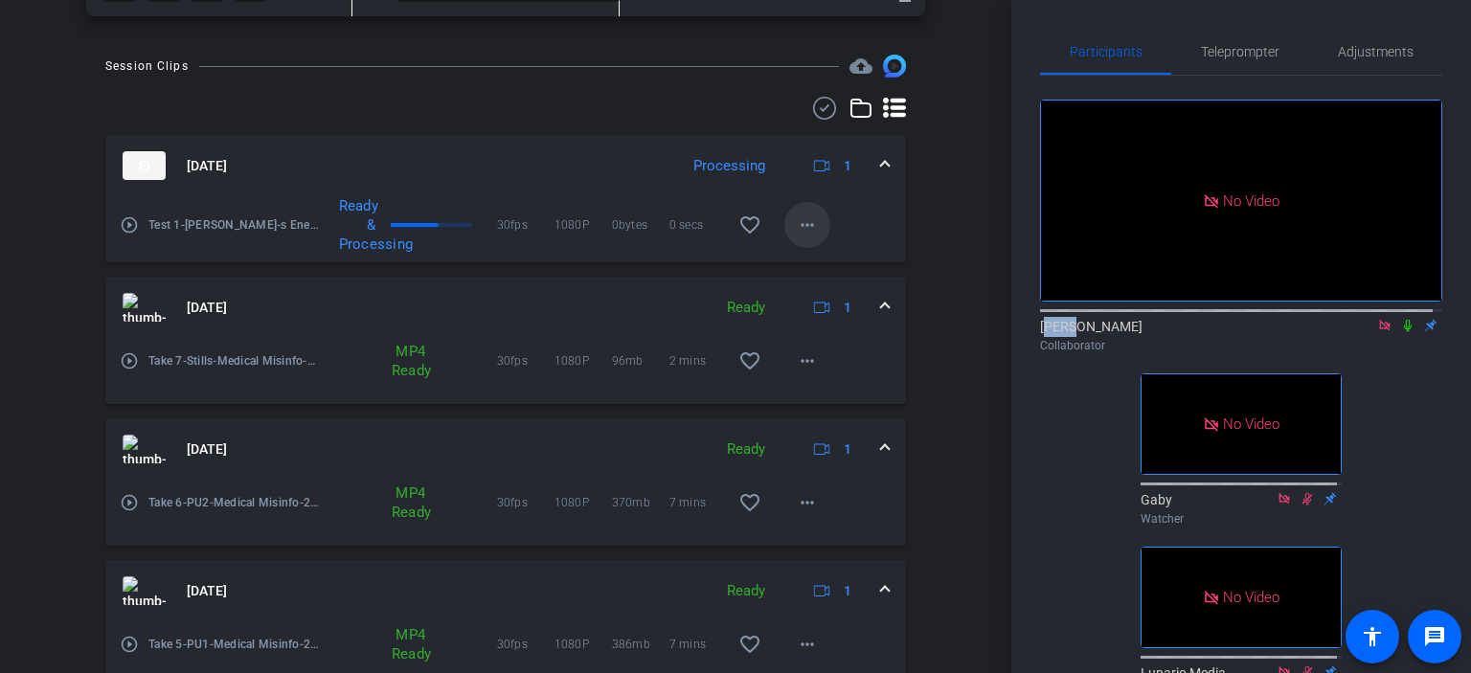
click at [796, 230] on mat-icon "more_horiz" at bounding box center [807, 225] width 23 height 23
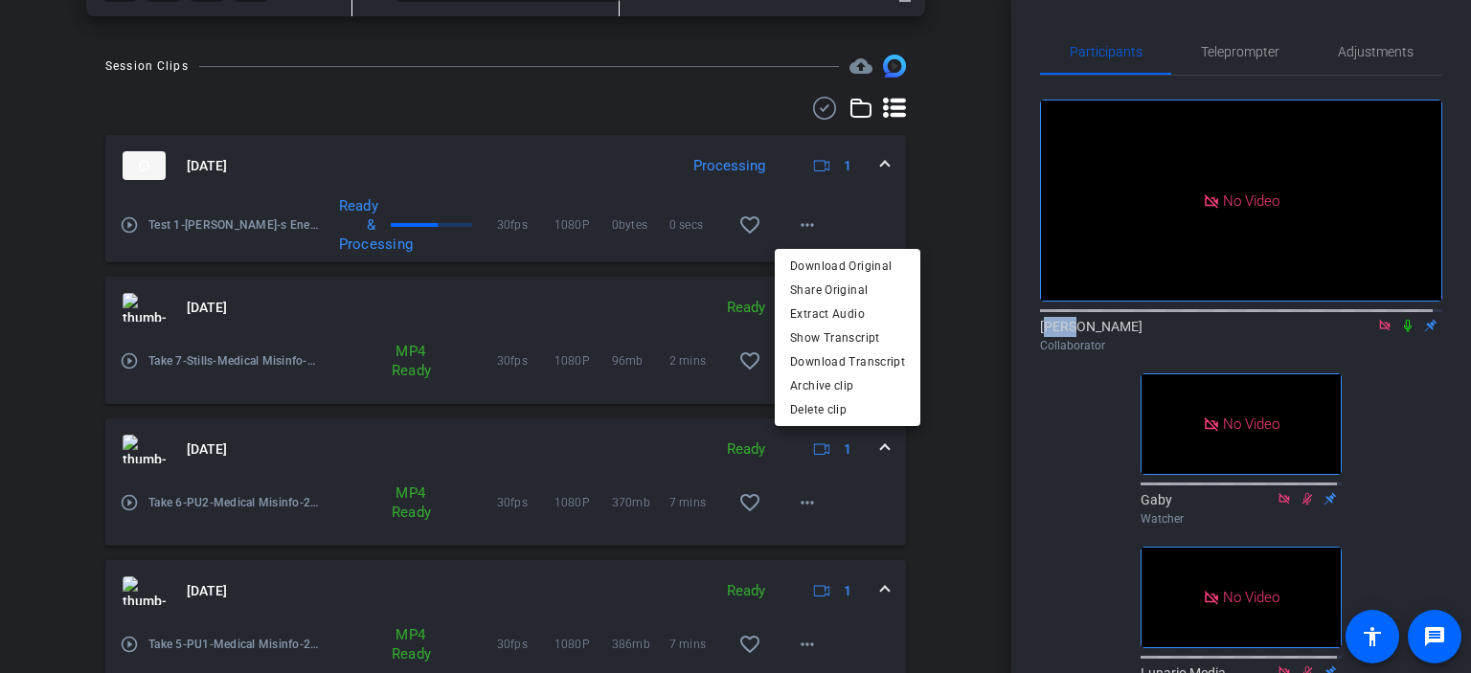
click at [830, 262] on span "Download Original" at bounding box center [847, 265] width 115 height 23
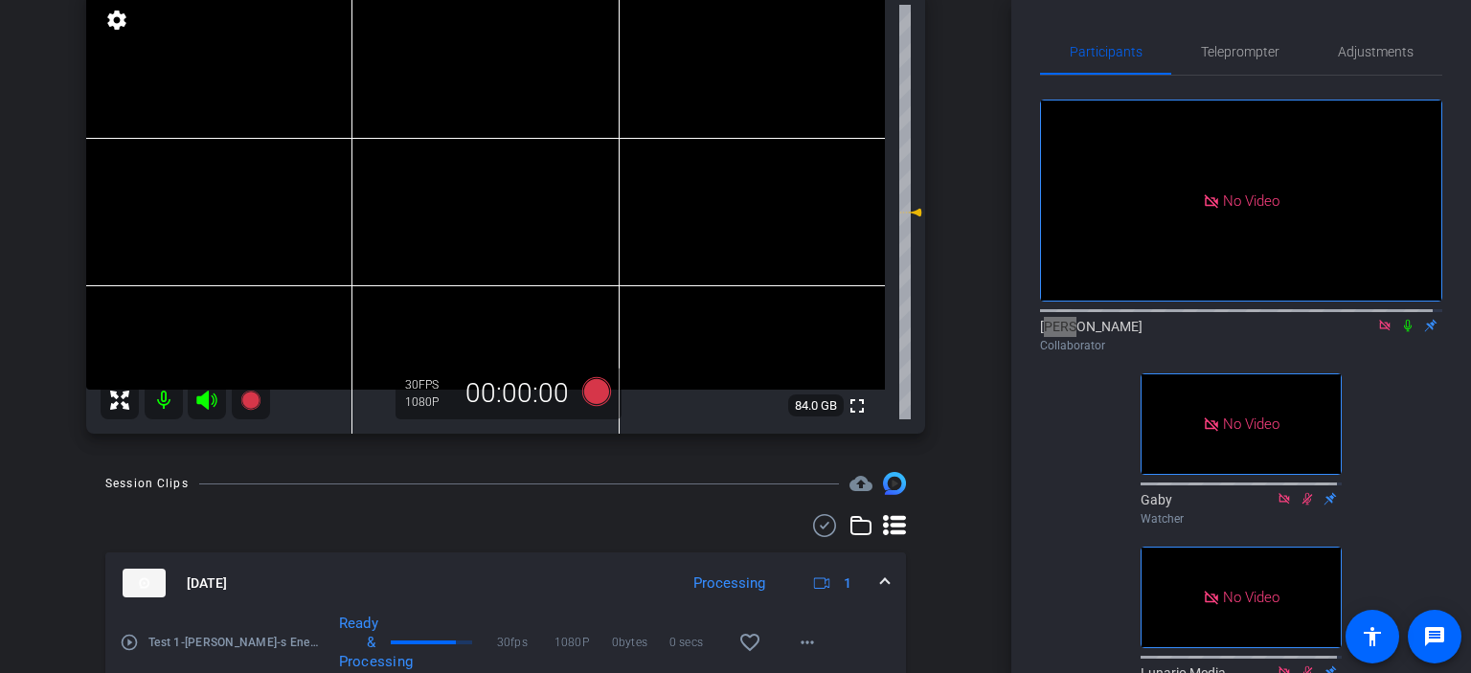
scroll to position [127, 0]
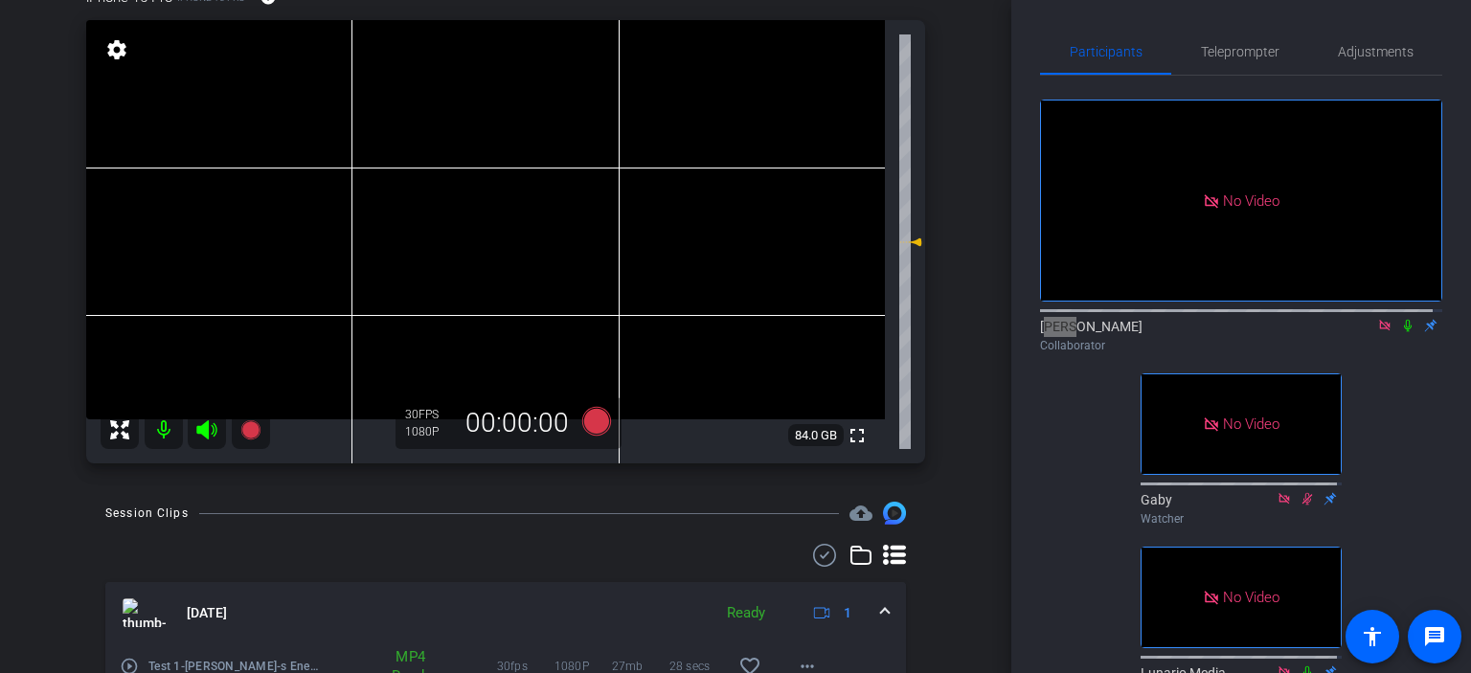
click at [1400, 332] on icon at bounding box center [1407, 325] width 15 height 13
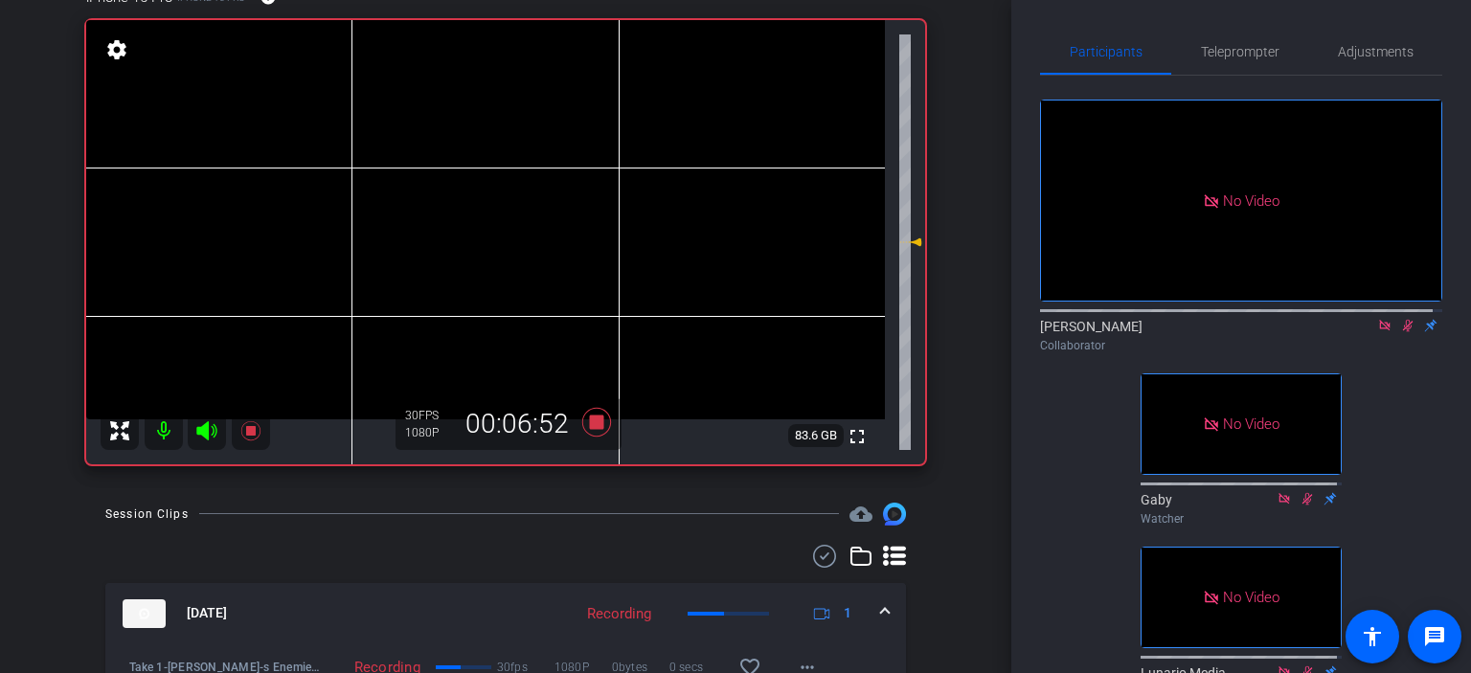
click at [1398, 317] on div at bounding box center [1241, 309] width 402 height 15
click at [1402, 332] on icon at bounding box center [1407, 325] width 15 height 13
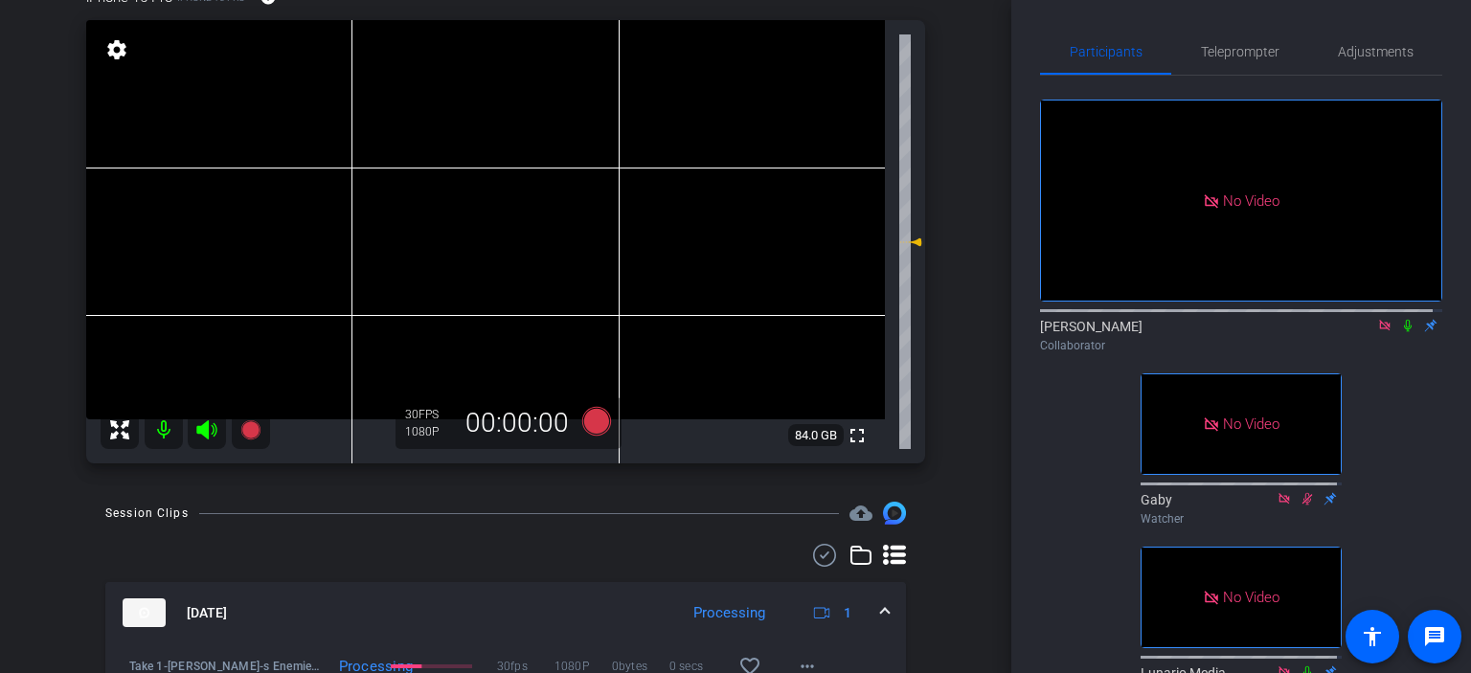
click at [1400, 332] on icon at bounding box center [1407, 325] width 15 height 13
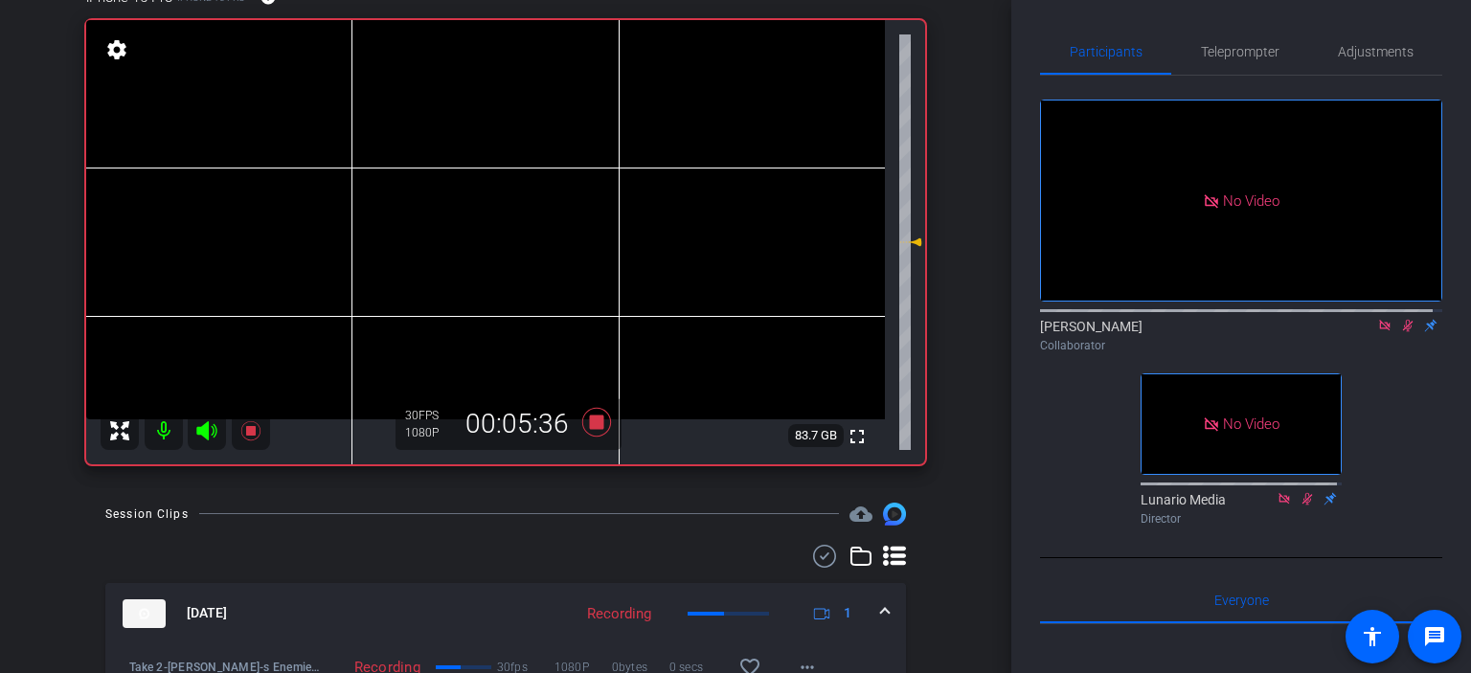
click at [1403, 332] on icon at bounding box center [1408, 326] width 11 height 12
click at [1400, 332] on icon at bounding box center [1407, 325] width 15 height 13
click at [1398, 334] on mat-icon at bounding box center [1407, 325] width 23 height 17
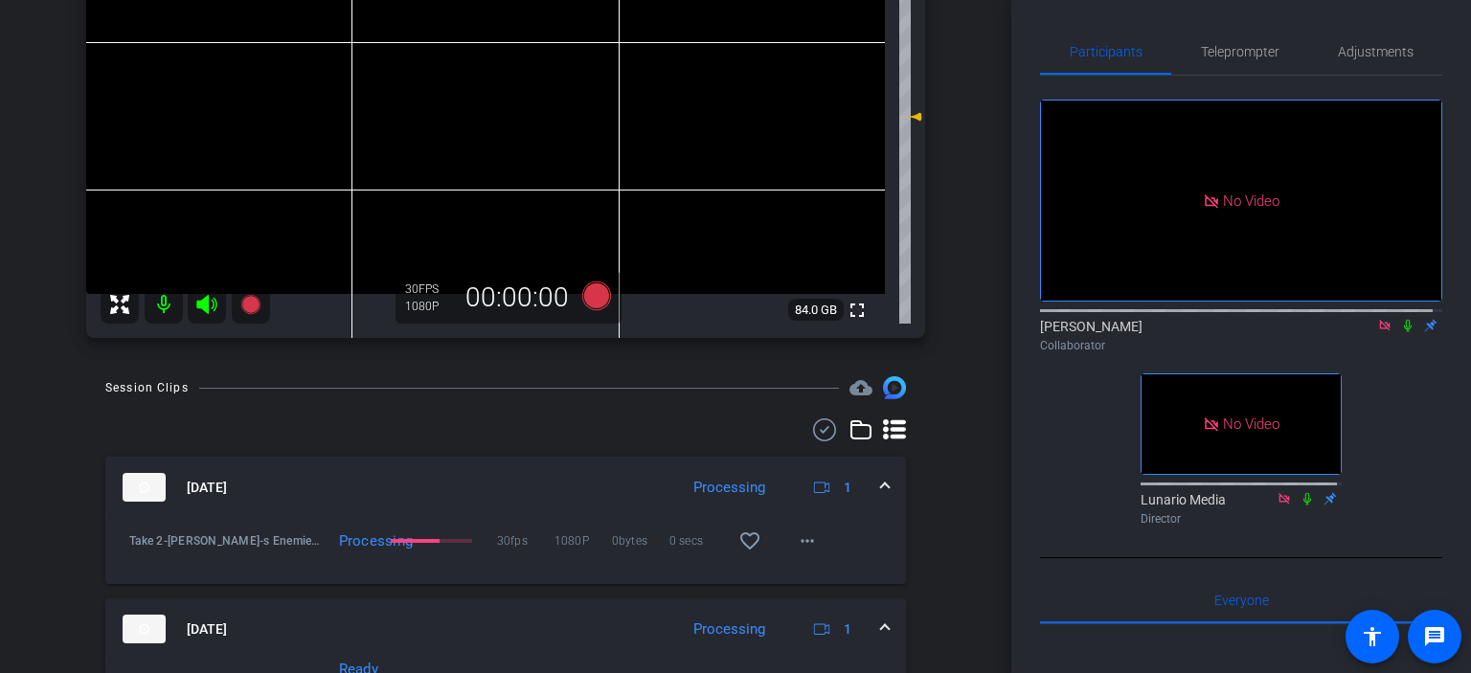
scroll to position [63, 0]
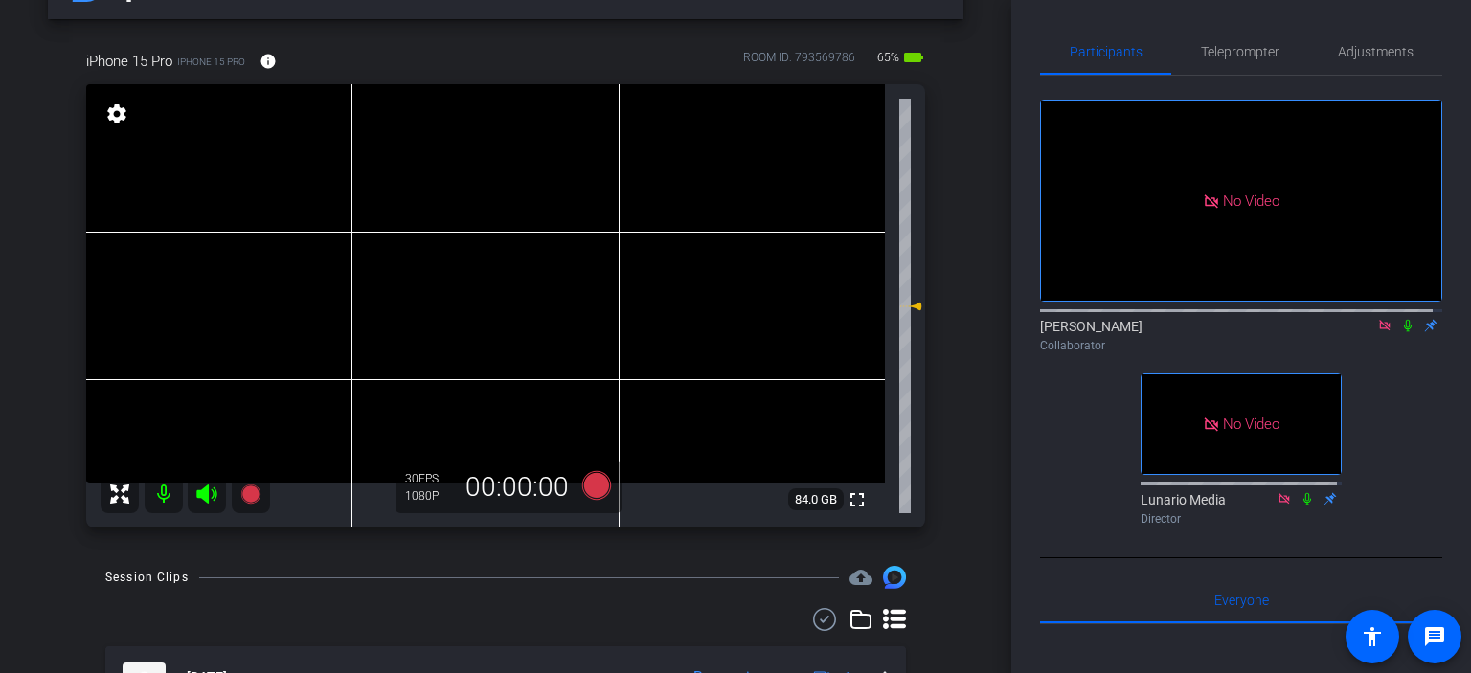
click at [1400, 332] on icon at bounding box center [1407, 325] width 15 height 13
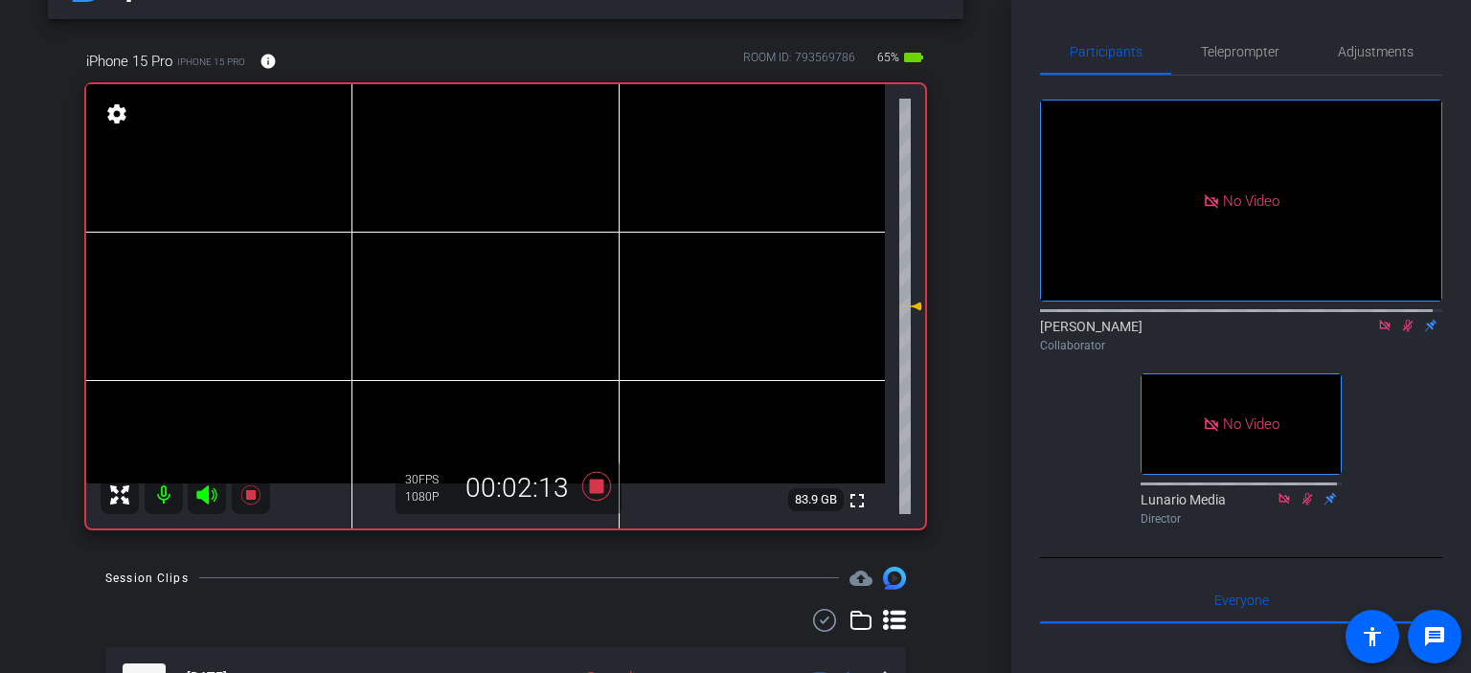
click at [1400, 332] on icon at bounding box center [1407, 325] width 15 height 13
click at [1404, 332] on icon at bounding box center [1408, 326] width 8 height 12
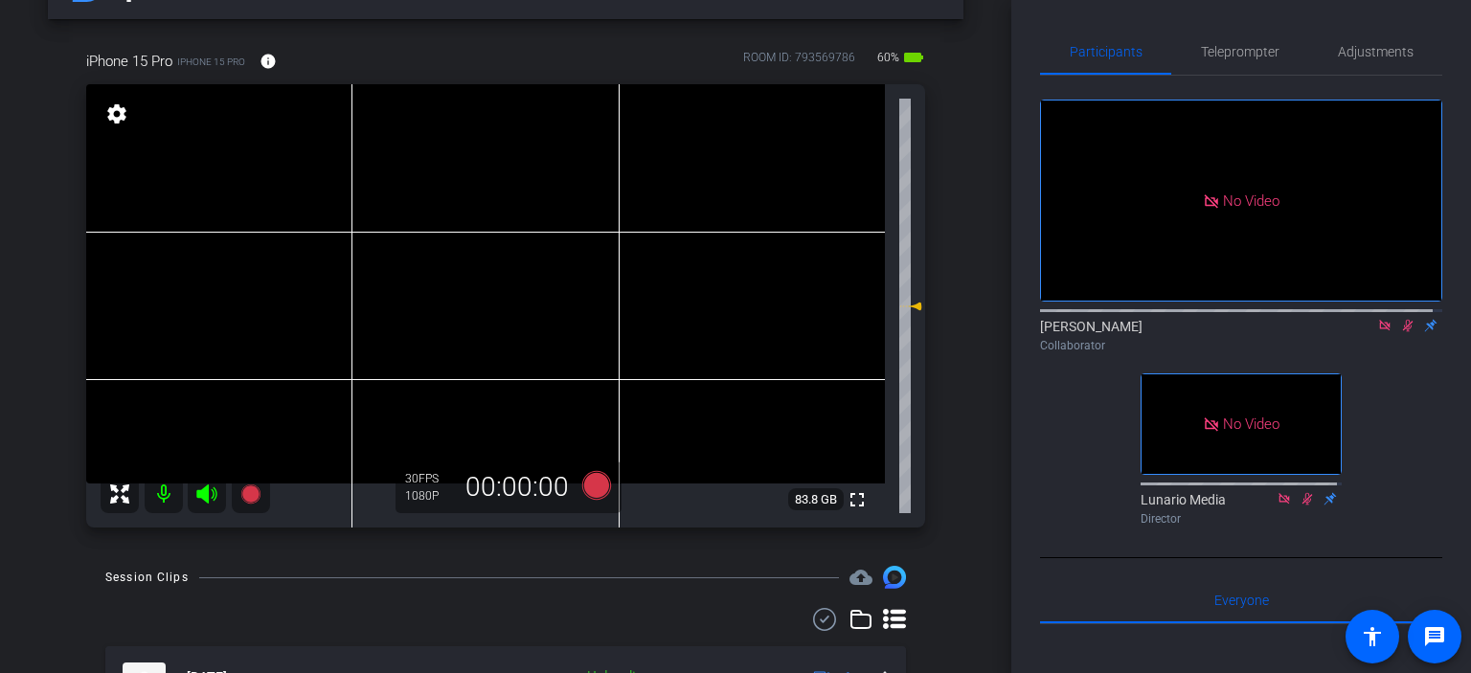
click at [1403, 332] on icon at bounding box center [1407, 325] width 15 height 13
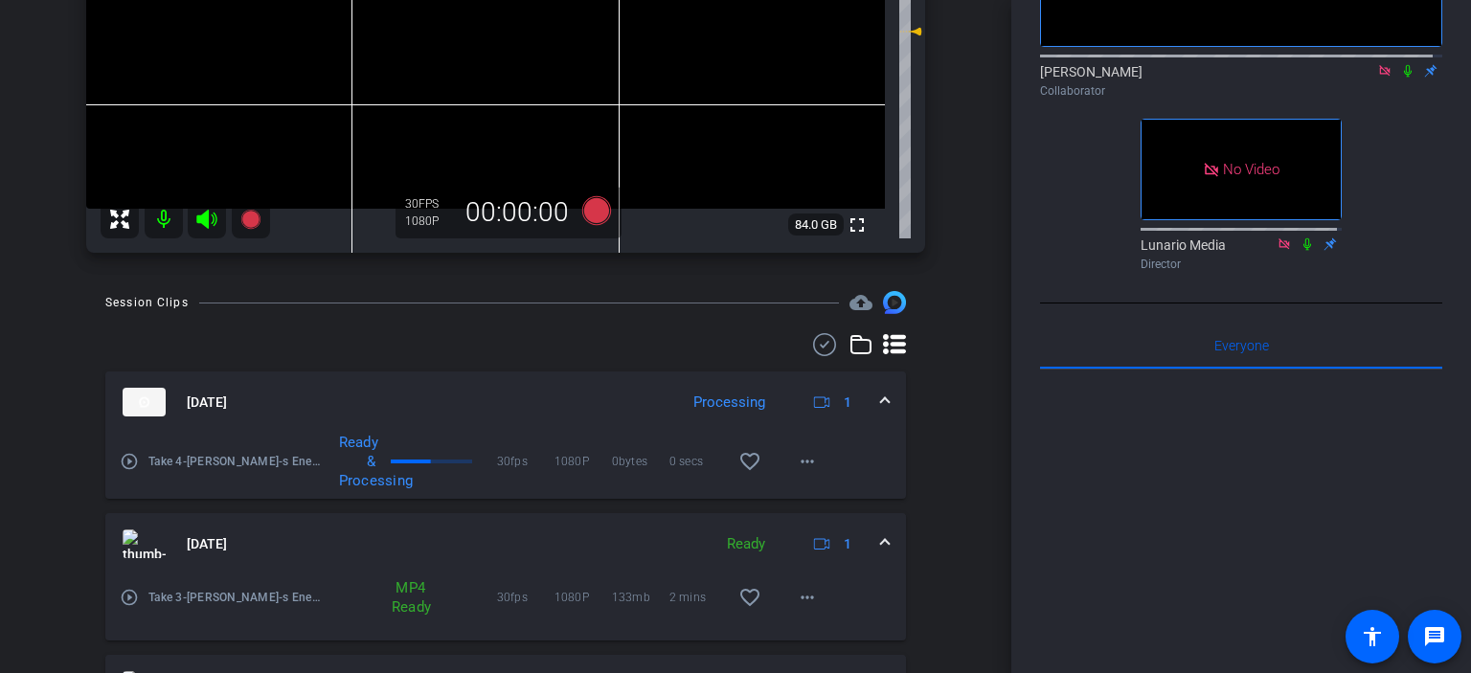
scroll to position [0, 0]
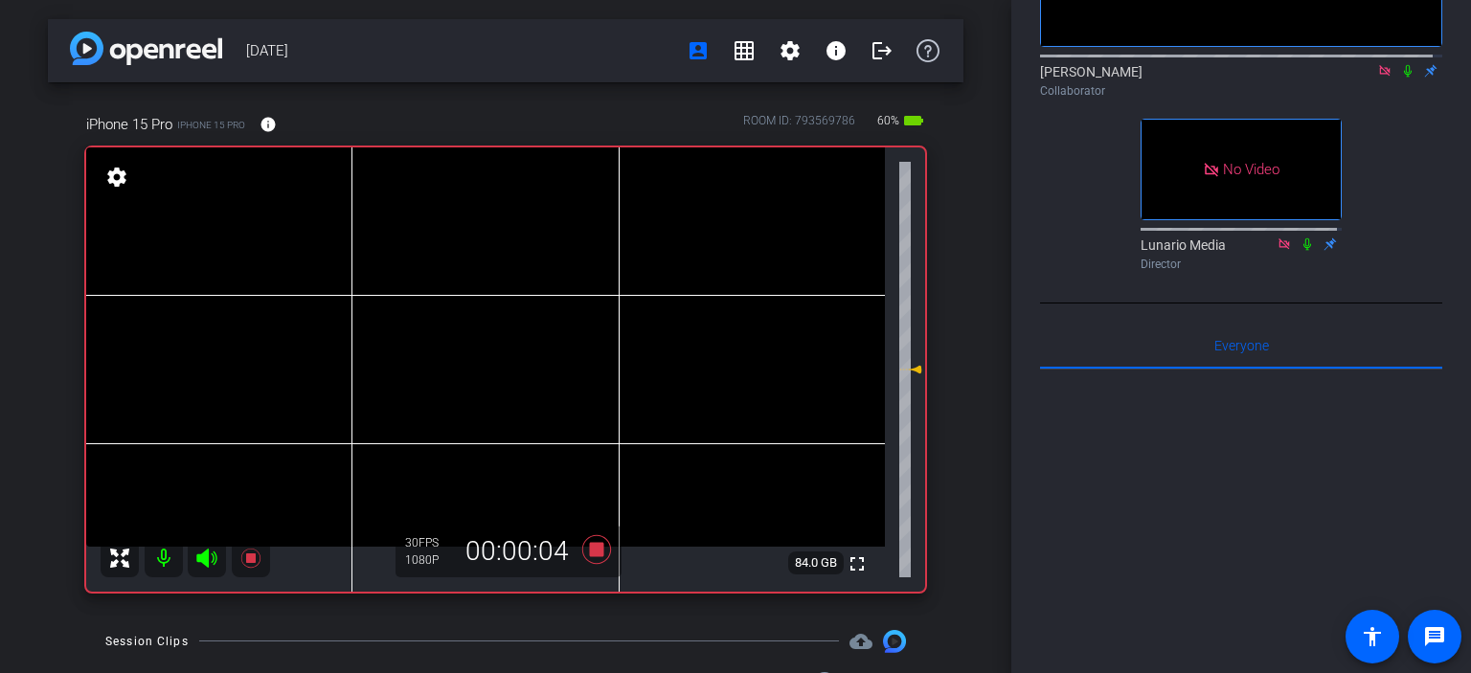
click at [1400, 78] on icon at bounding box center [1407, 70] width 15 height 13
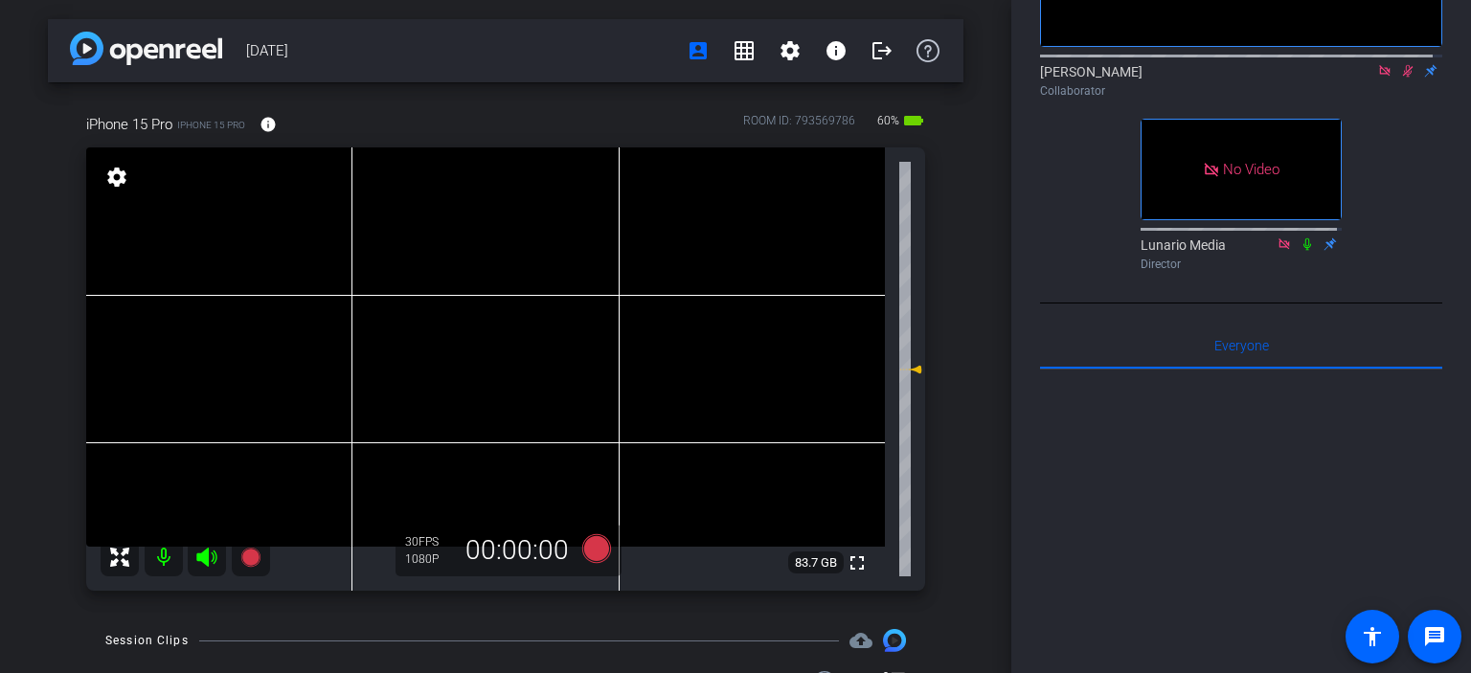
click at [1400, 78] on icon at bounding box center [1407, 70] width 15 height 13
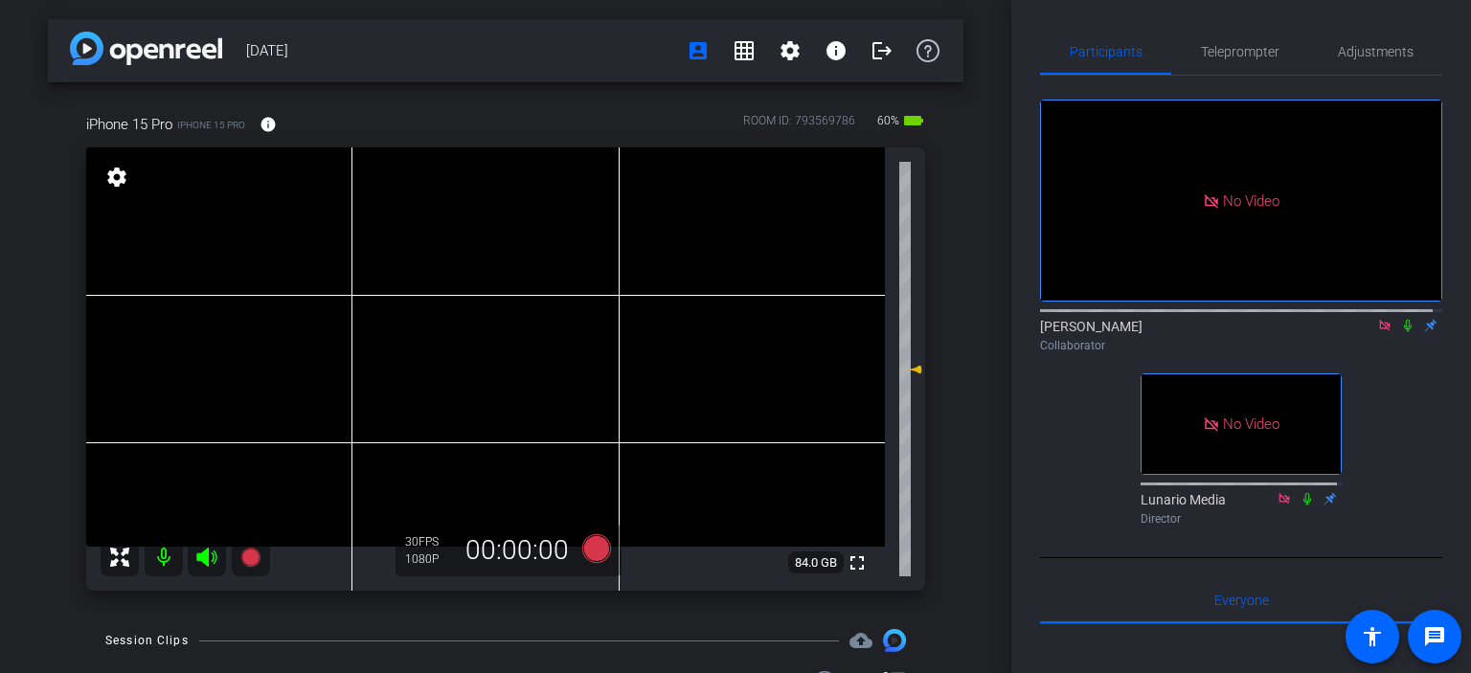
click at [1400, 332] on icon at bounding box center [1407, 325] width 15 height 13
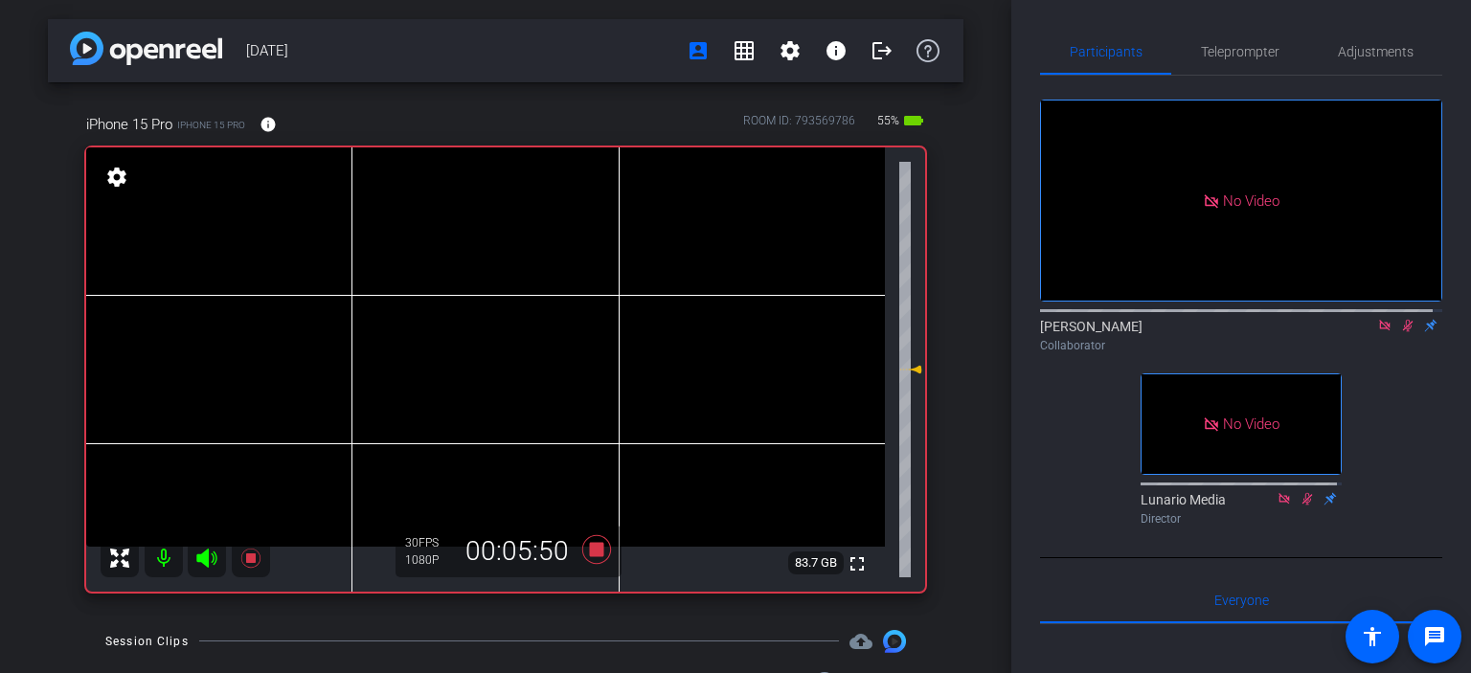
click at [1400, 332] on icon at bounding box center [1407, 325] width 15 height 13
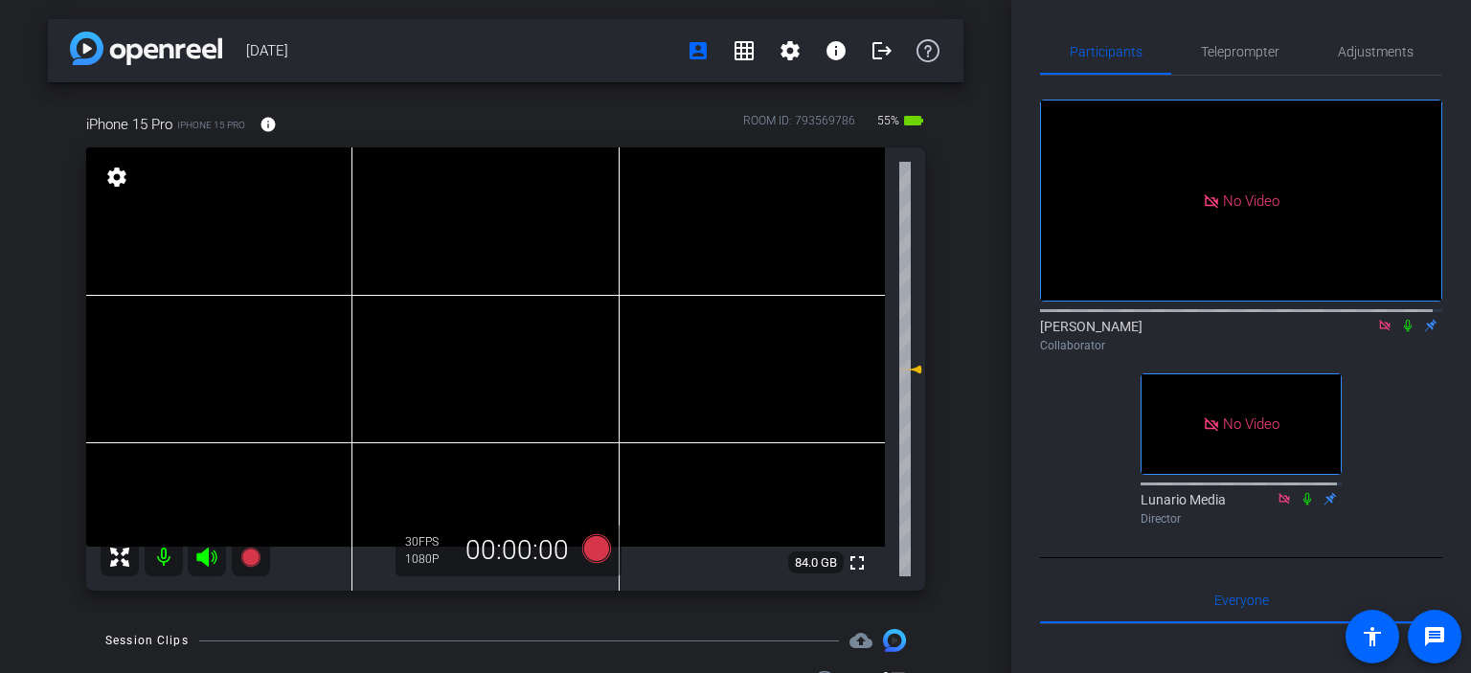
click at [1404, 332] on icon at bounding box center [1408, 326] width 8 height 12
click at [1403, 332] on icon at bounding box center [1408, 326] width 11 height 12
click at [1404, 332] on icon at bounding box center [1408, 326] width 8 height 12
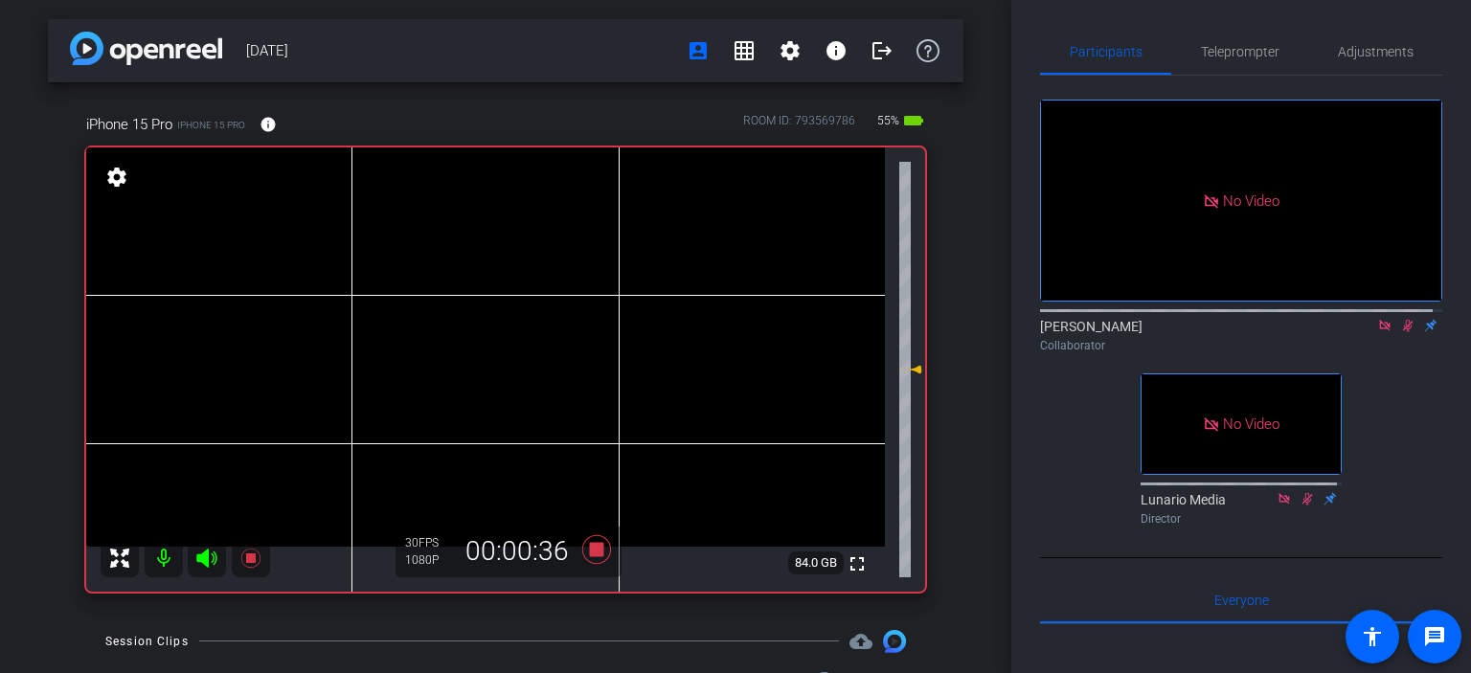
click at [1400, 332] on icon at bounding box center [1407, 325] width 15 height 13
click at [1403, 332] on icon at bounding box center [1408, 326] width 11 height 12
click at [1404, 332] on icon at bounding box center [1408, 326] width 8 height 12
click at [1400, 332] on icon at bounding box center [1407, 325] width 15 height 13
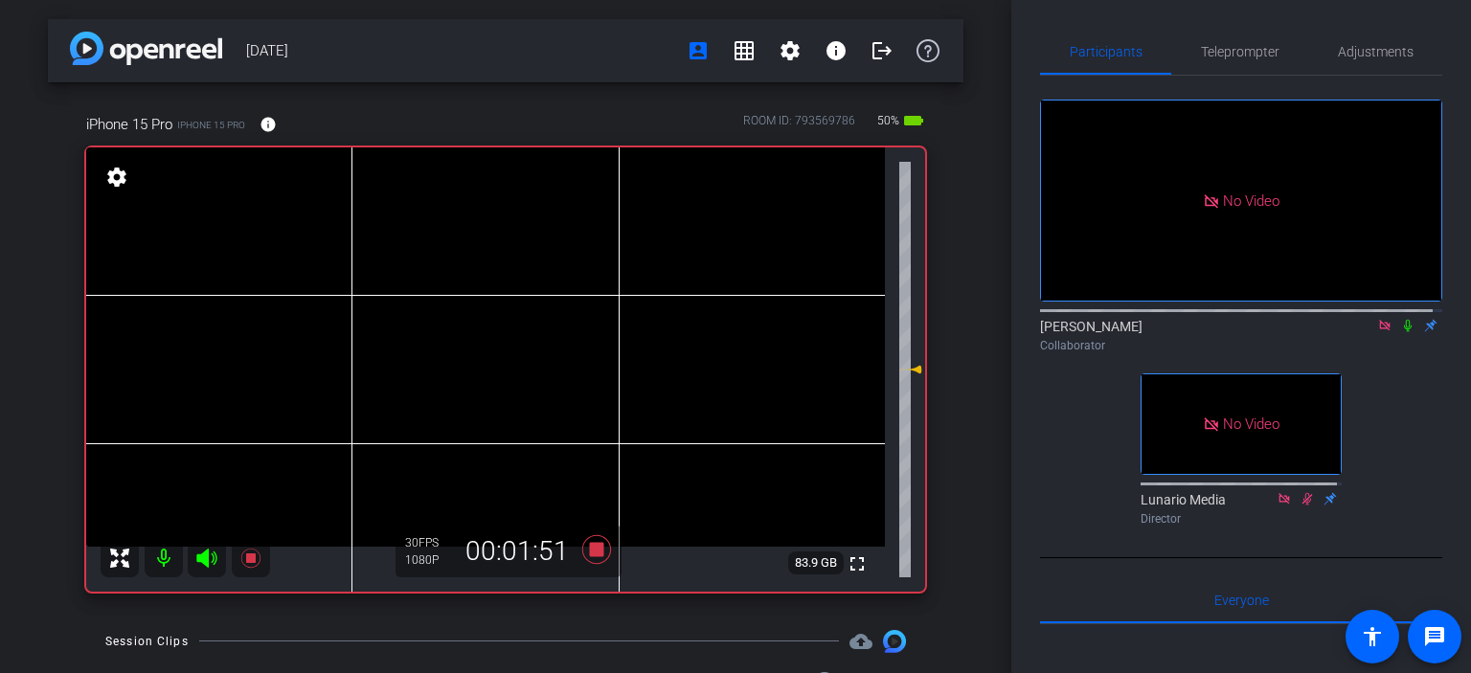
click at [1400, 332] on icon at bounding box center [1407, 325] width 15 height 13
click at [1402, 332] on icon at bounding box center [1407, 325] width 15 height 13
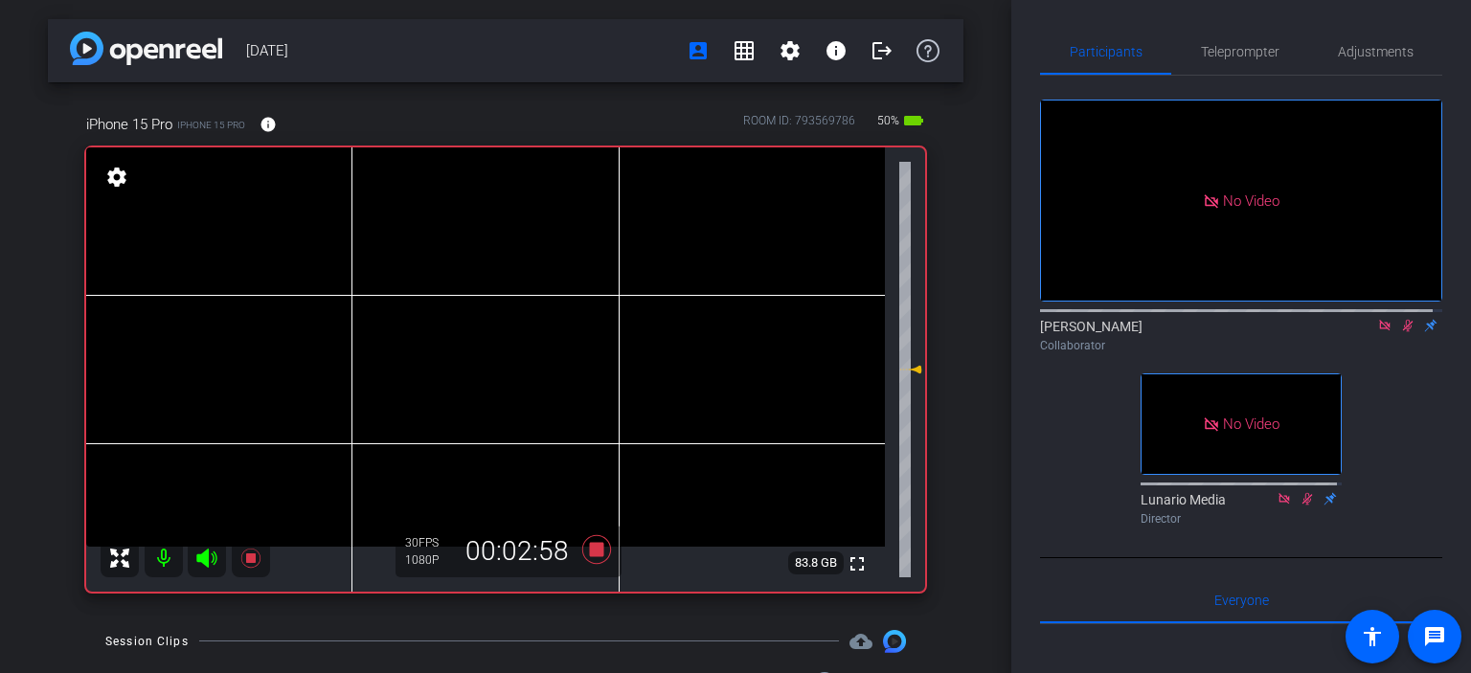
click at [1403, 332] on icon at bounding box center [1408, 326] width 11 height 12
click at [1400, 332] on icon at bounding box center [1407, 325] width 15 height 13
click at [1396, 334] on mat-icon at bounding box center [1407, 325] width 23 height 17
click at [1400, 332] on icon at bounding box center [1407, 325] width 15 height 13
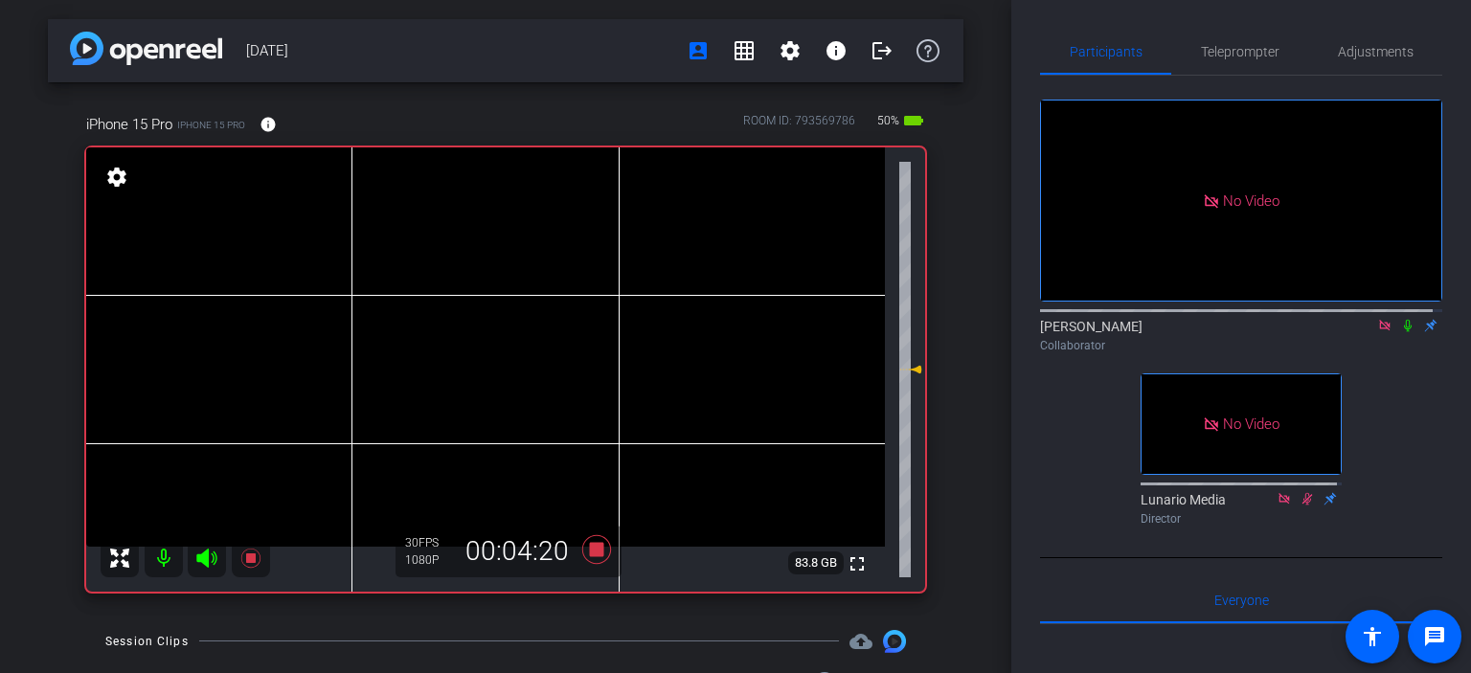
click at [1400, 332] on icon at bounding box center [1407, 325] width 15 height 13
click at [1406, 334] on mat-icon at bounding box center [1407, 325] width 23 height 17
click at [1402, 332] on icon at bounding box center [1407, 325] width 15 height 13
click at [1400, 332] on icon at bounding box center [1407, 325] width 15 height 13
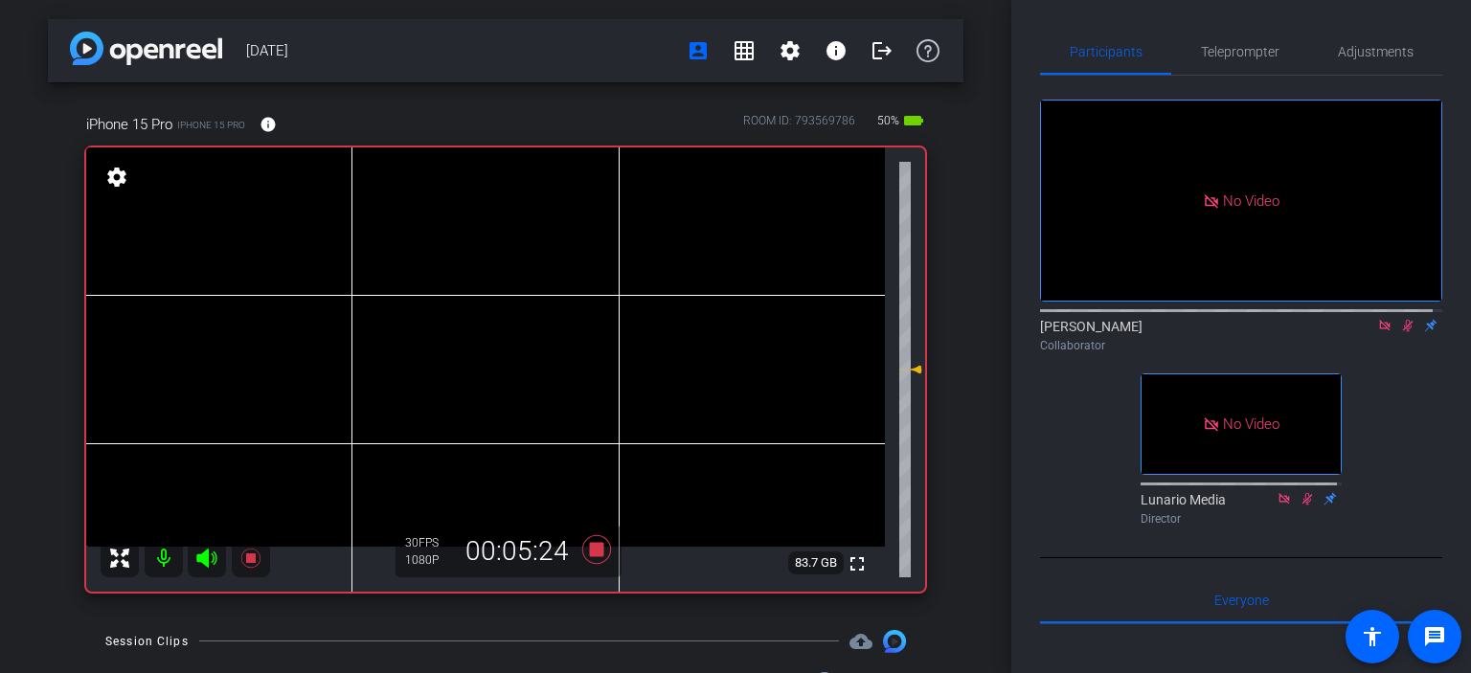
click at [1400, 332] on icon at bounding box center [1407, 325] width 15 height 13
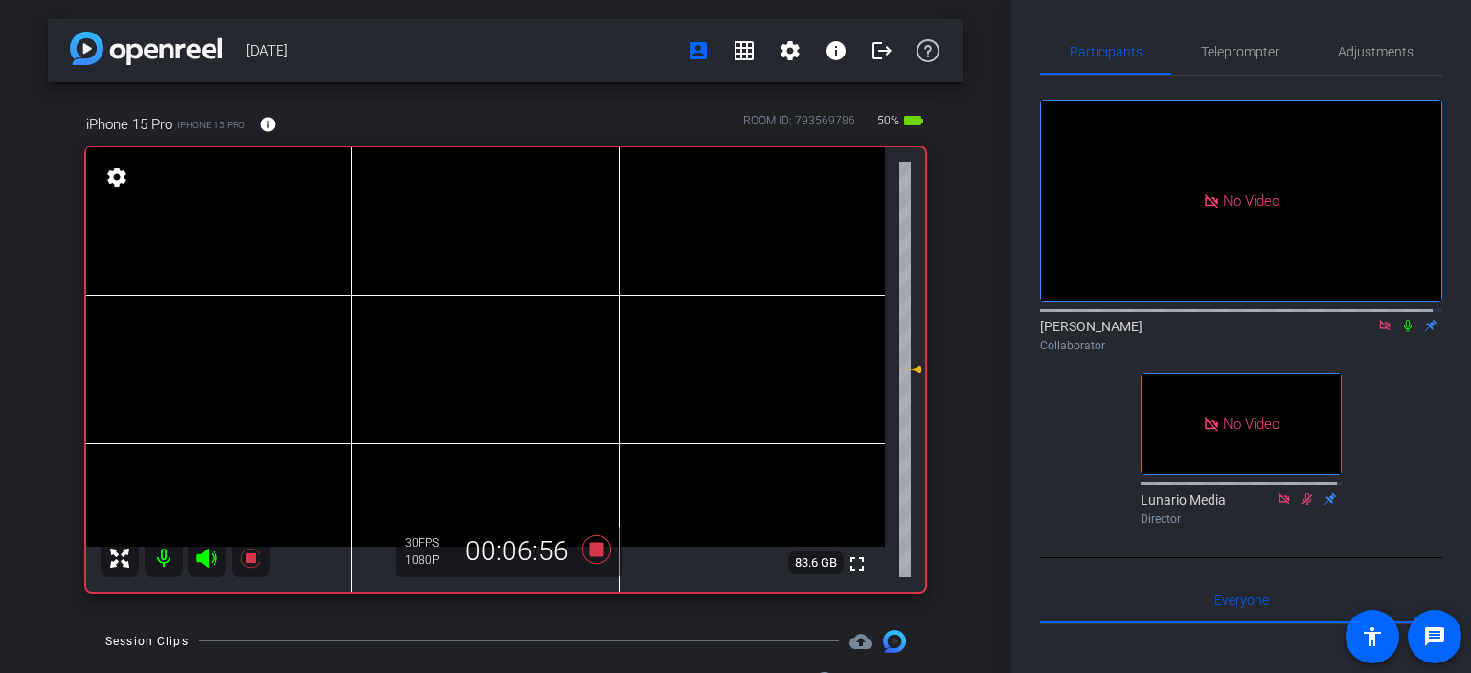
click at [1402, 332] on icon at bounding box center [1407, 325] width 15 height 13
click at [1400, 332] on icon at bounding box center [1407, 325] width 15 height 13
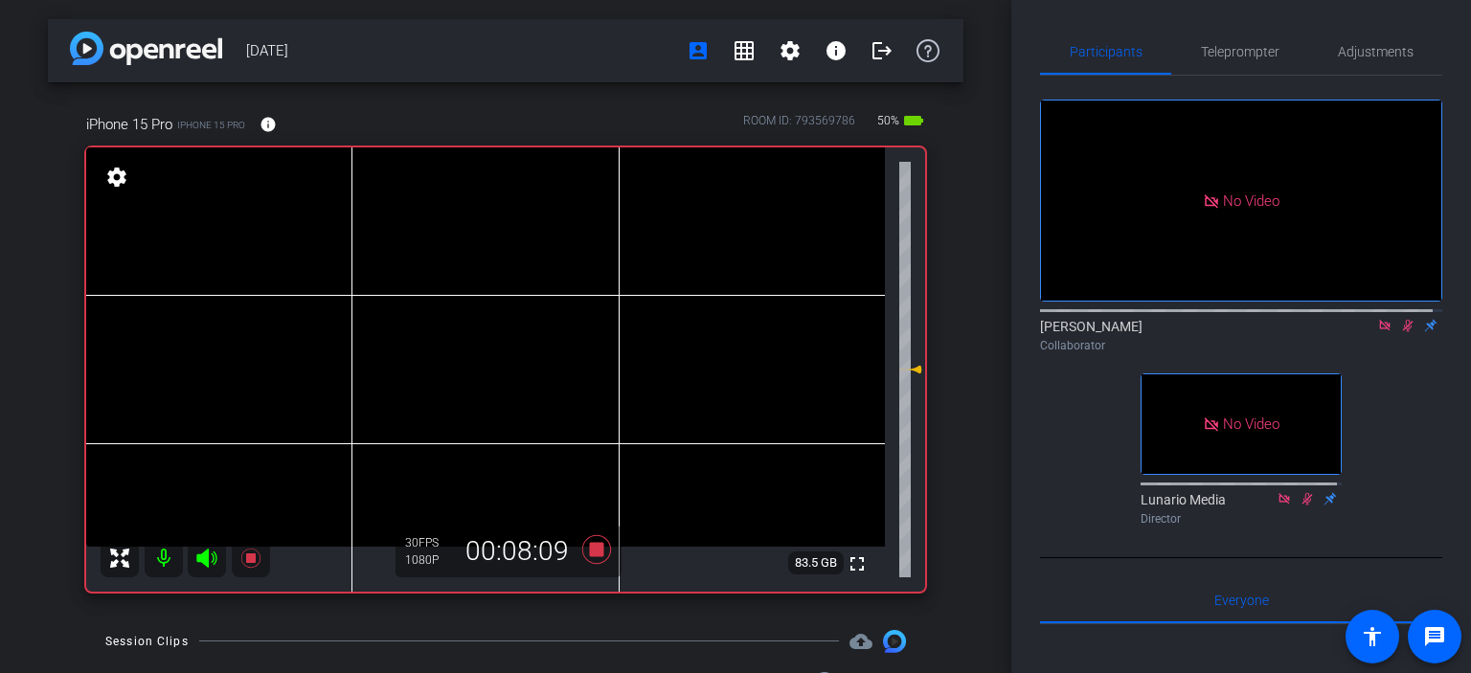
click at [1400, 332] on icon at bounding box center [1407, 325] width 15 height 13
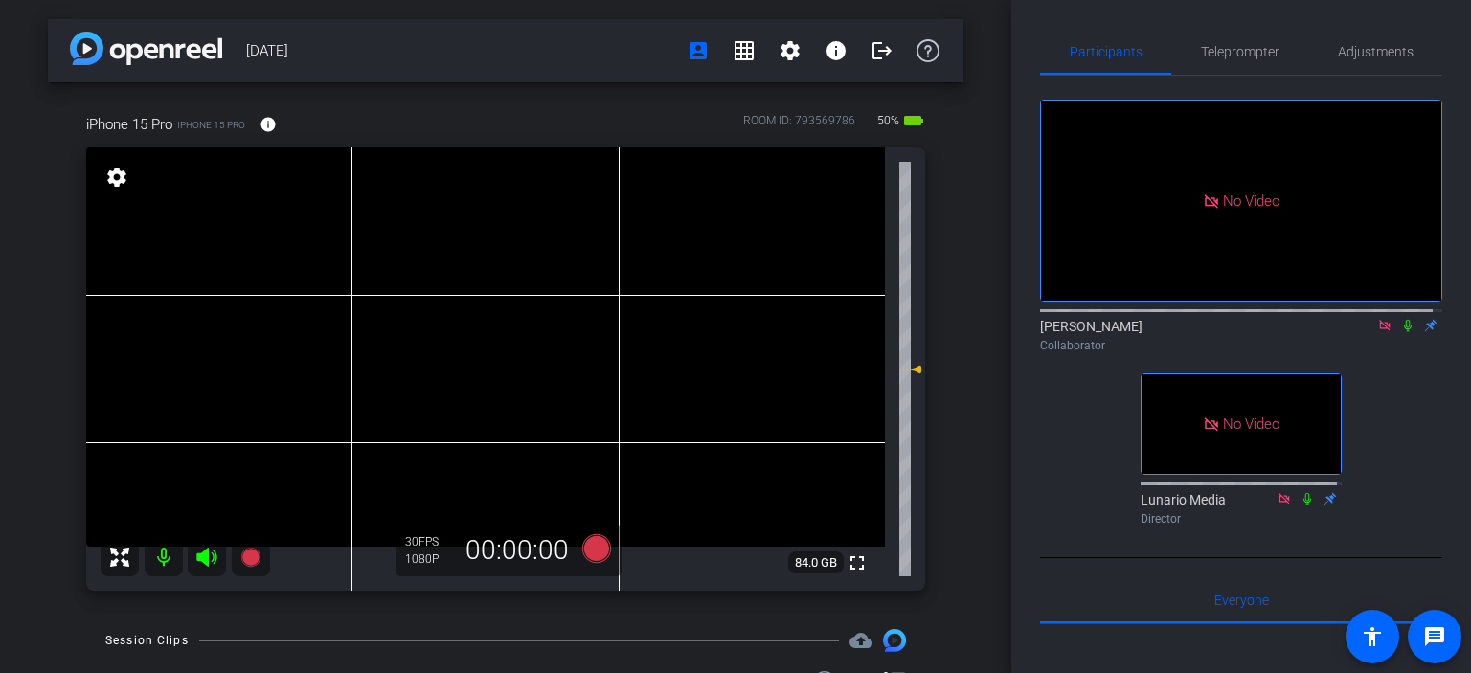
click at [1400, 332] on icon at bounding box center [1407, 325] width 15 height 13
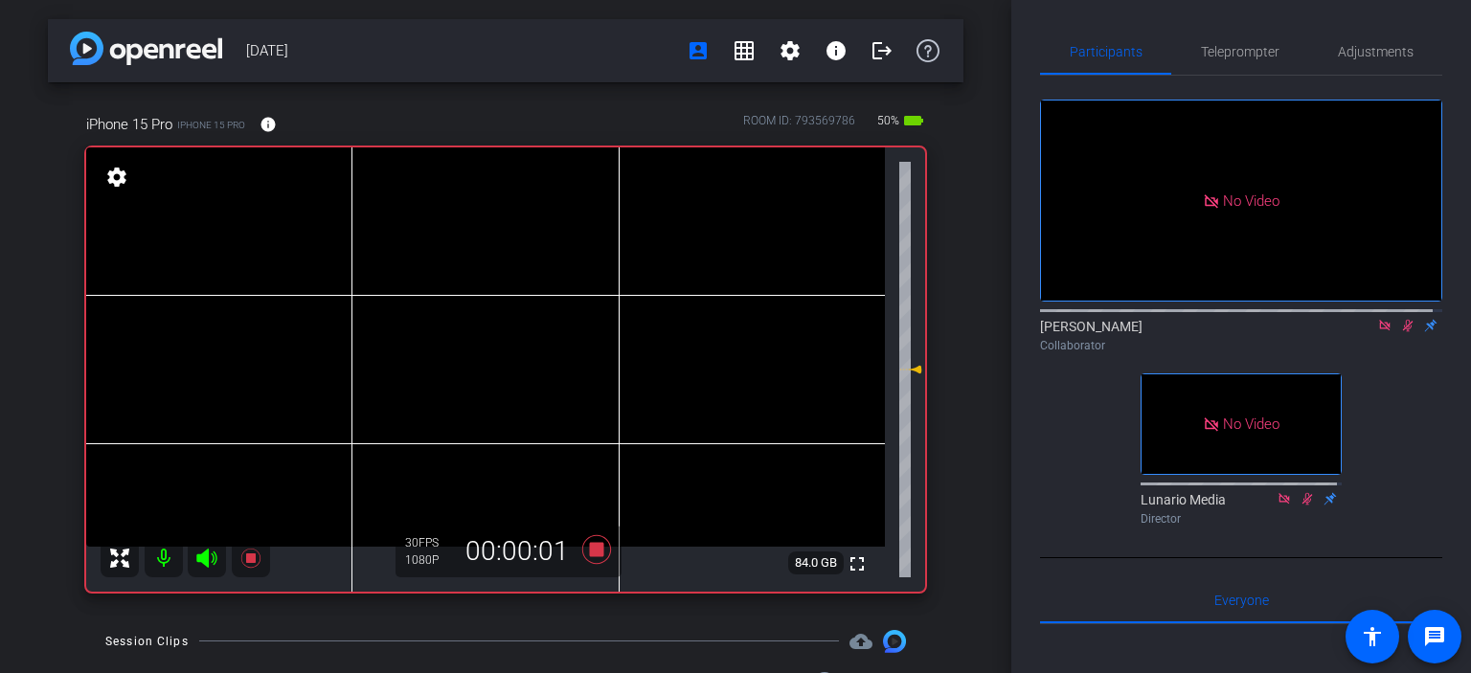
click at [1400, 332] on icon at bounding box center [1407, 325] width 15 height 13
click at [1397, 334] on mat-icon at bounding box center [1407, 325] width 23 height 17
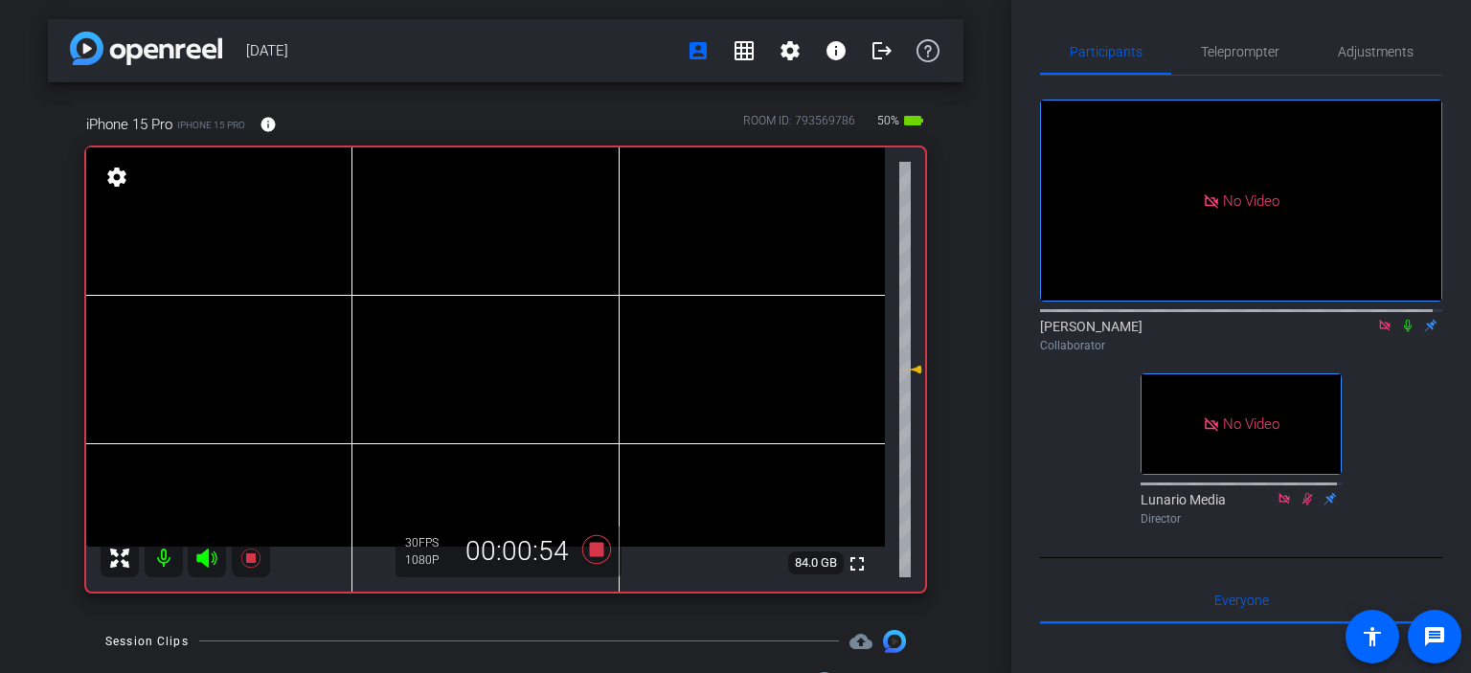
click at [1396, 334] on mat-icon at bounding box center [1407, 325] width 23 height 17
click at [1400, 332] on icon at bounding box center [1407, 325] width 15 height 13
click at [1404, 332] on icon at bounding box center [1408, 326] width 8 height 12
click at [1402, 332] on icon at bounding box center [1407, 325] width 15 height 13
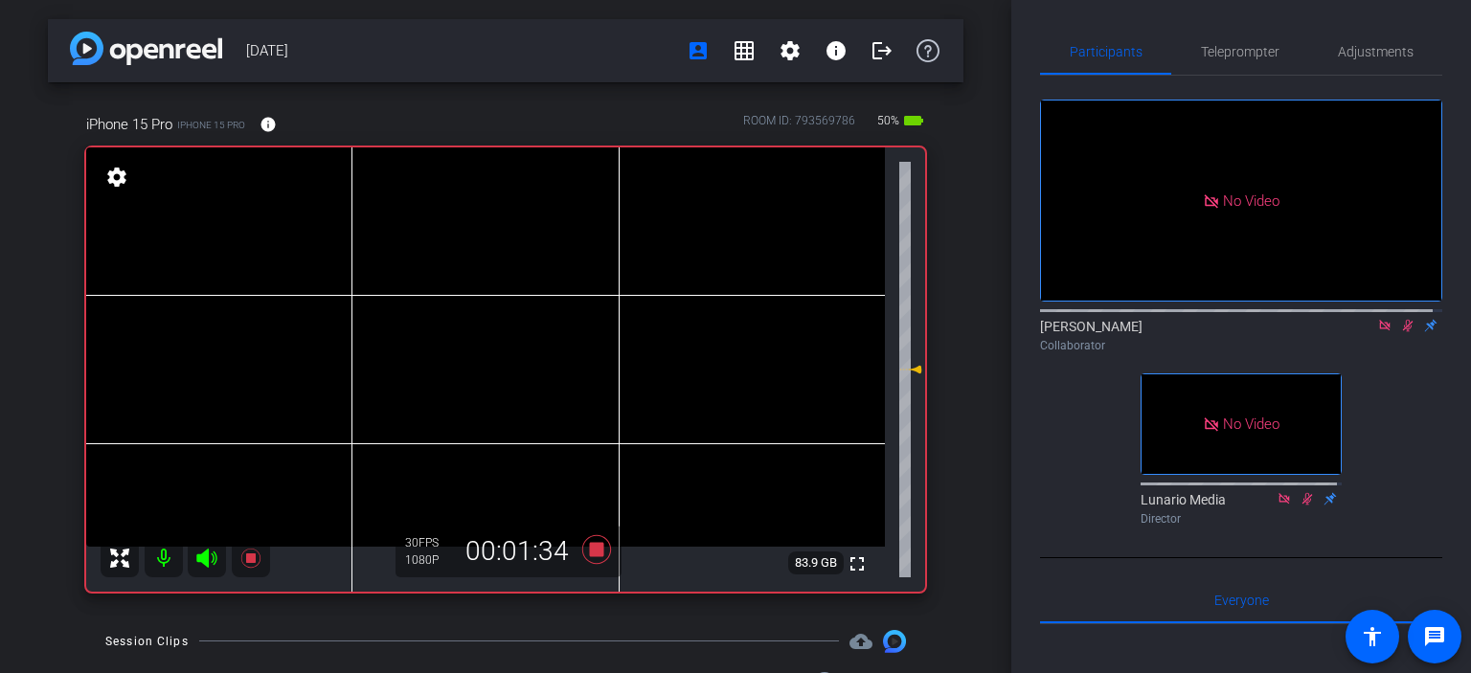
click at [1402, 332] on icon at bounding box center [1407, 325] width 15 height 13
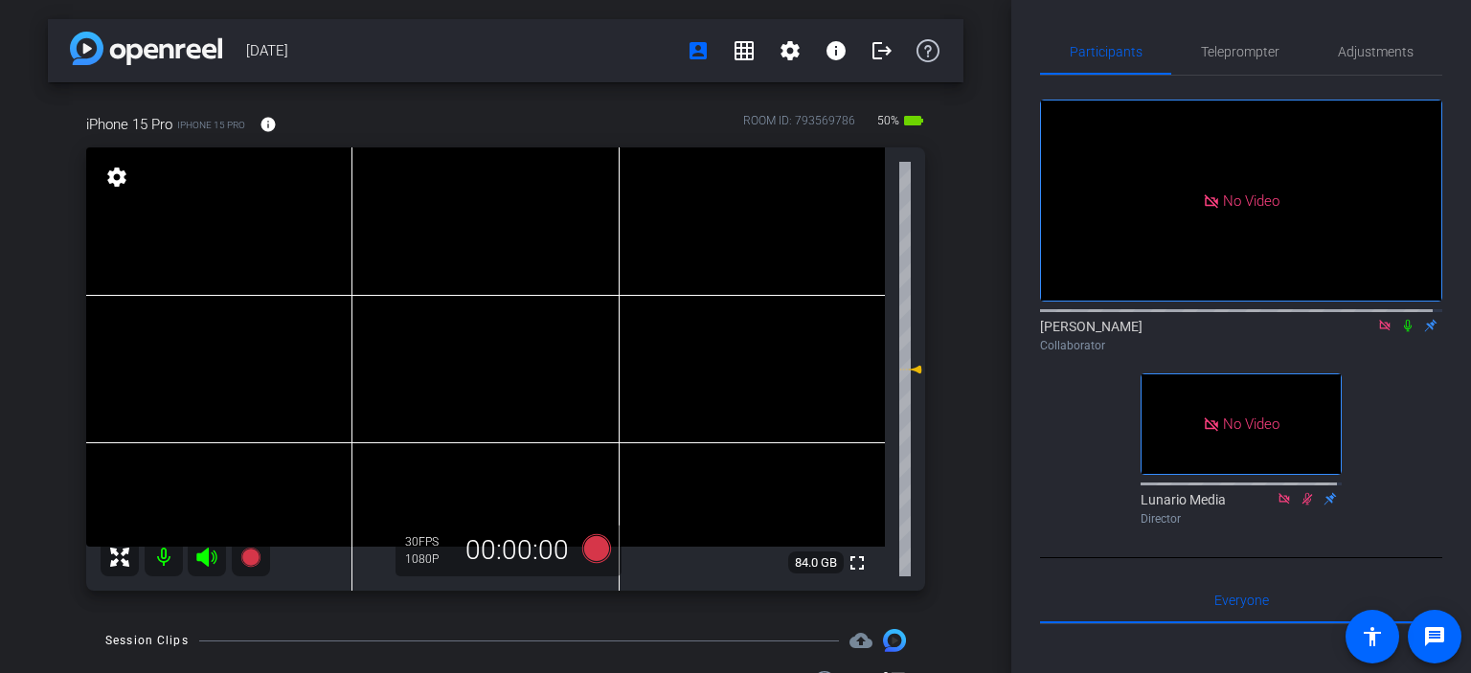
click at [1377, 332] on icon at bounding box center [1384, 325] width 15 height 13
